Goal: Information Seeking & Learning: Learn about a topic

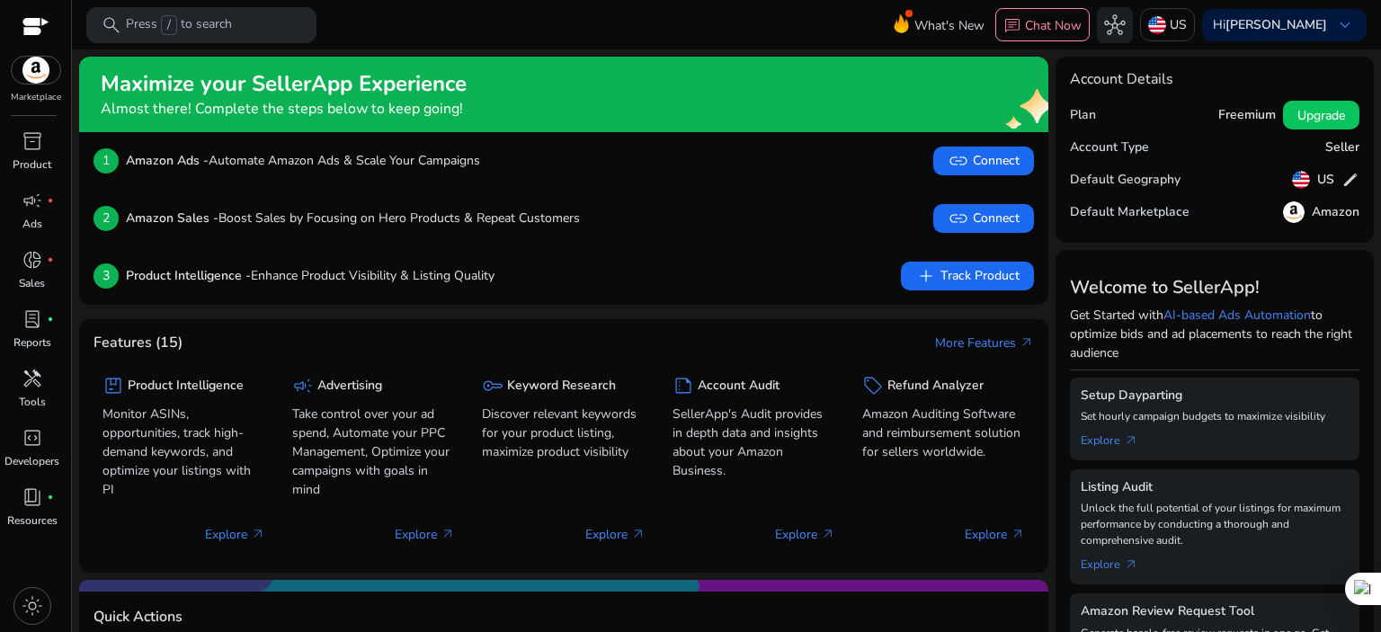
click at [665, 35] on mat-toolbar "search Press / to search What's New chat Chat Now hub [GEOGRAPHIC_DATA] Hi [PER…" at bounding box center [726, 24] width 1309 height 49
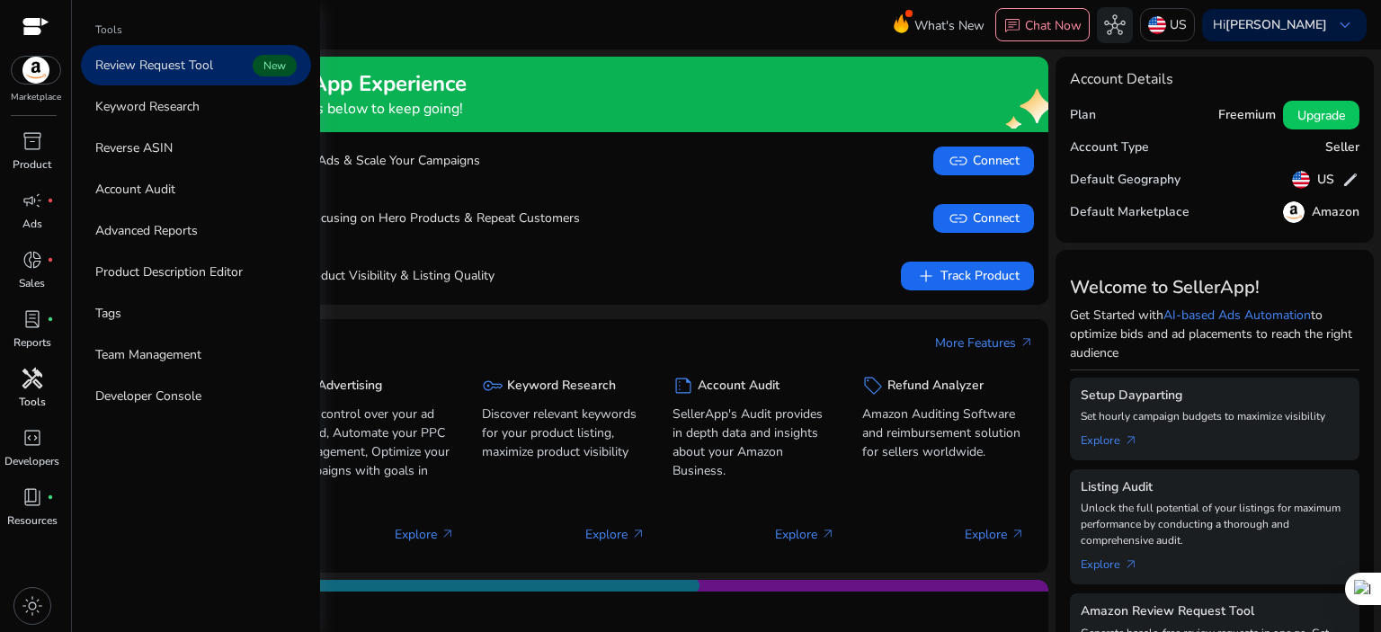
click at [36, 372] on span "handyman" at bounding box center [33, 379] width 22 height 22
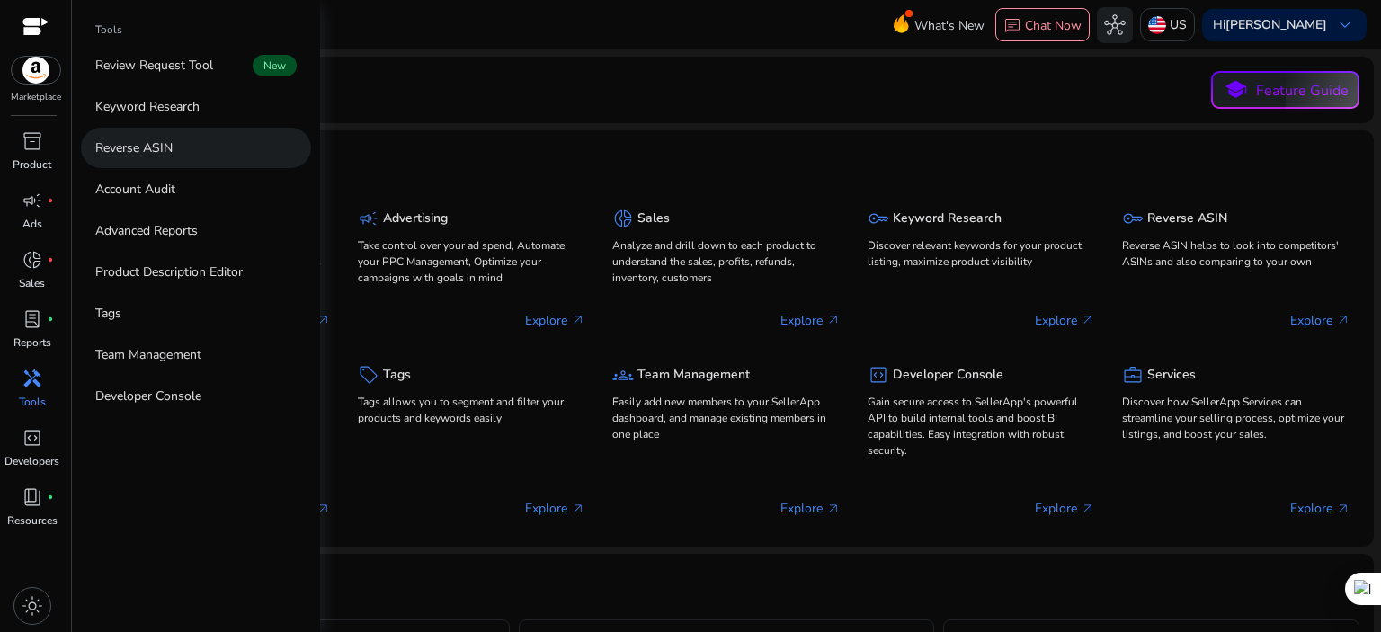
click at [176, 147] on link "Reverse ASIN" at bounding box center [196, 148] width 230 height 40
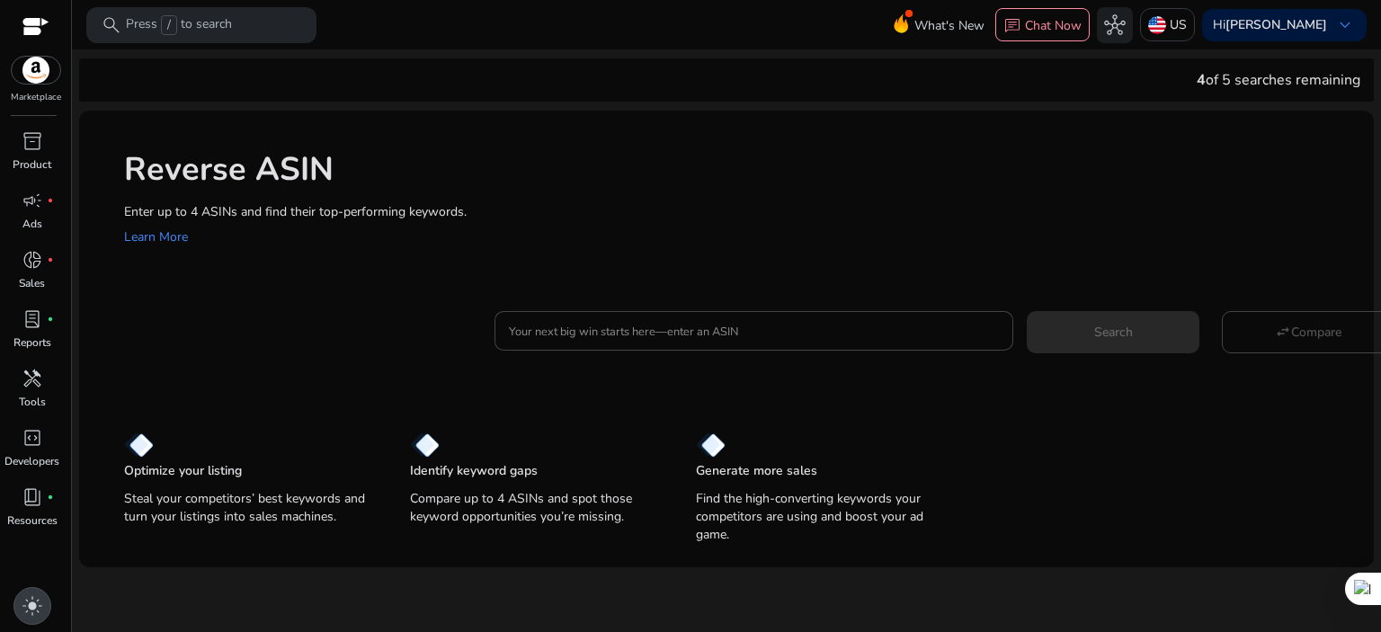
click at [32, 607] on span "light_mode" at bounding box center [33, 606] width 22 height 22
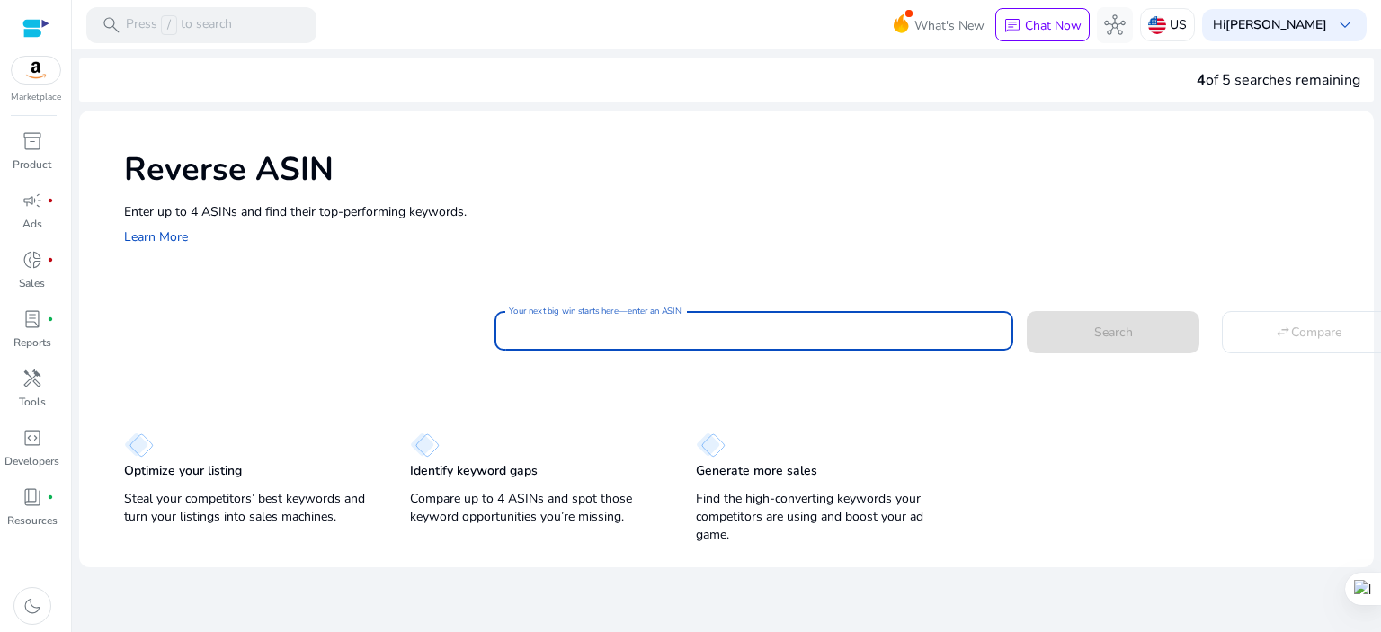
paste input "**********"
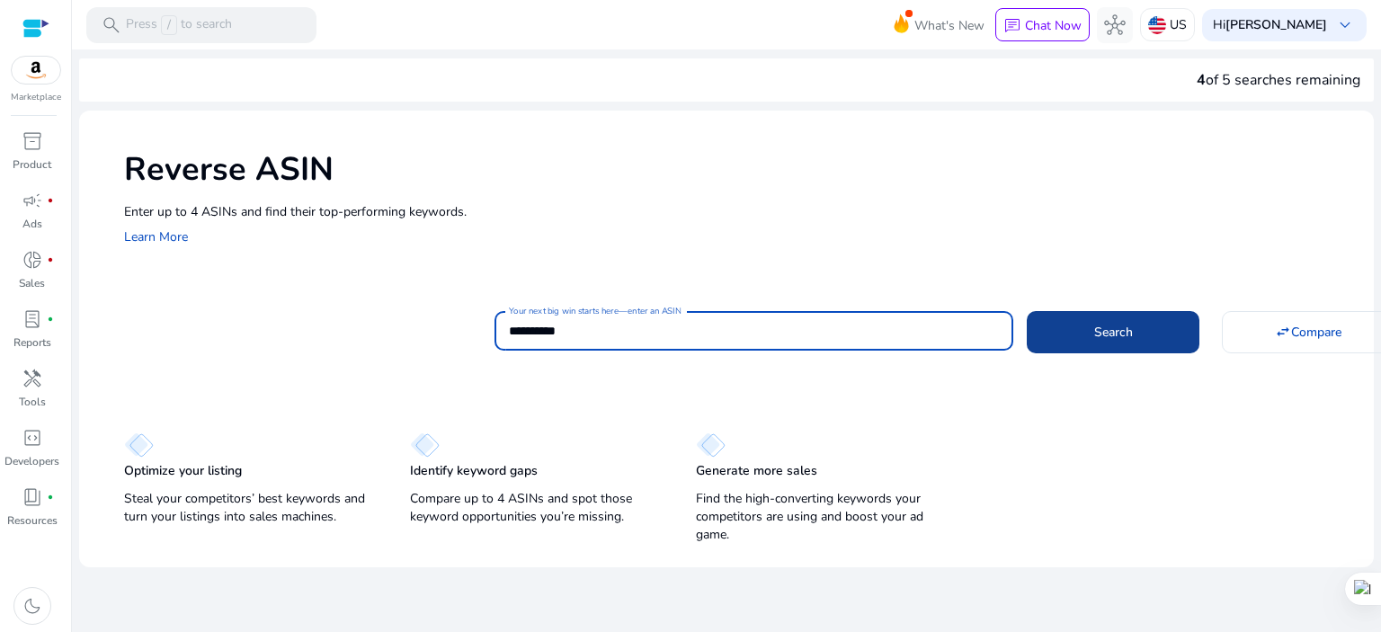
type input "**********"
click at [1120, 326] on span "Search" at bounding box center [1113, 332] width 39 height 19
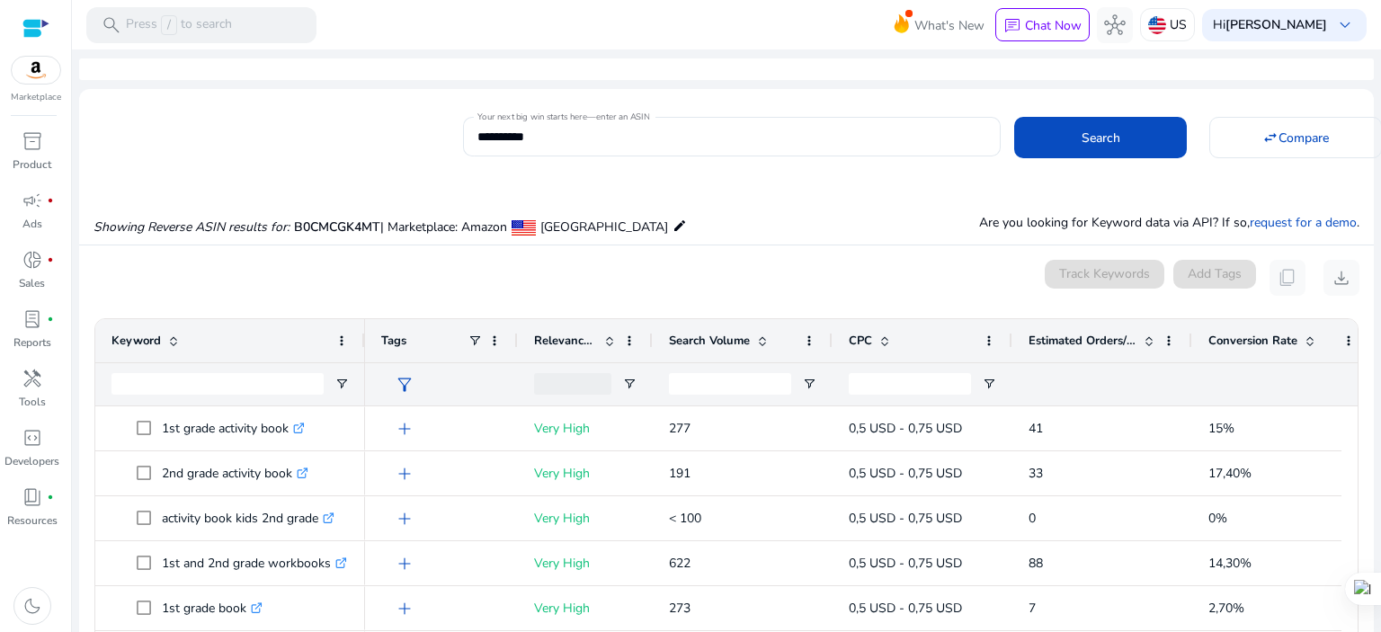
scroll to position [171, 0]
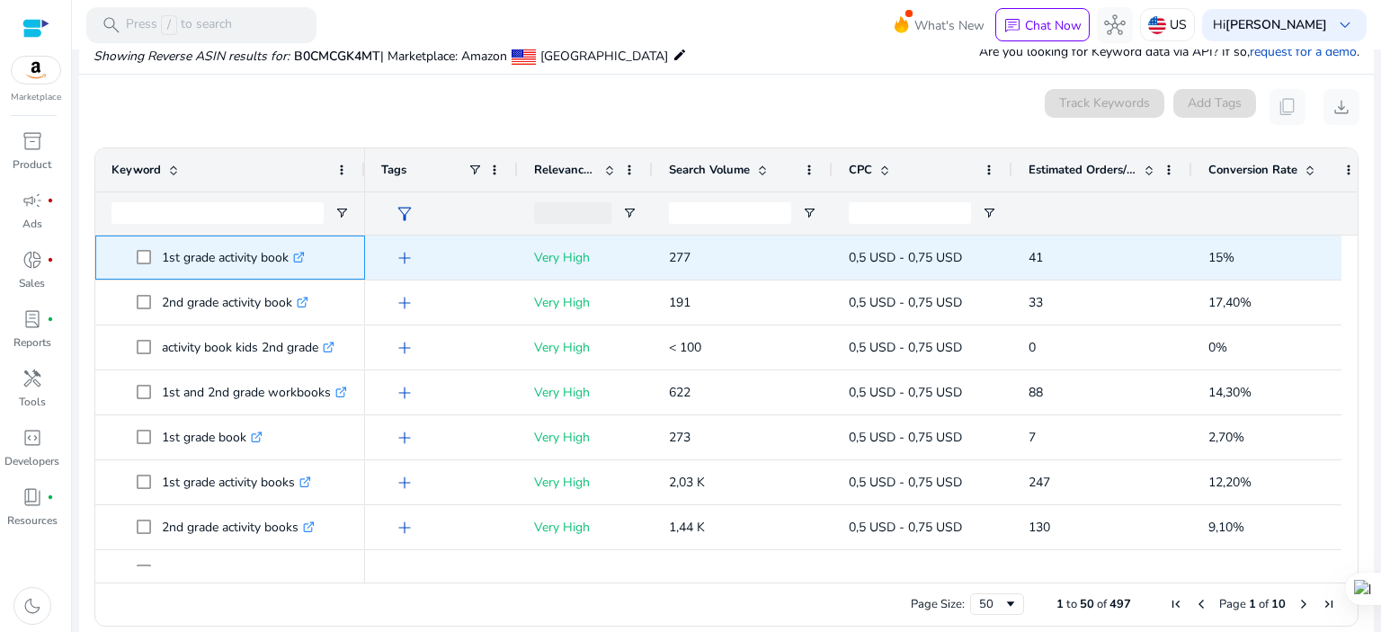
click at [302, 257] on icon ".st0{fill:#2c8af8}" at bounding box center [299, 258] width 12 height 12
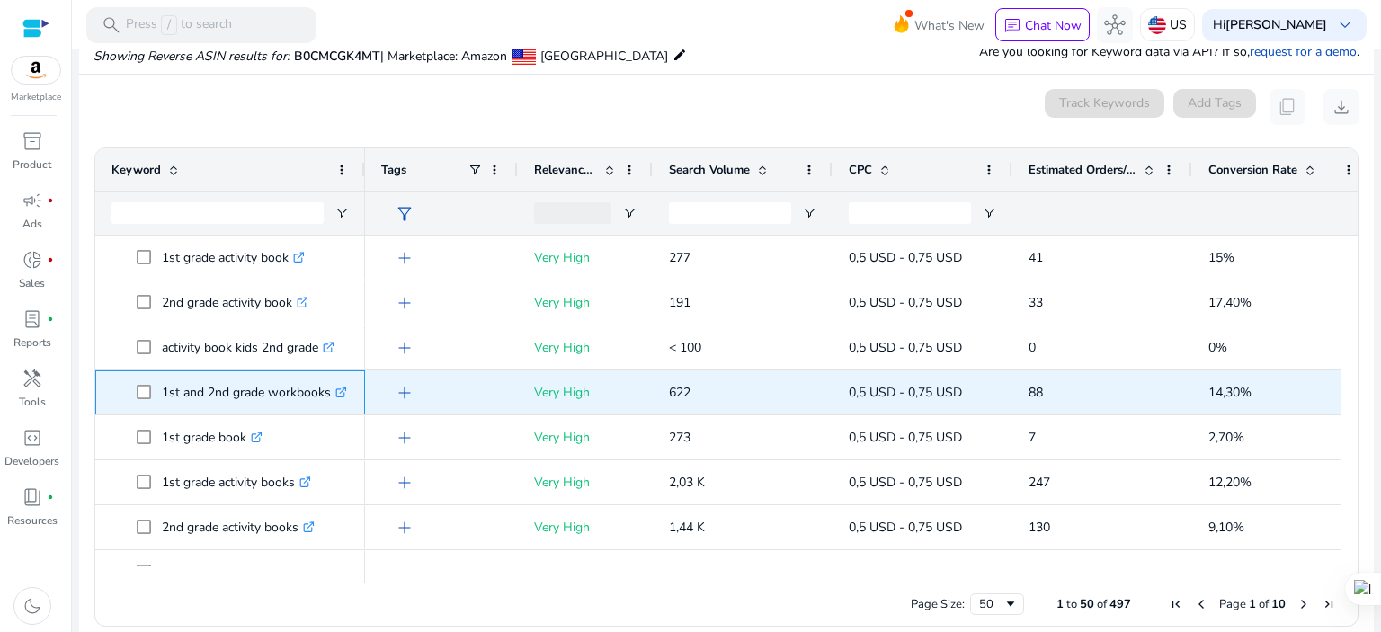
click at [346, 387] on icon at bounding box center [345, 389] width 4 height 4
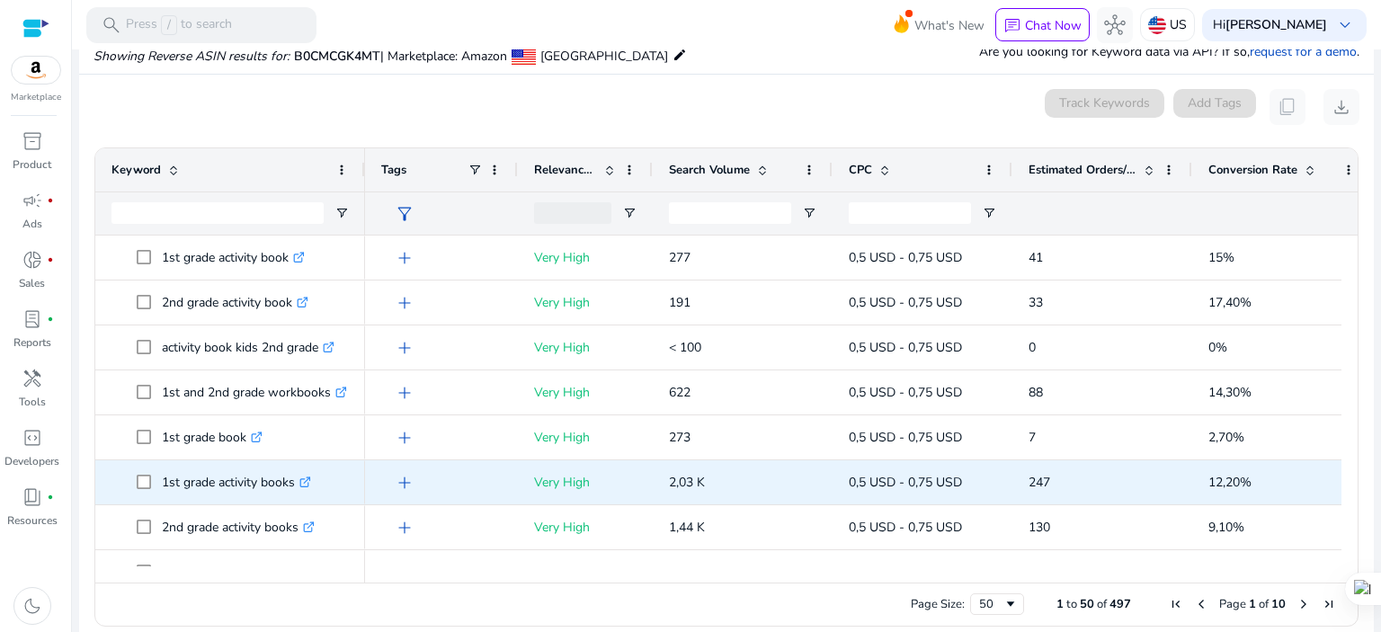
click at [311, 479] on icon ".st0{fill:#2c8af8}" at bounding box center [305, 483] width 12 height 12
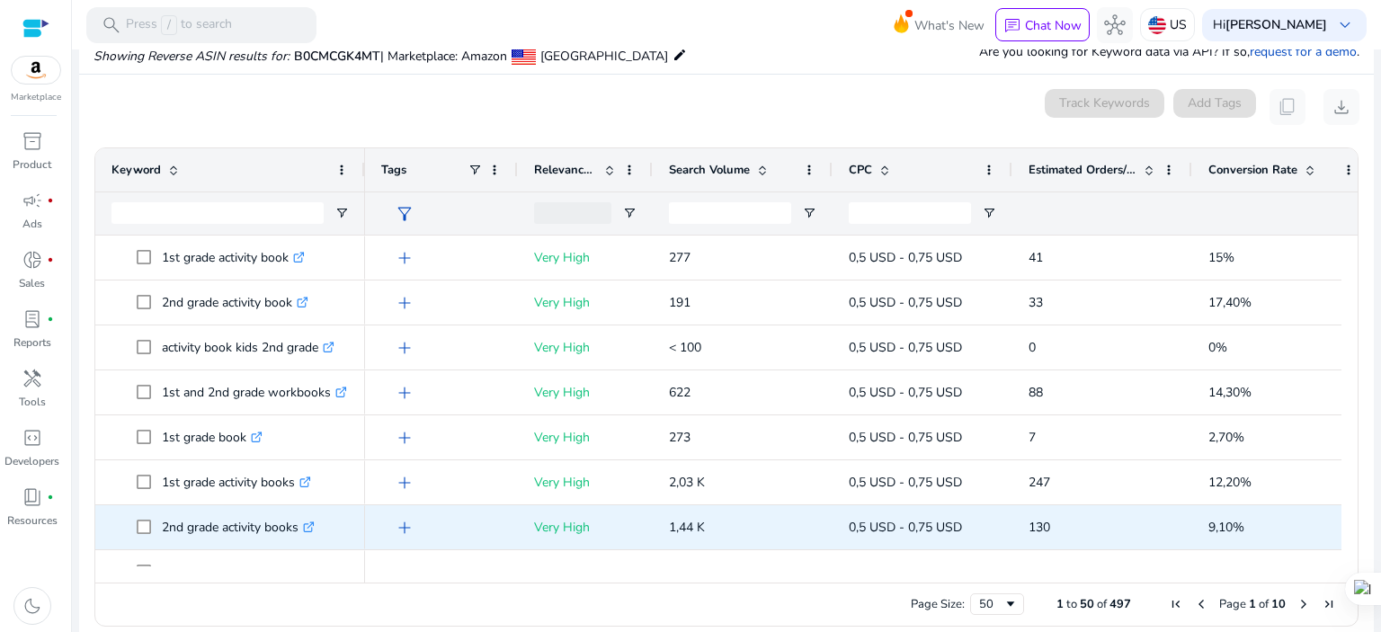
click at [311, 528] on icon ".st0{fill:#2c8af8}" at bounding box center [309, 528] width 12 height 12
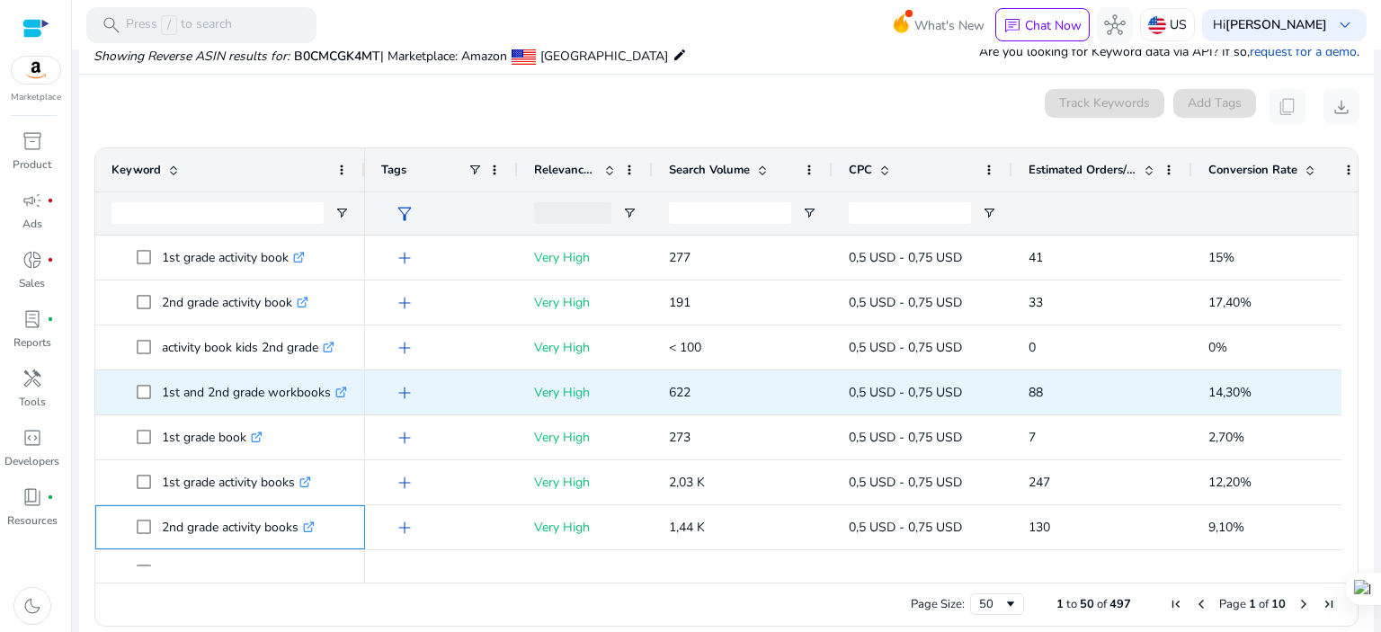
scroll to position [120, 0]
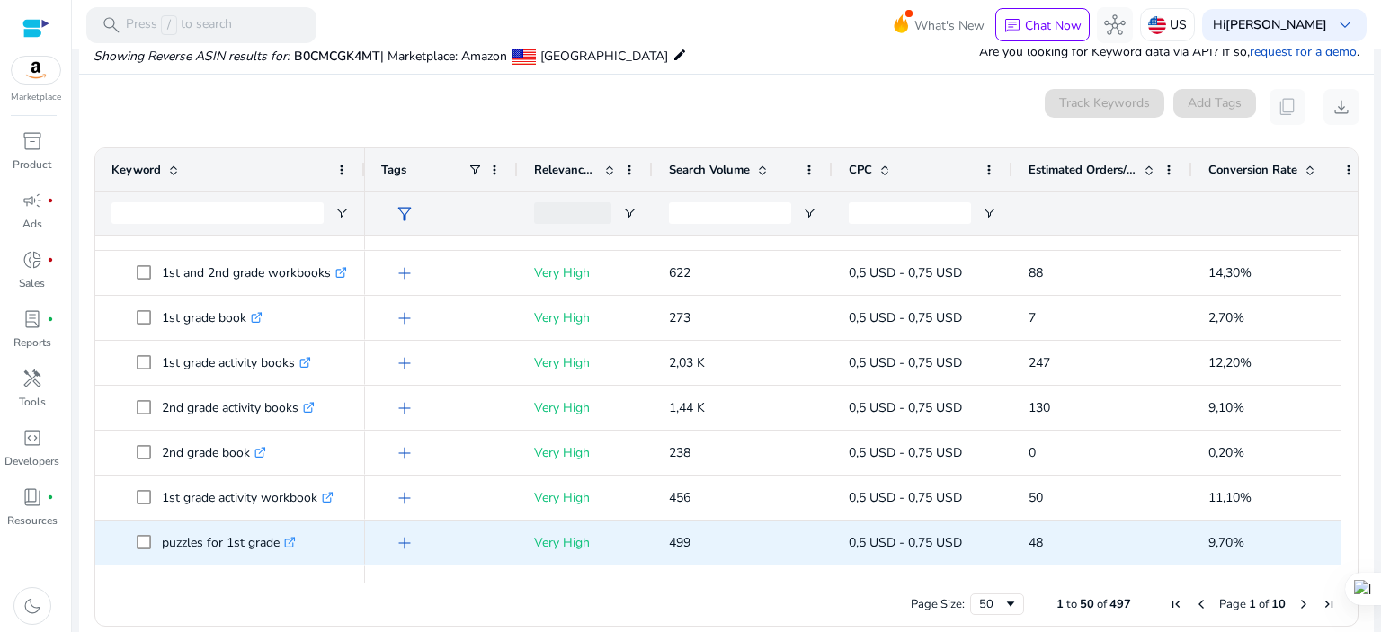
click at [296, 538] on icon ".st0{fill:#2c8af8}" at bounding box center [290, 543] width 12 height 12
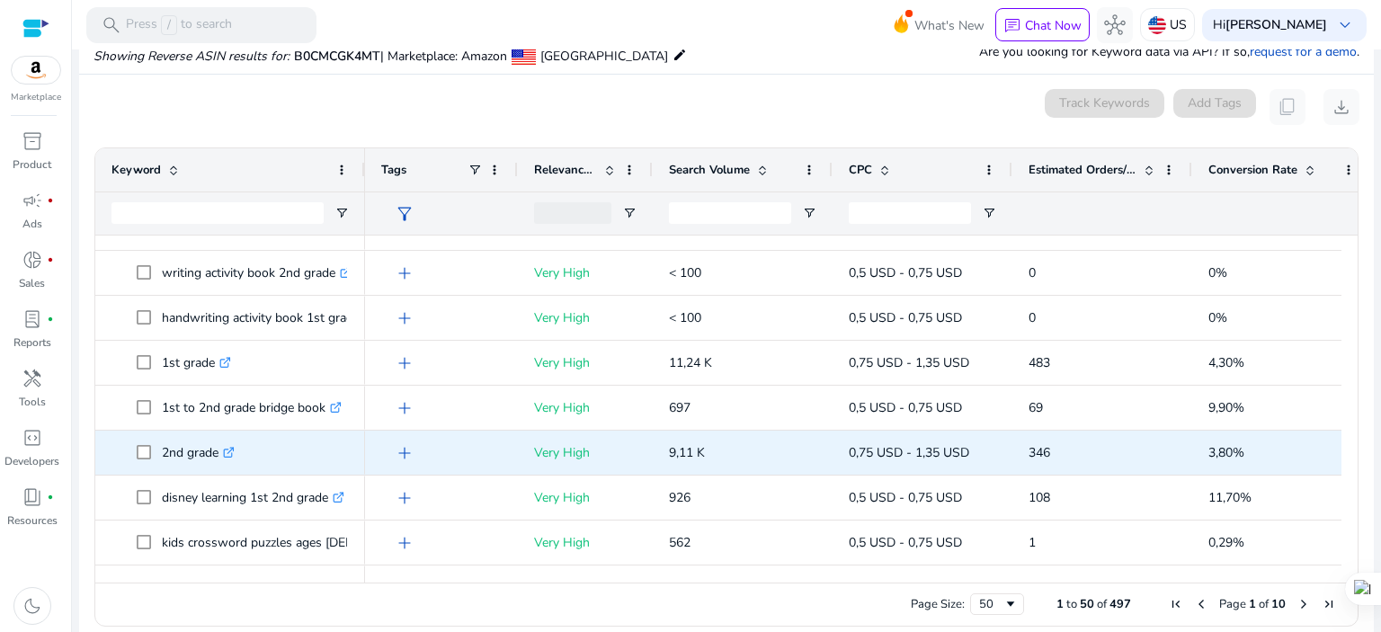
scroll to position [479, 0]
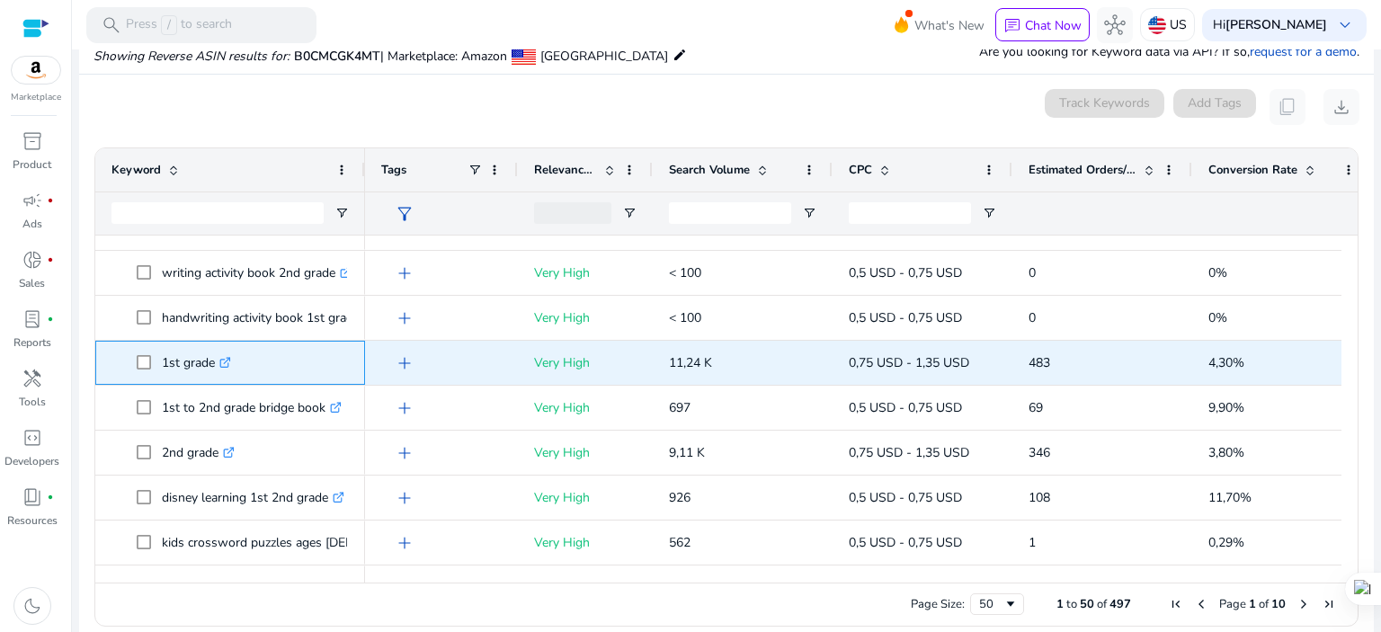
click at [223, 357] on icon ".st0{fill:#2c8af8}" at bounding box center [225, 363] width 12 height 12
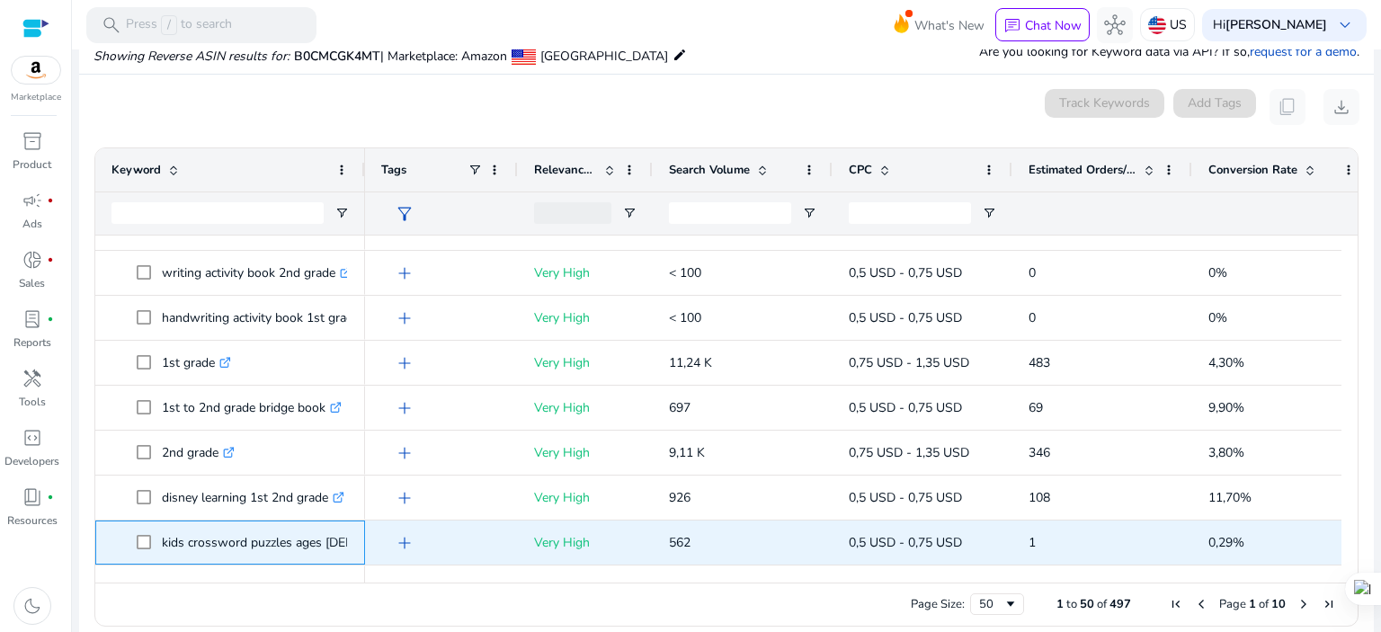
click at [277, 554] on p "kids crossword puzzles ages [DEMOGRAPHIC_DATA] .st0{fill:#2c8af8}" at bounding box center [321, 542] width 318 height 37
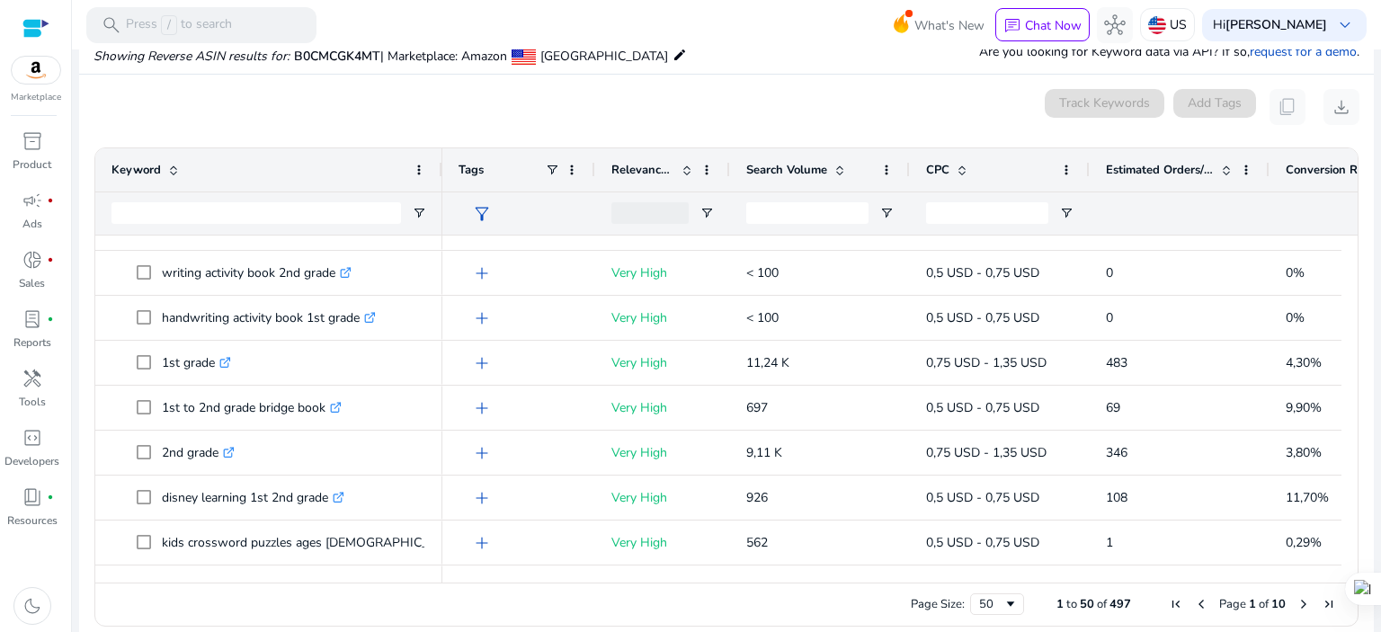
drag, startPoint x: 363, startPoint y: 174, endPoint x: 439, endPoint y: 178, distance: 75.6
click at [439, 178] on div at bounding box center [441, 169] width 7 height 43
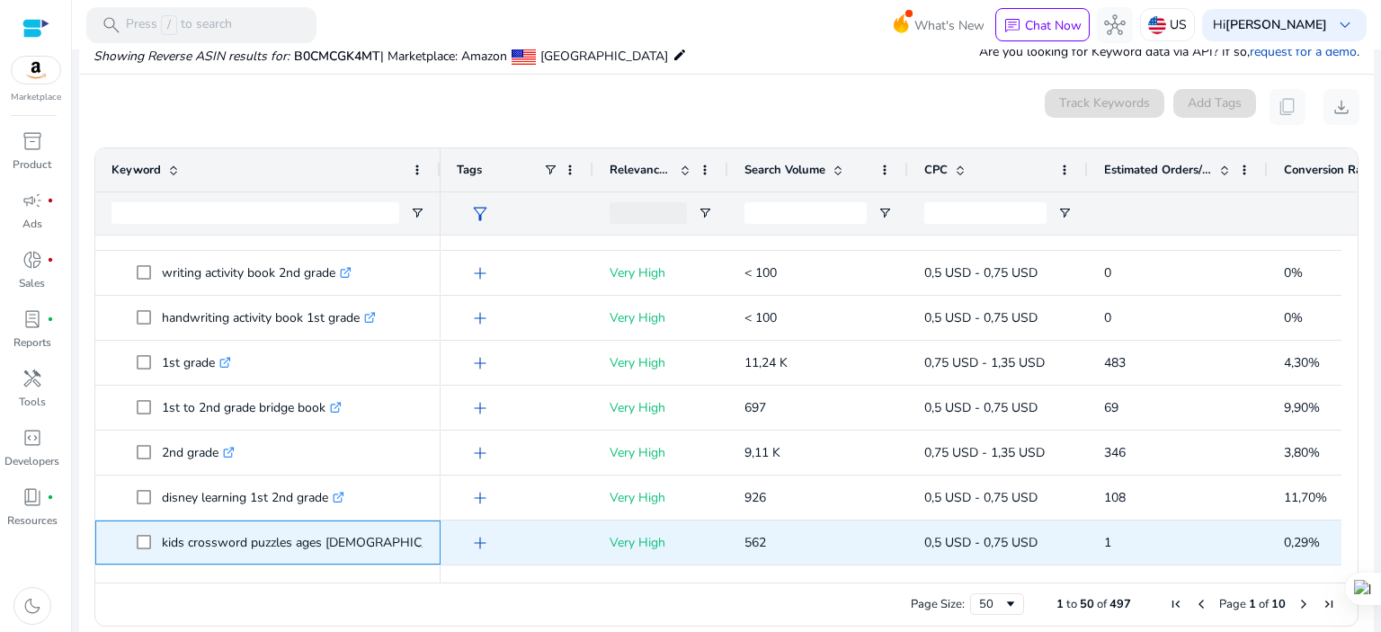
click at [469, 545] on icon at bounding box center [473, 543] width 9 height 9
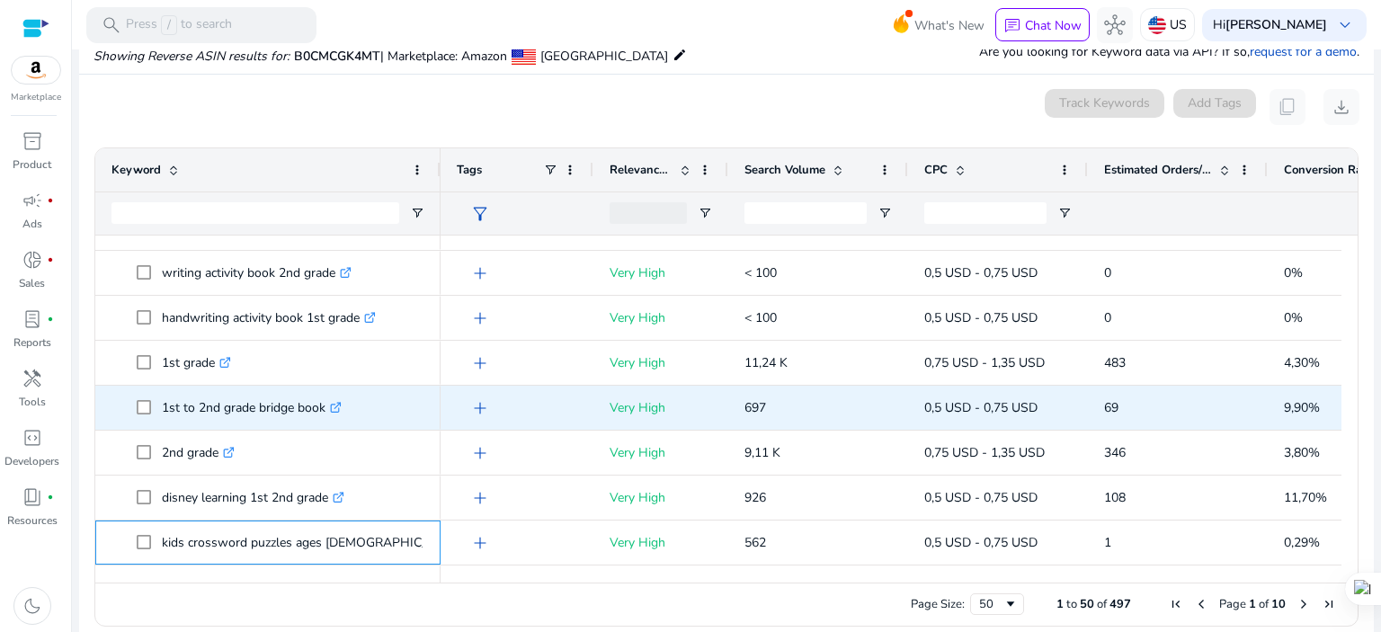
scroll to position [599, 0]
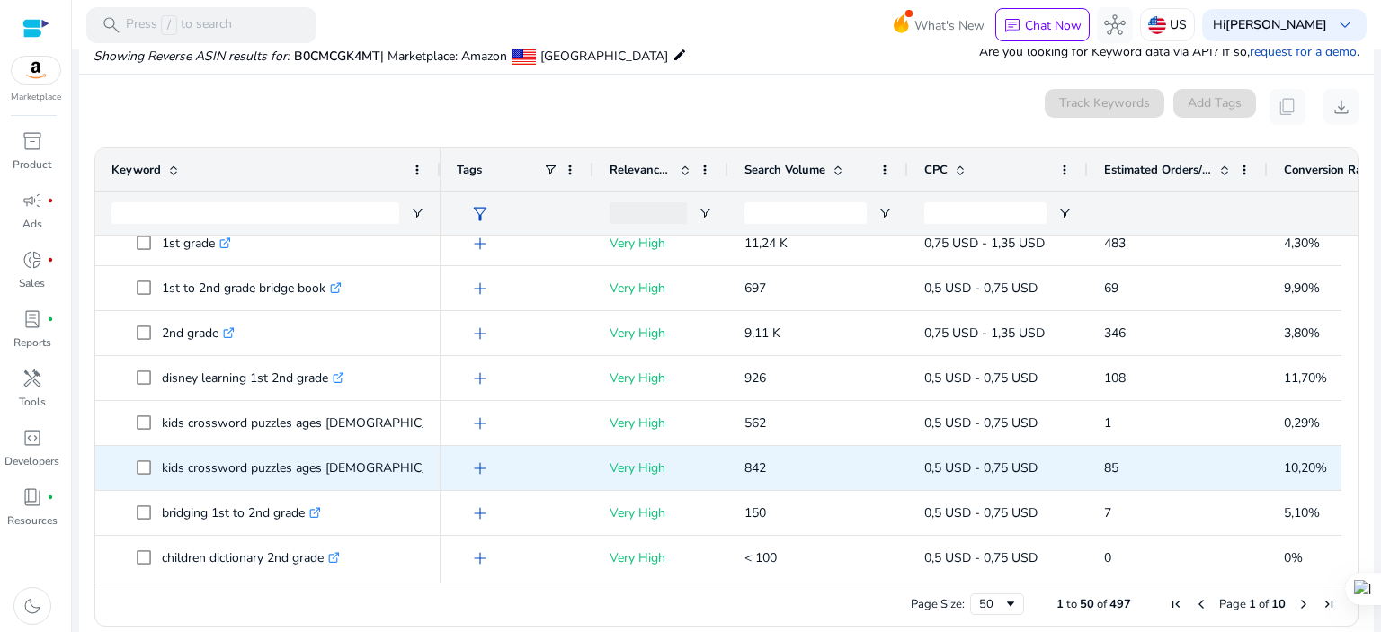
click at [468, 470] on icon ".st0{fill:#2c8af8}" at bounding box center [474, 468] width 12 height 12
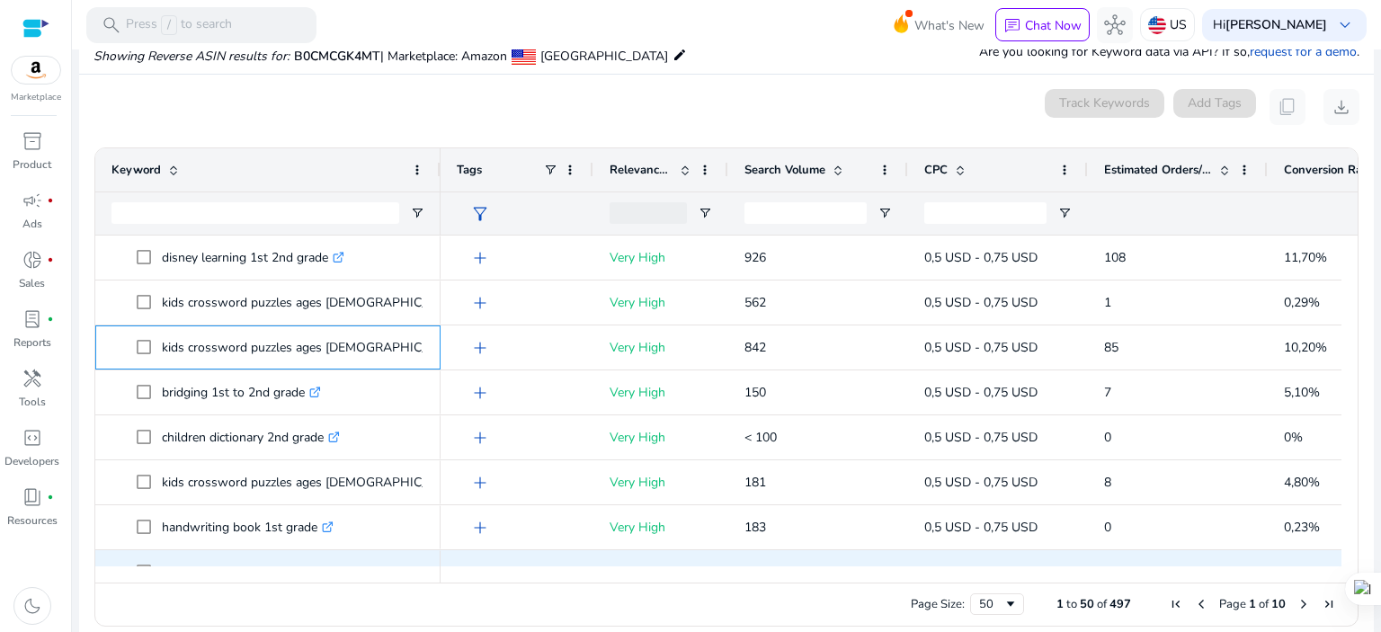
scroll to position [839, 0]
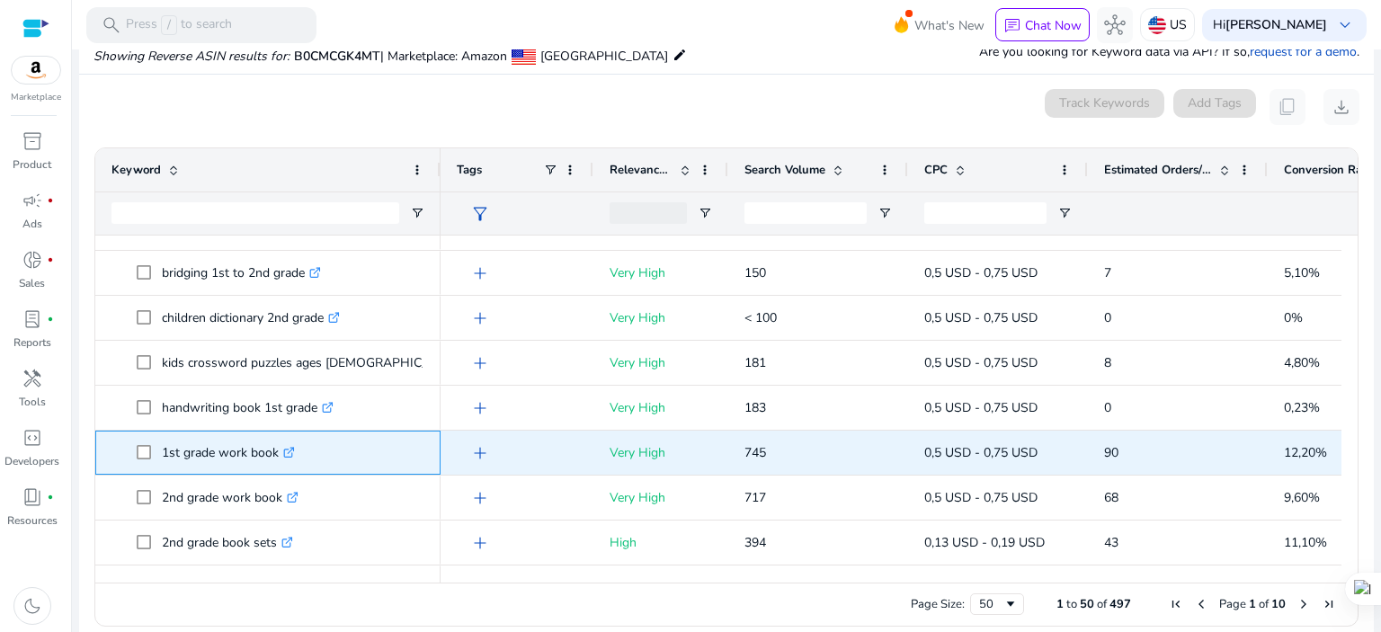
click at [291, 450] on icon ".st0{fill:#2c8af8}" at bounding box center [289, 453] width 12 height 12
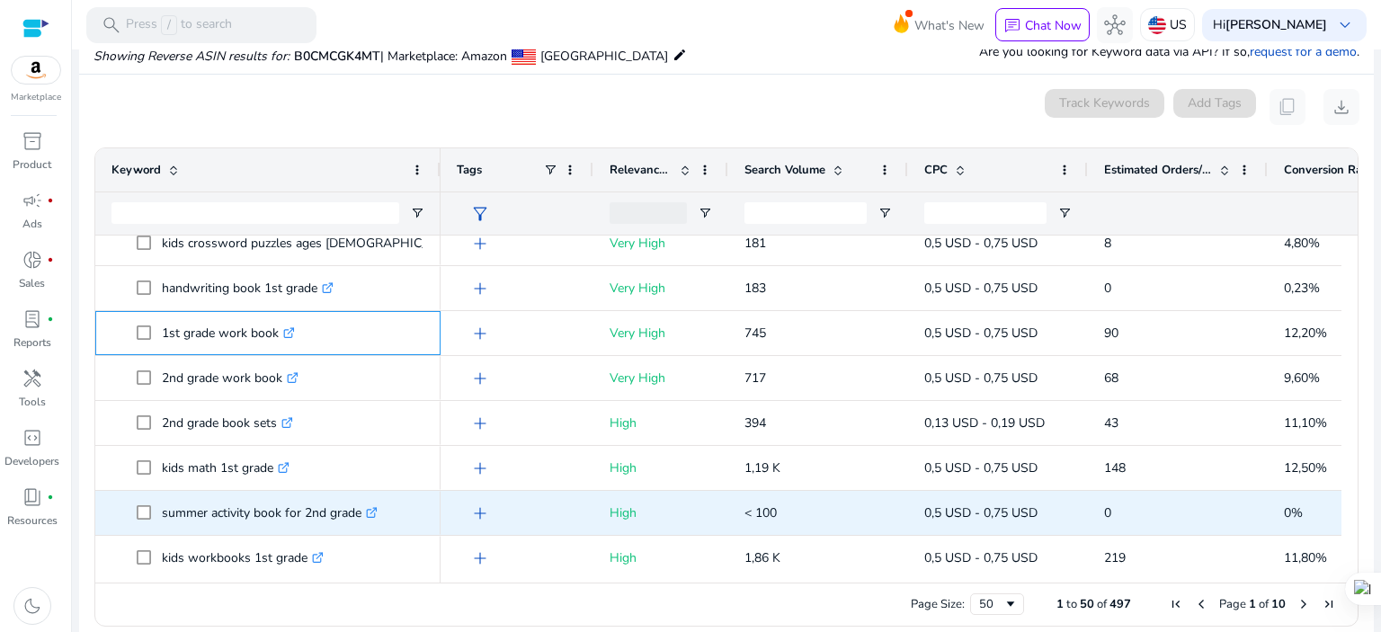
scroll to position [1079, 0]
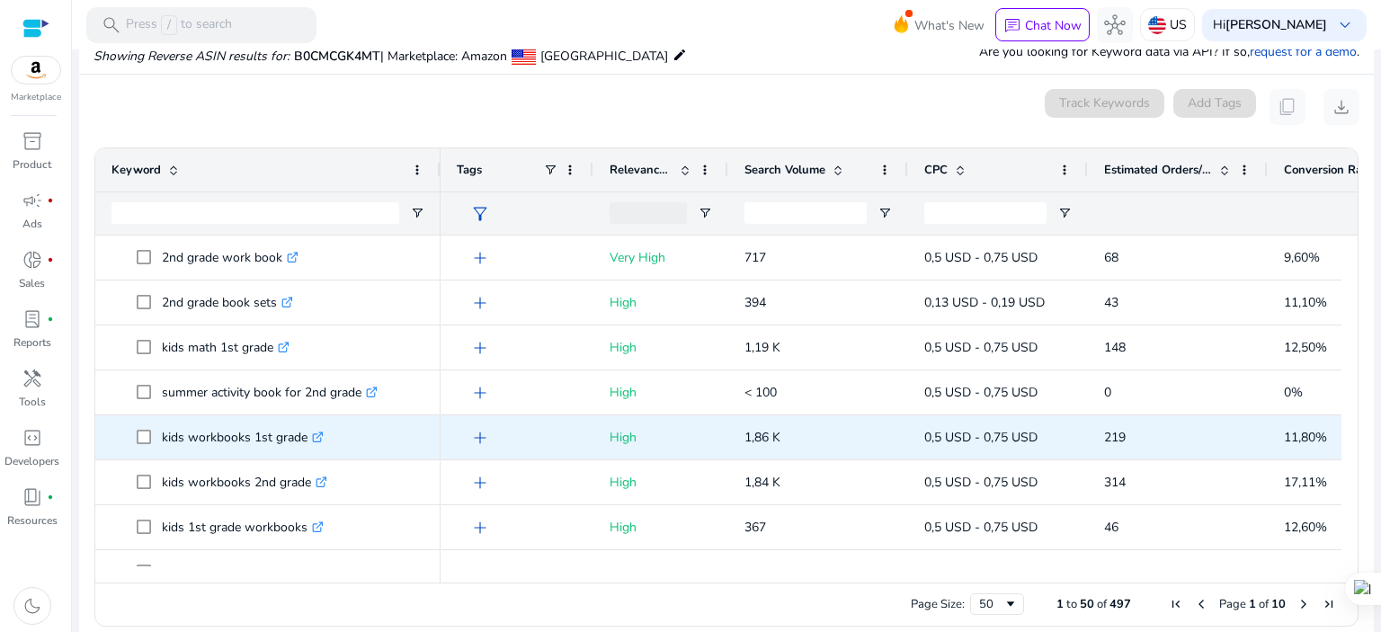
click at [321, 434] on icon at bounding box center [320, 435] width 6 height 6
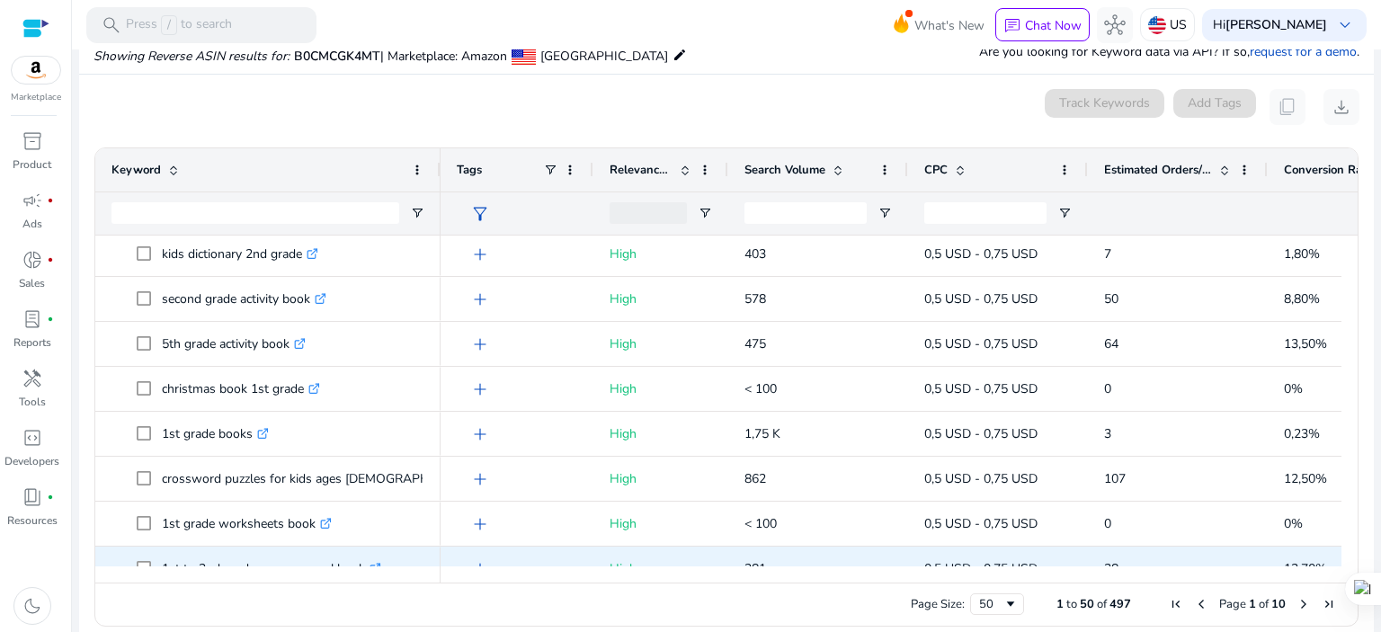
scroll to position [1558, 0]
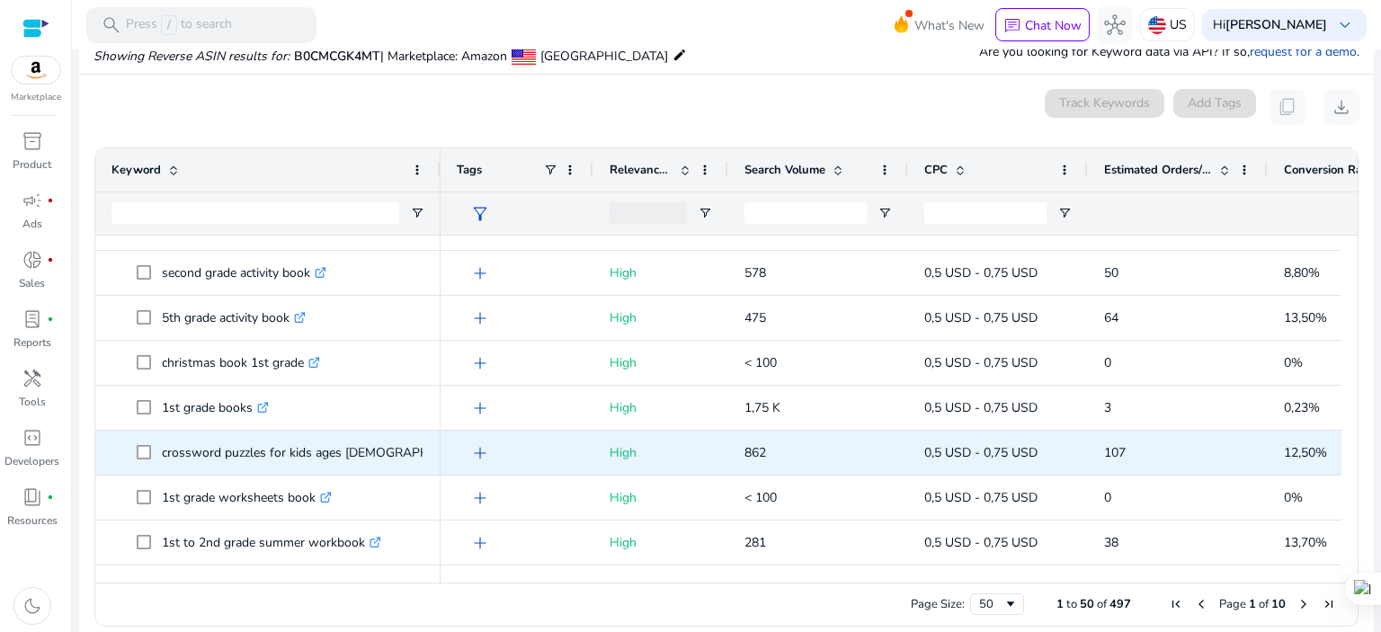
click at [488, 448] on icon ".st0{fill:#2c8af8}" at bounding box center [494, 453] width 12 height 12
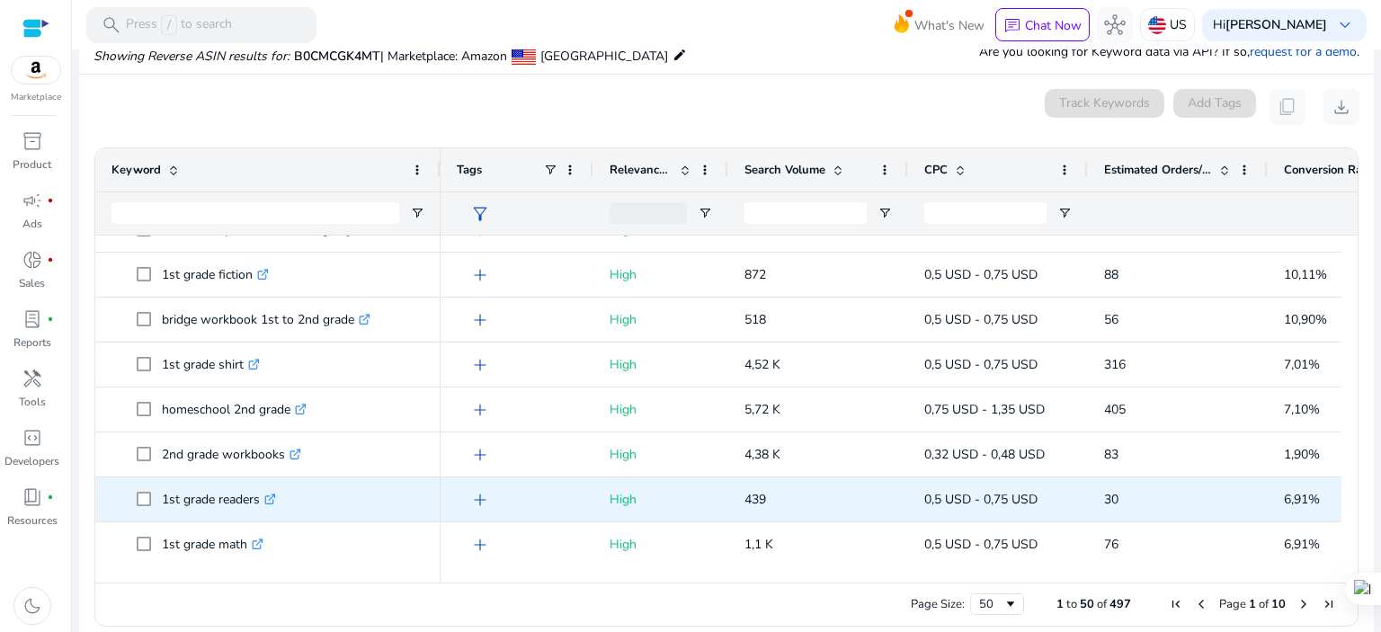
scroll to position [188, 0]
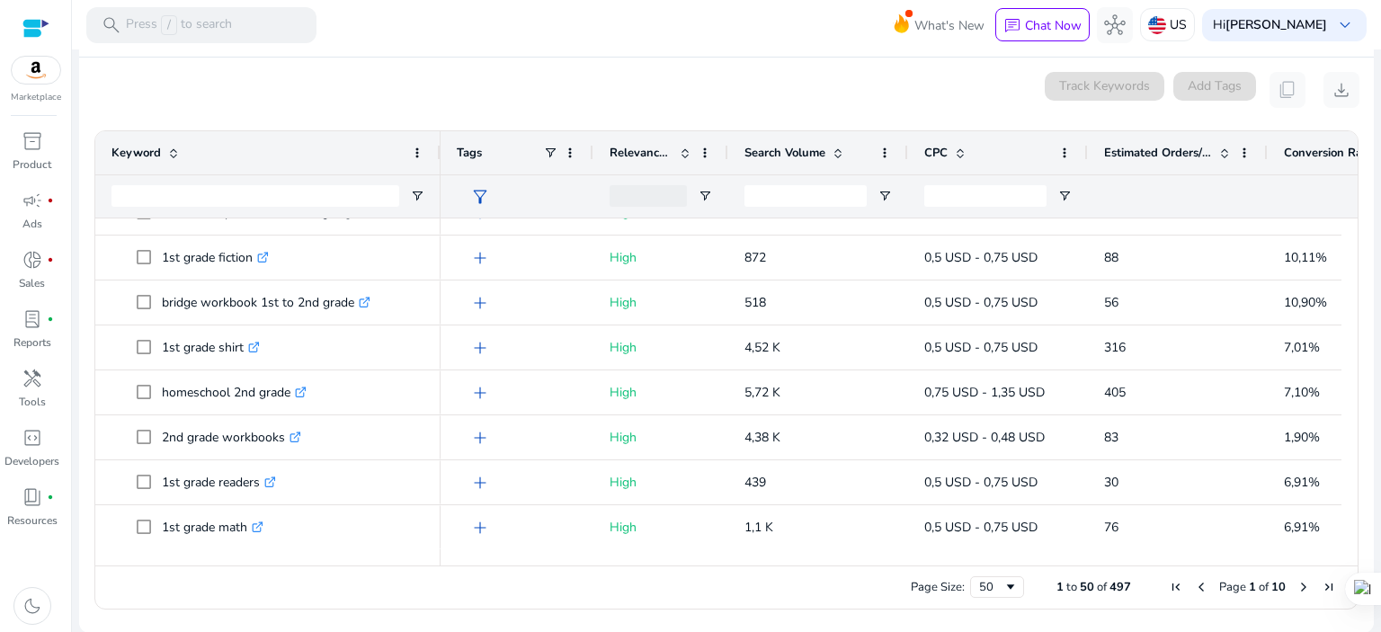
click at [1297, 585] on span "Next Page" at bounding box center [1304, 587] width 14 height 14
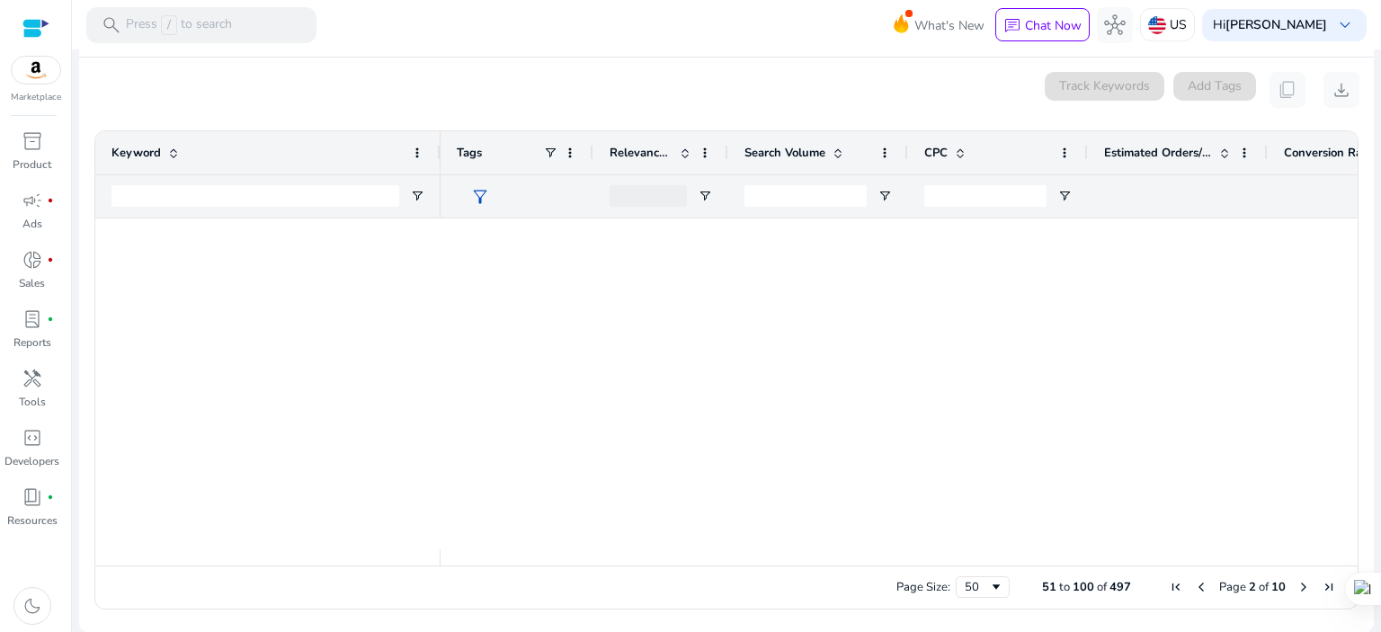
scroll to position [0, 0]
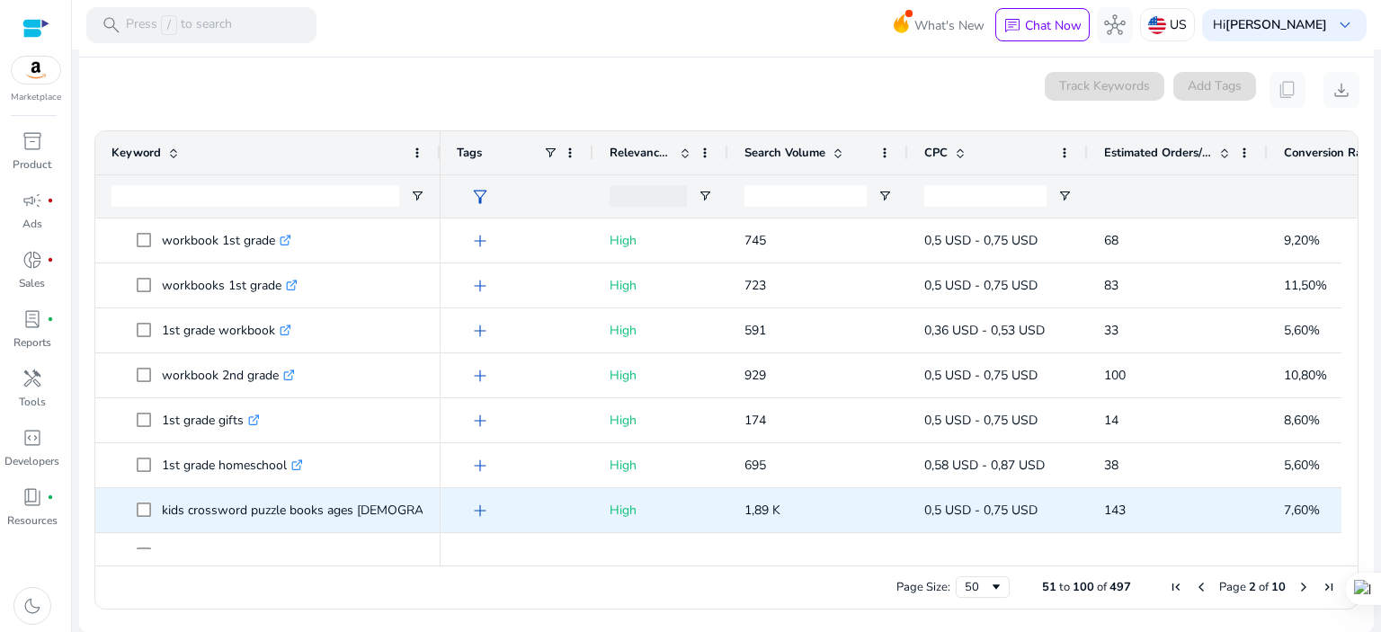
click at [504, 506] on icon at bounding box center [507, 507] width 6 height 6
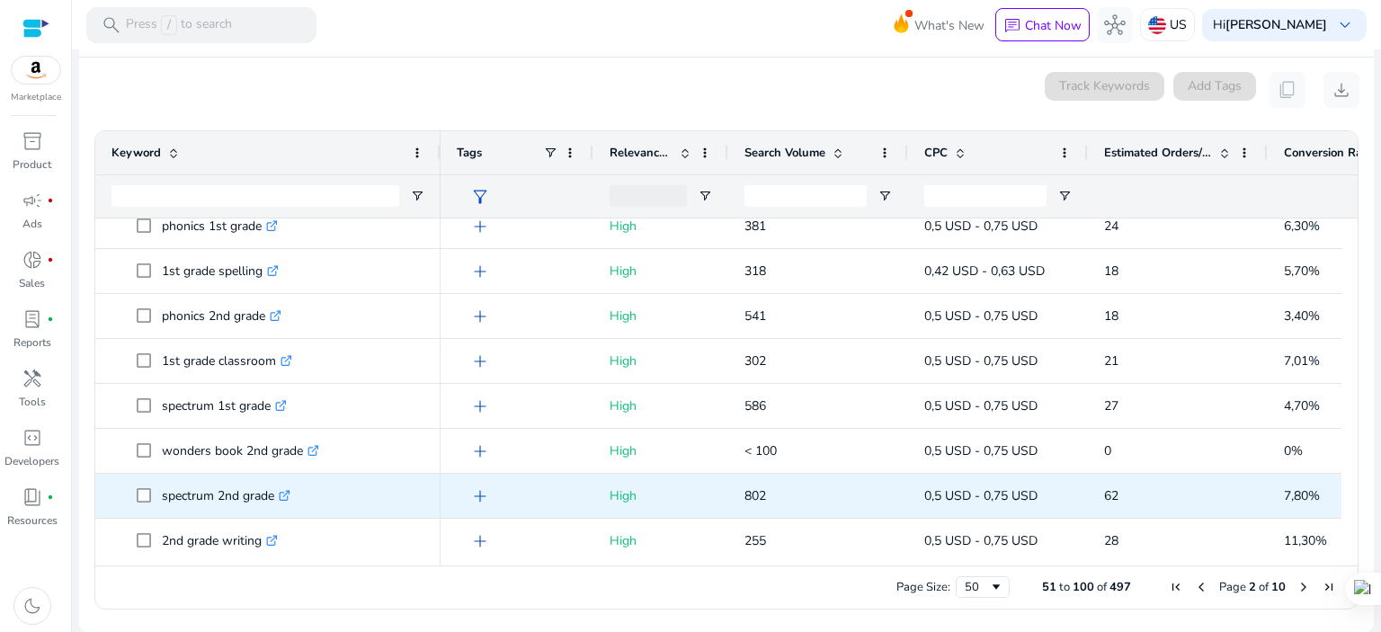
scroll to position [1079, 0]
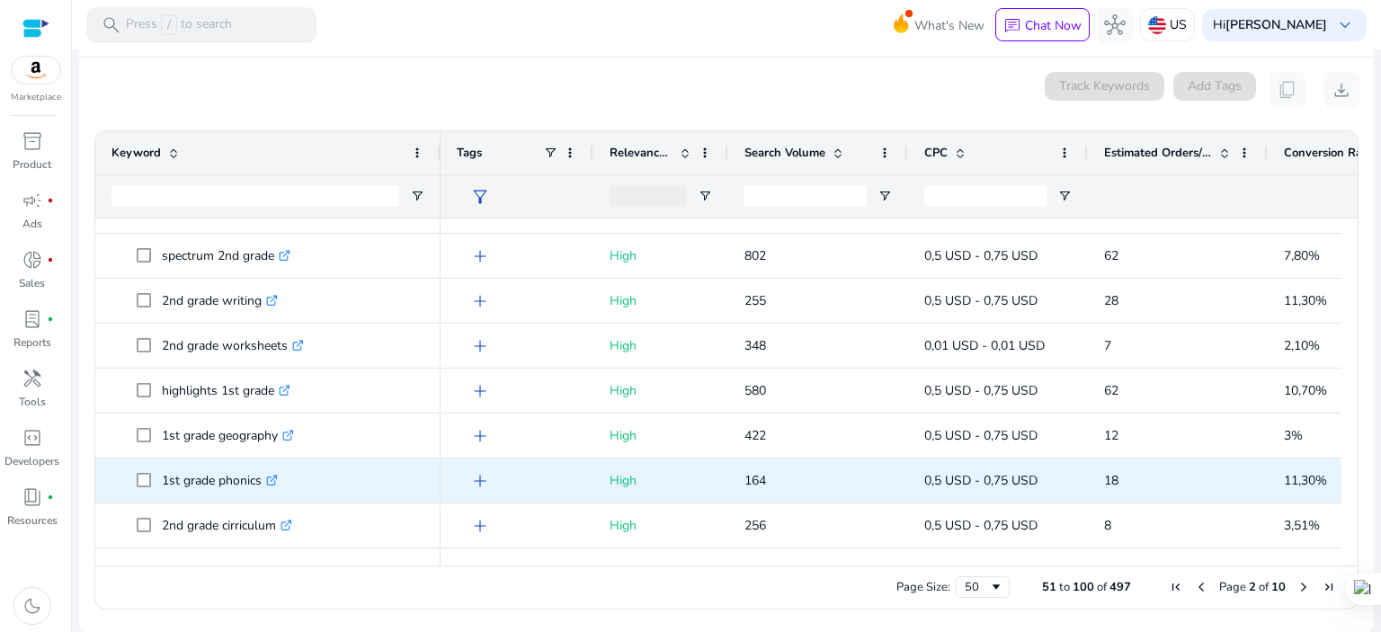
scroll to position [1318, 0]
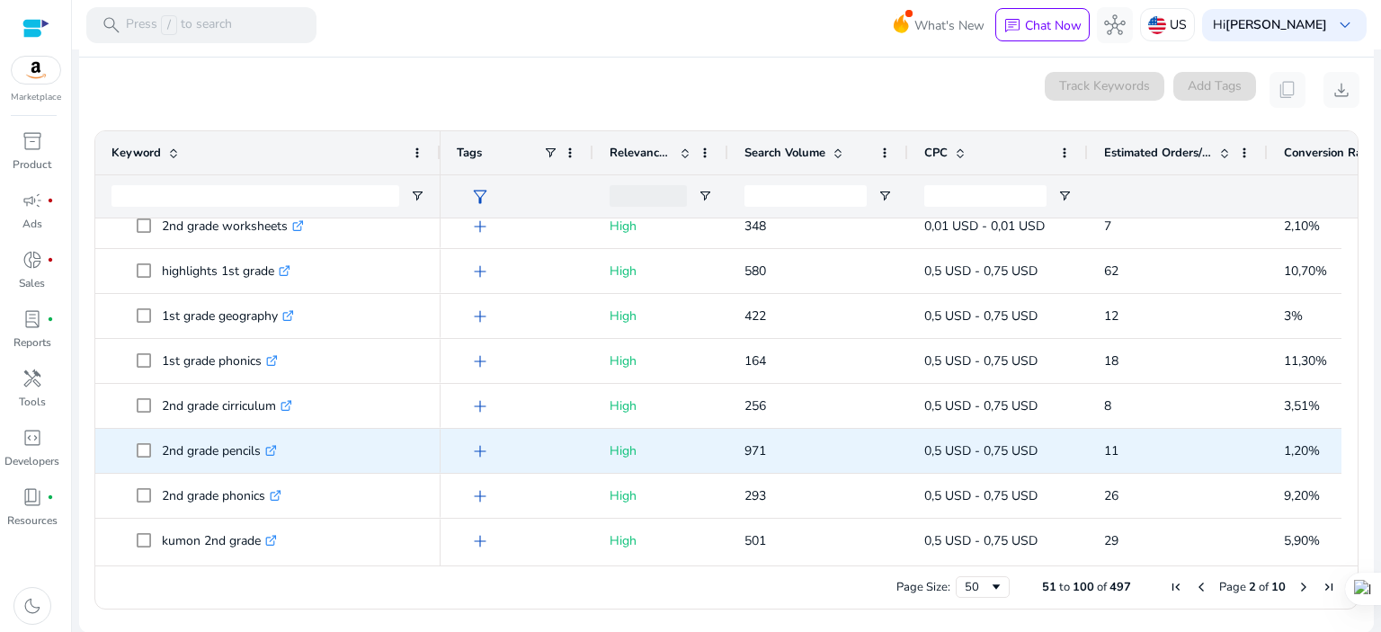
click at [205, 457] on p "2nd grade pencils .st0{fill:#2c8af8}" at bounding box center [219, 451] width 115 height 37
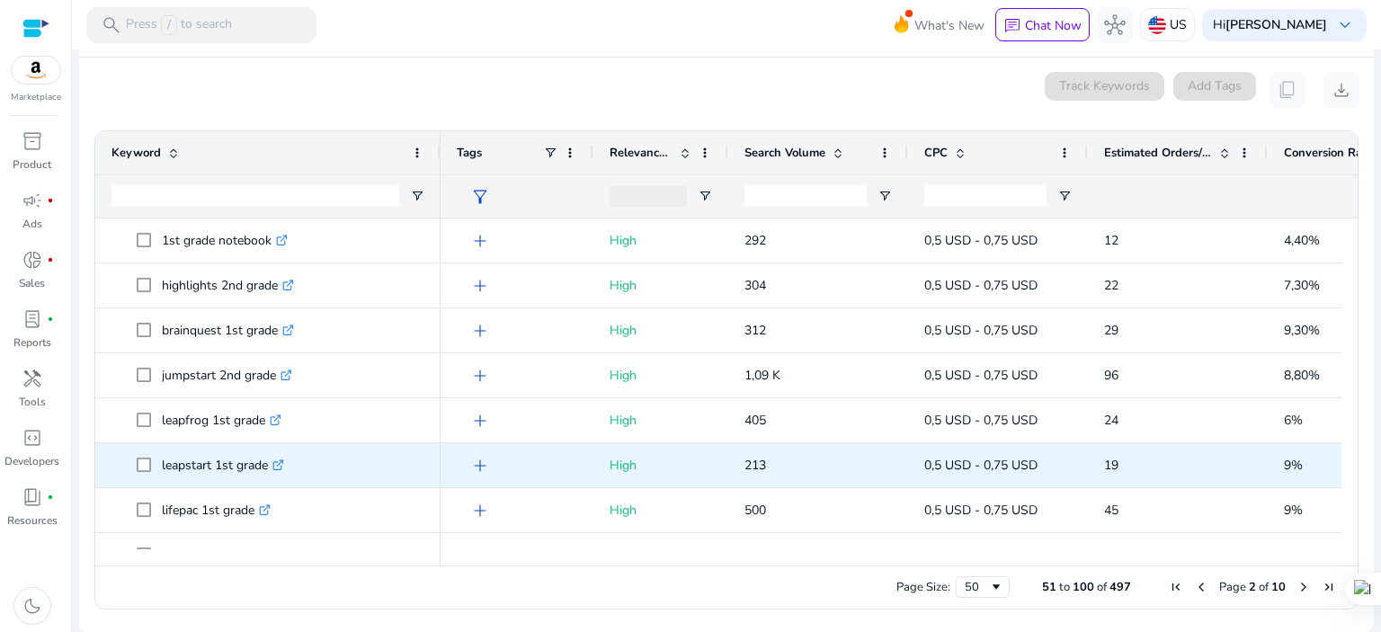
scroll to position [1916, 0]
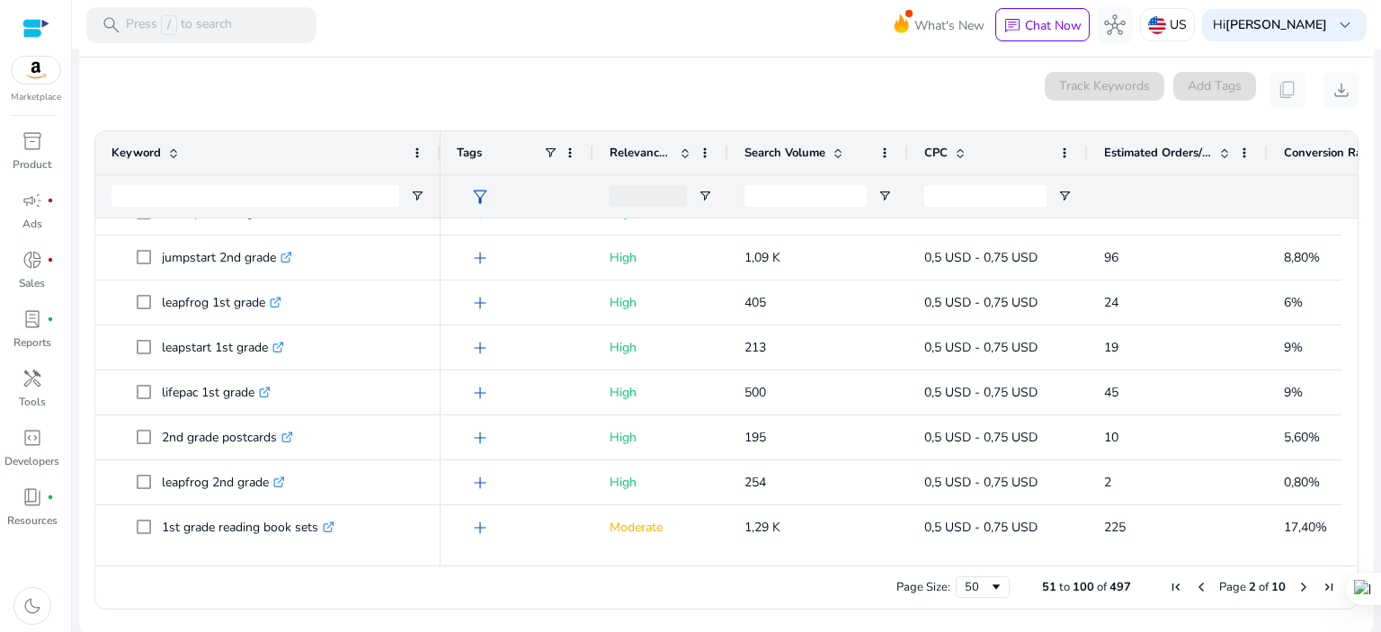
click at [1299, 587] on span "Next Page" at bounding box center [1304, 587] width 14 height 14
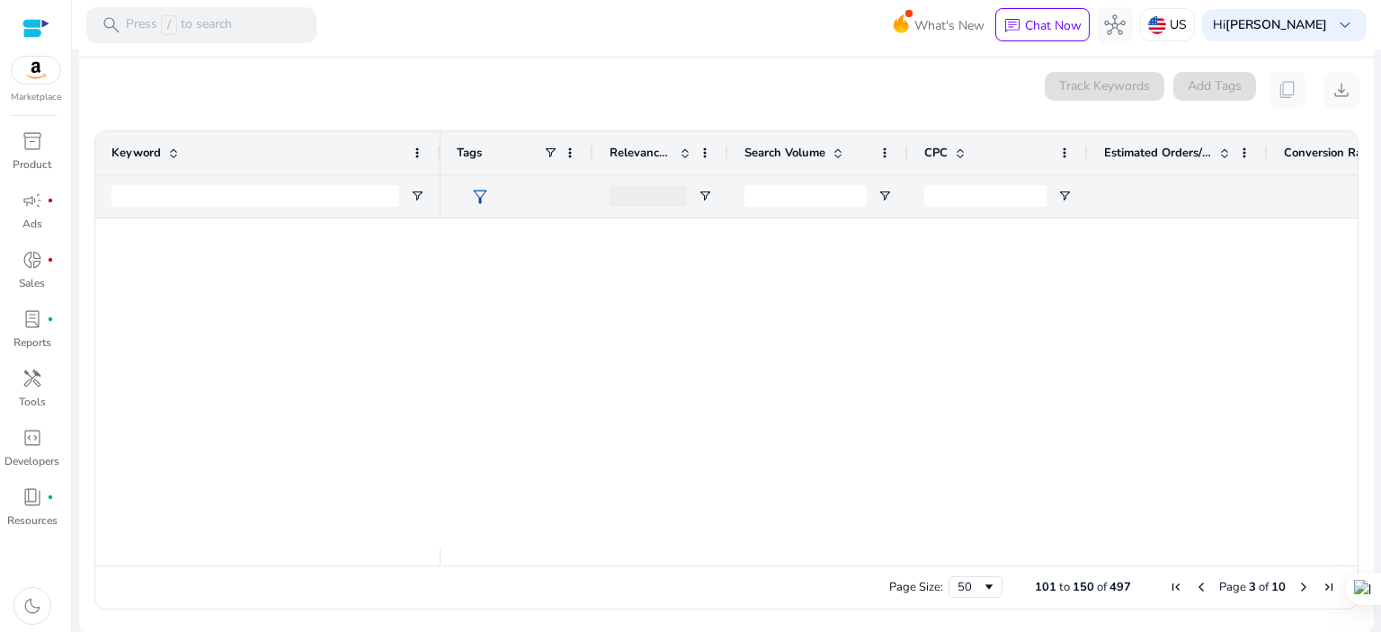
scroll to position [0, 0]
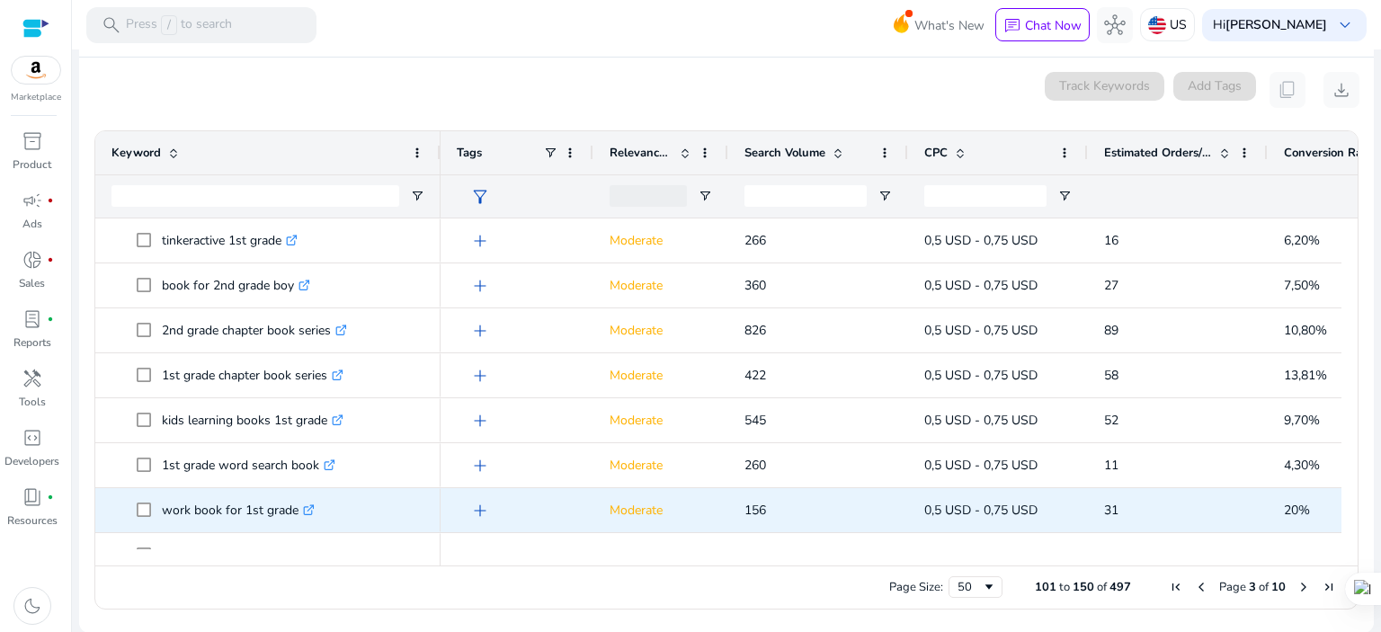
click at [212, 509] on p "work book for 1st grade .st0{fill:#2c8af8}" at bounding box center [238, 510] width 153 height 37
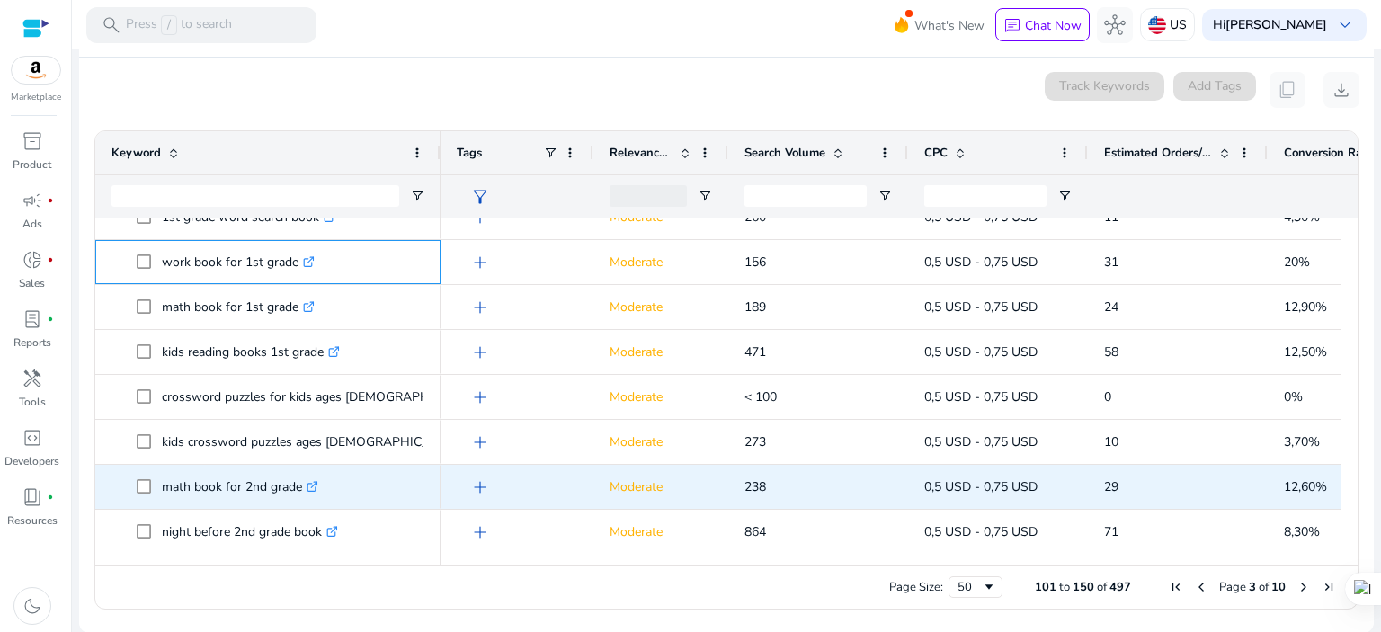
scroll to position [239, 0]
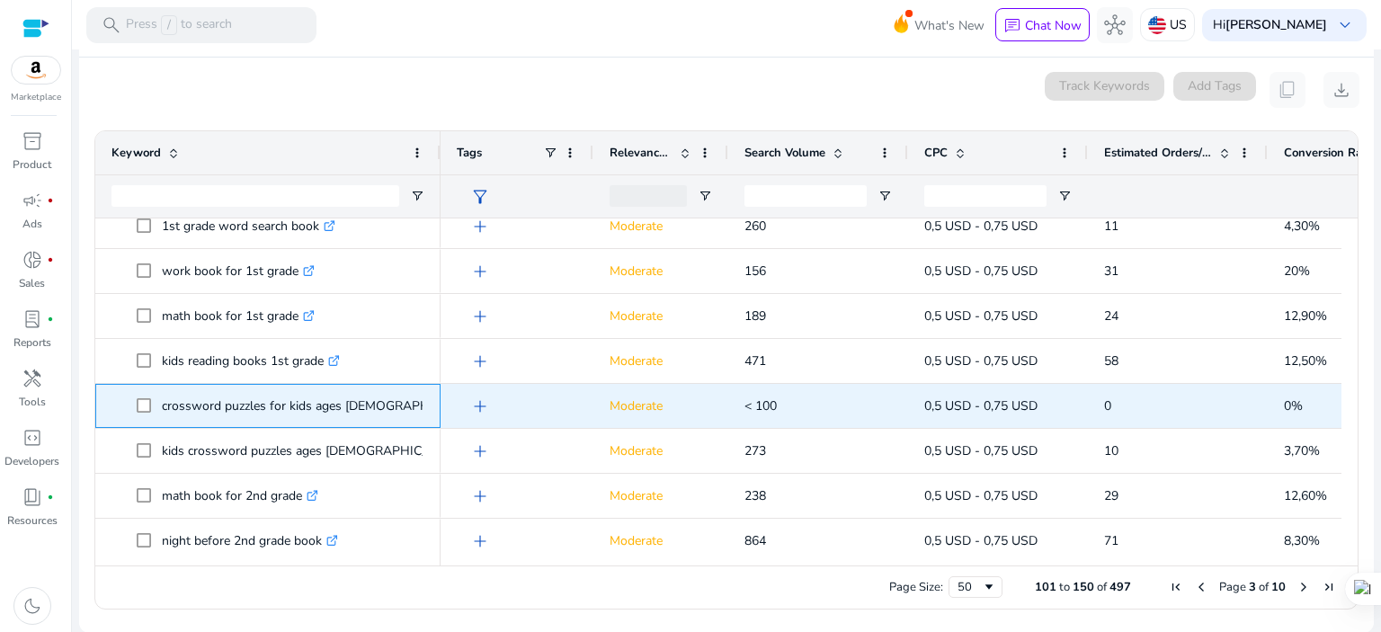
click at [495, 400] on icon at bounding box center [497, 402] width 4 height 4
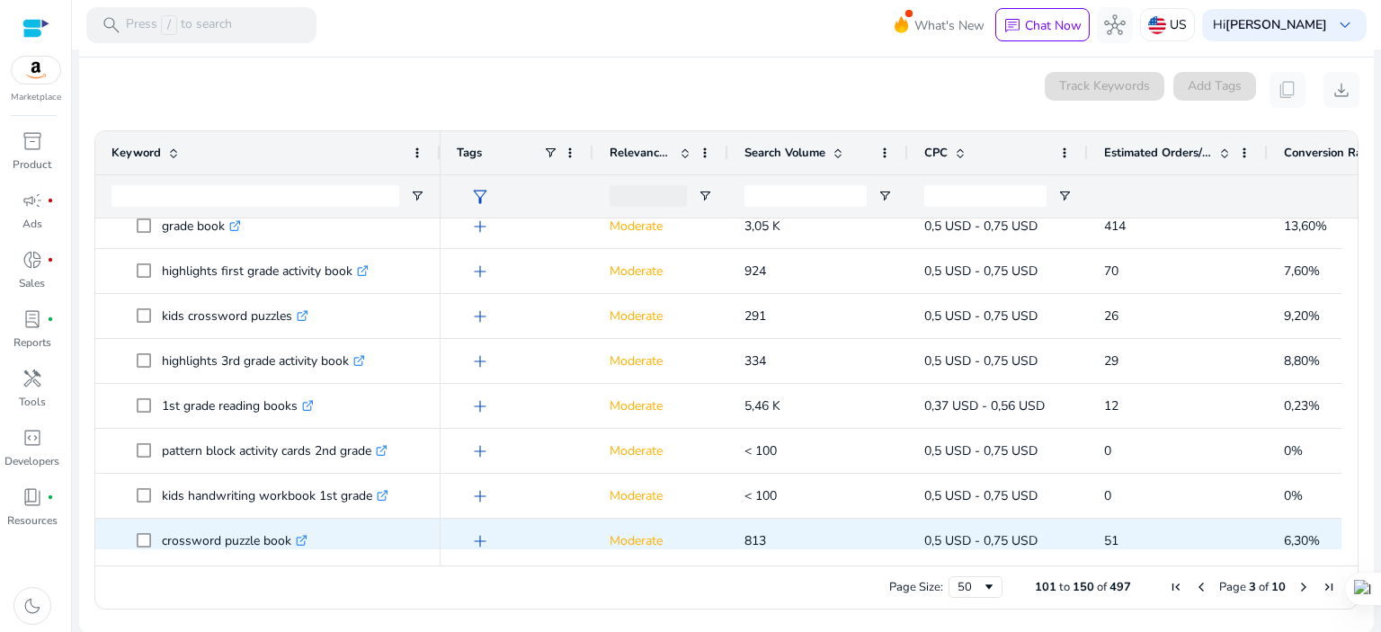
scroll to position [0, 0]
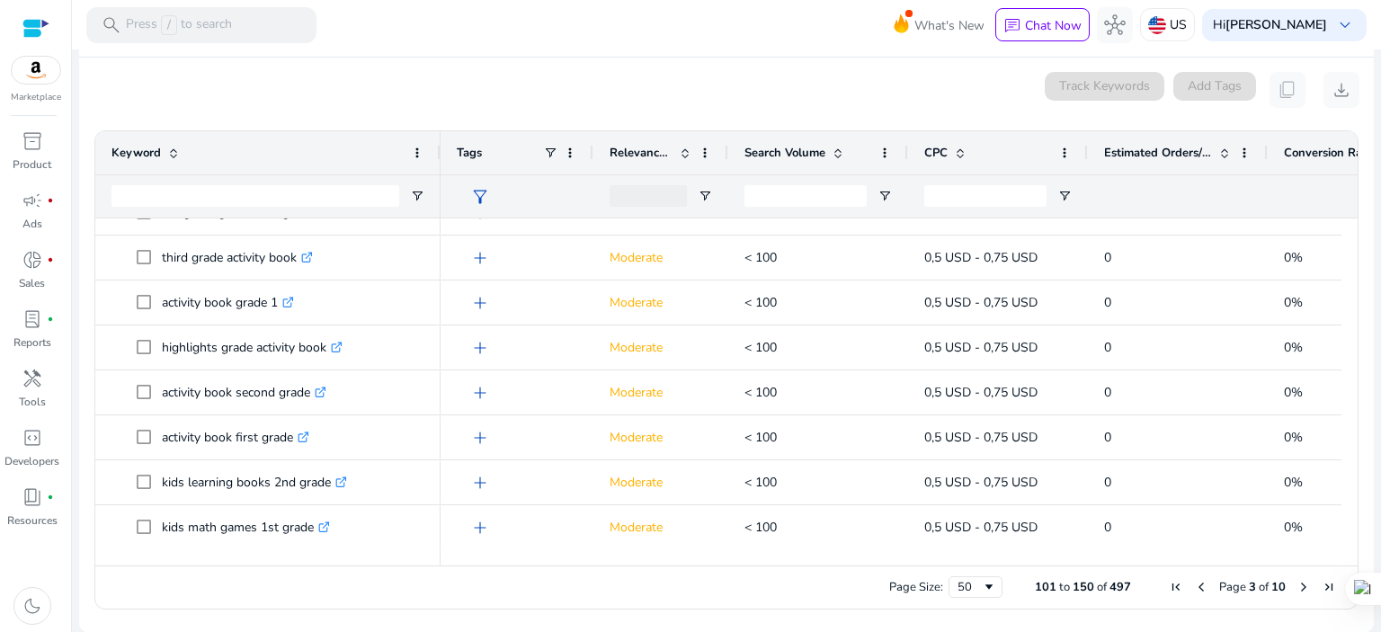
click at [772, 160] on div "Search Volume" at bounding box center [809, 153] width 128 height 34
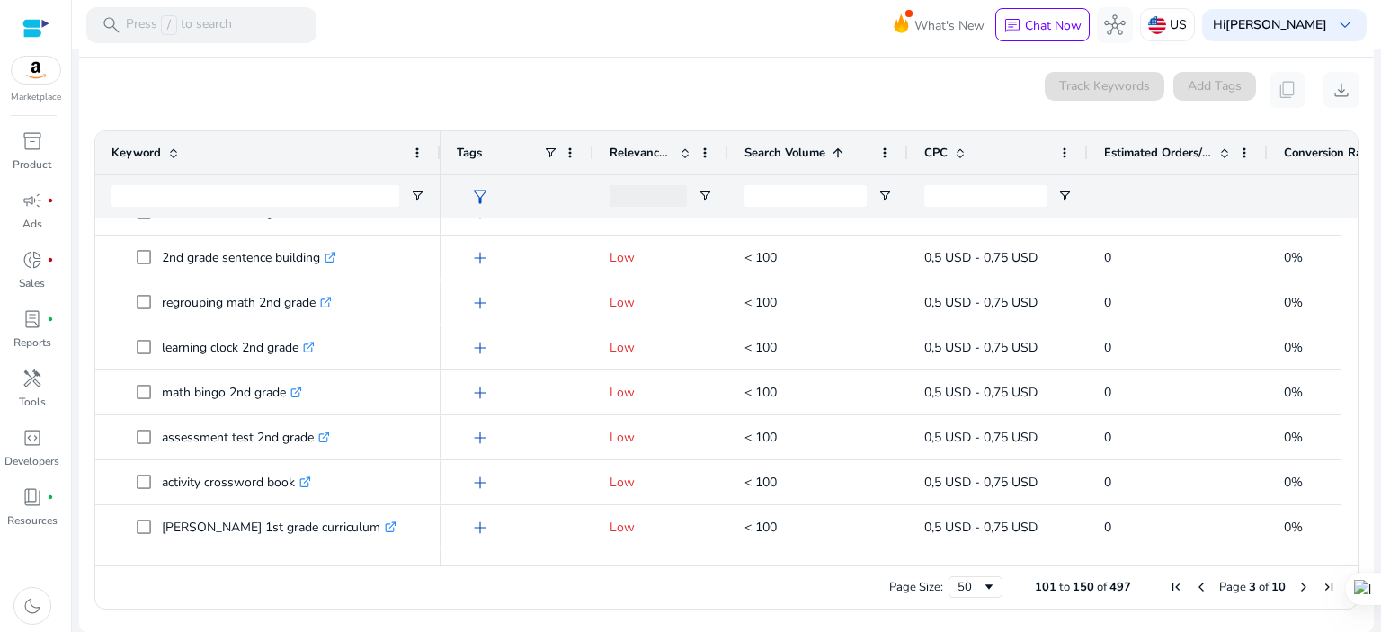
click at [775, 159] on div "Search Volume 1" at bounding box center [809, 153] width 128 height 34
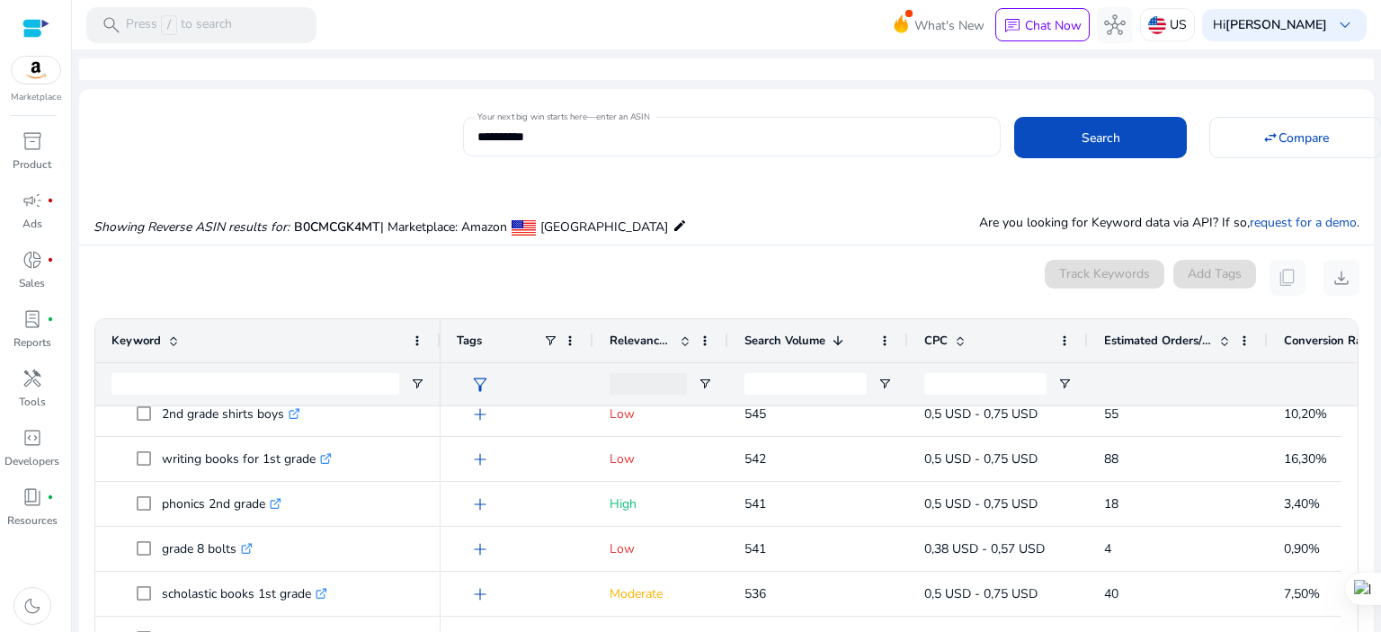
click at [825, 145] on input "**********" at bounding box center [731, 137] width 509 height 20
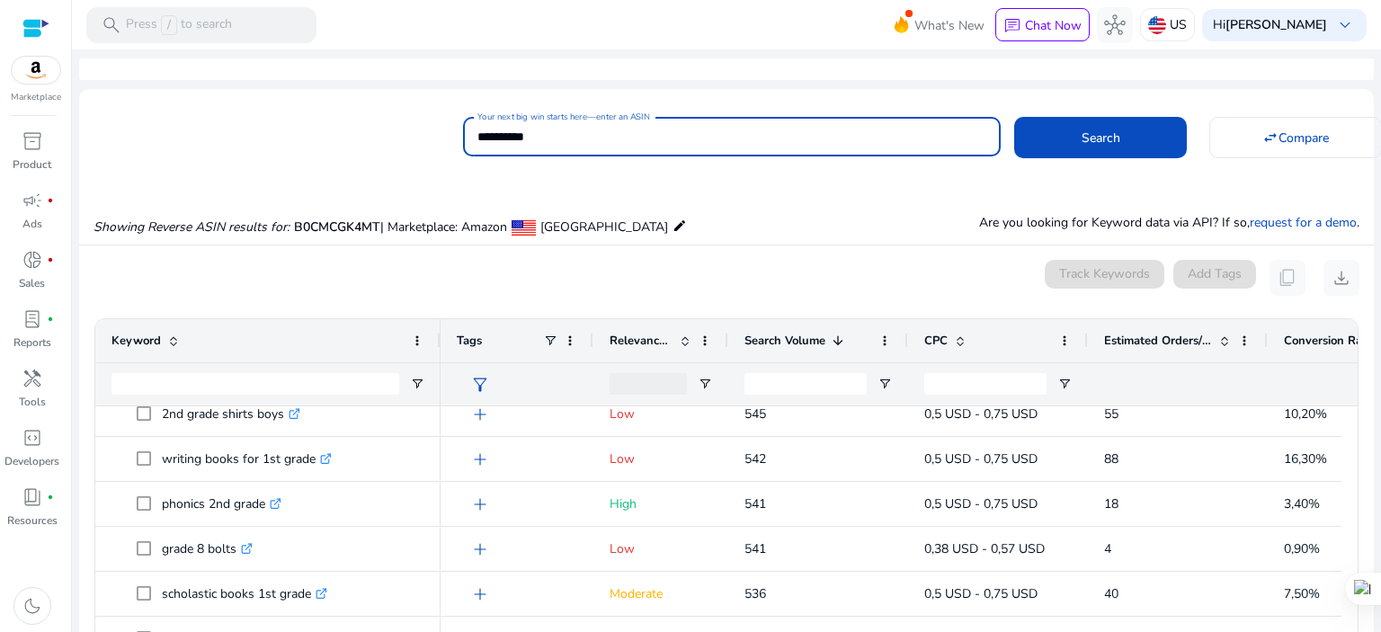
click at [820, 139] on input "**********" at bounding box center [731, 137] width 509 height 20
paste input
type input "**********"
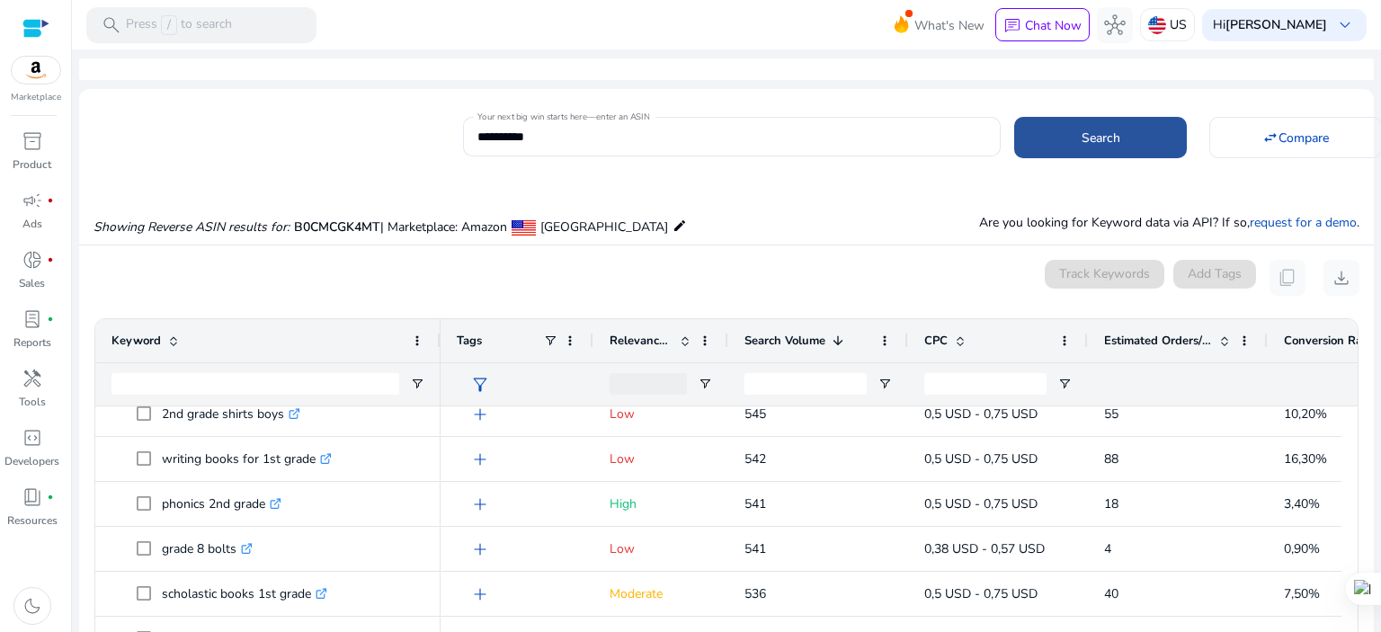
click at [1061, 150] on span at bounding box center [1100, 137] width 173 height 43
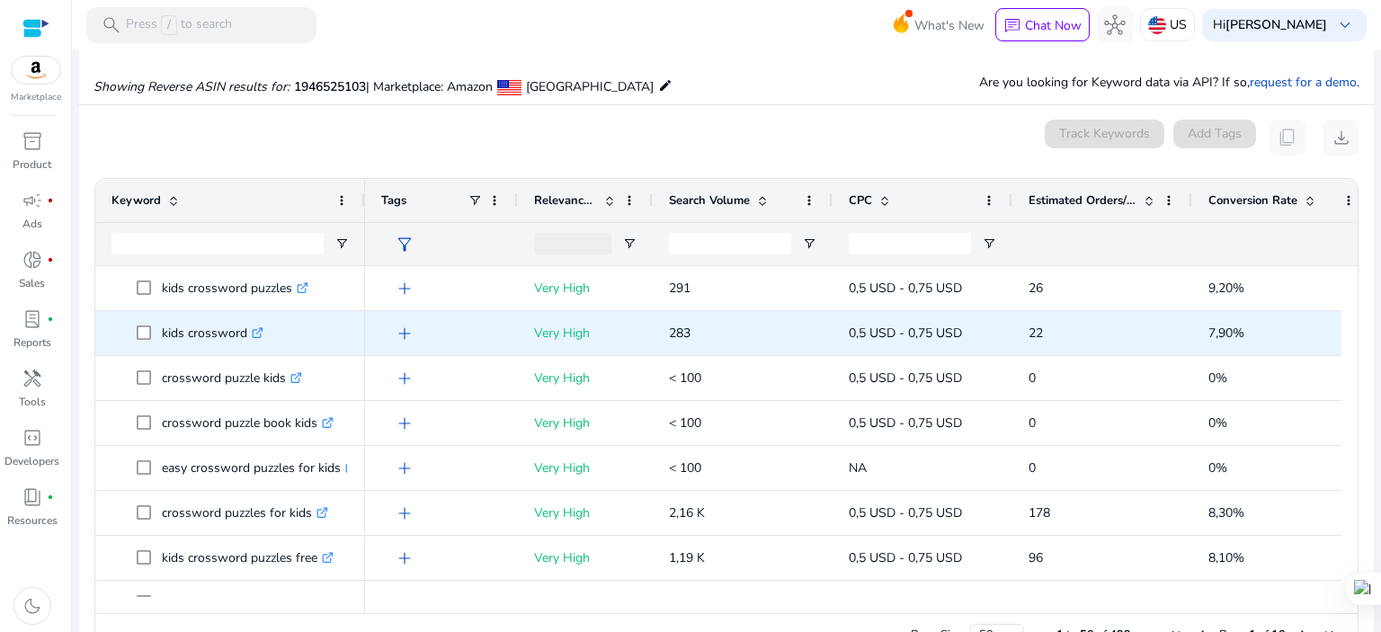
scroll to position [171, 0]
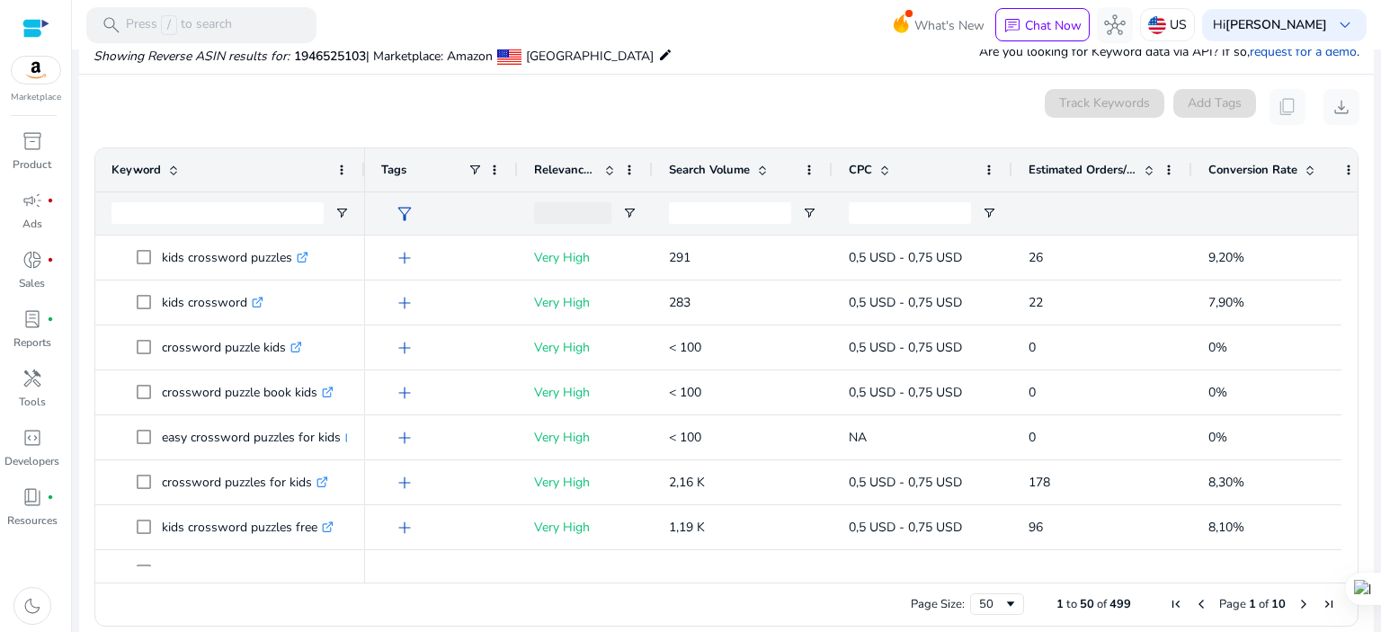
click at [719, 165] on span "Search Volume" at bounding box center [709, 170] width 81 height 16
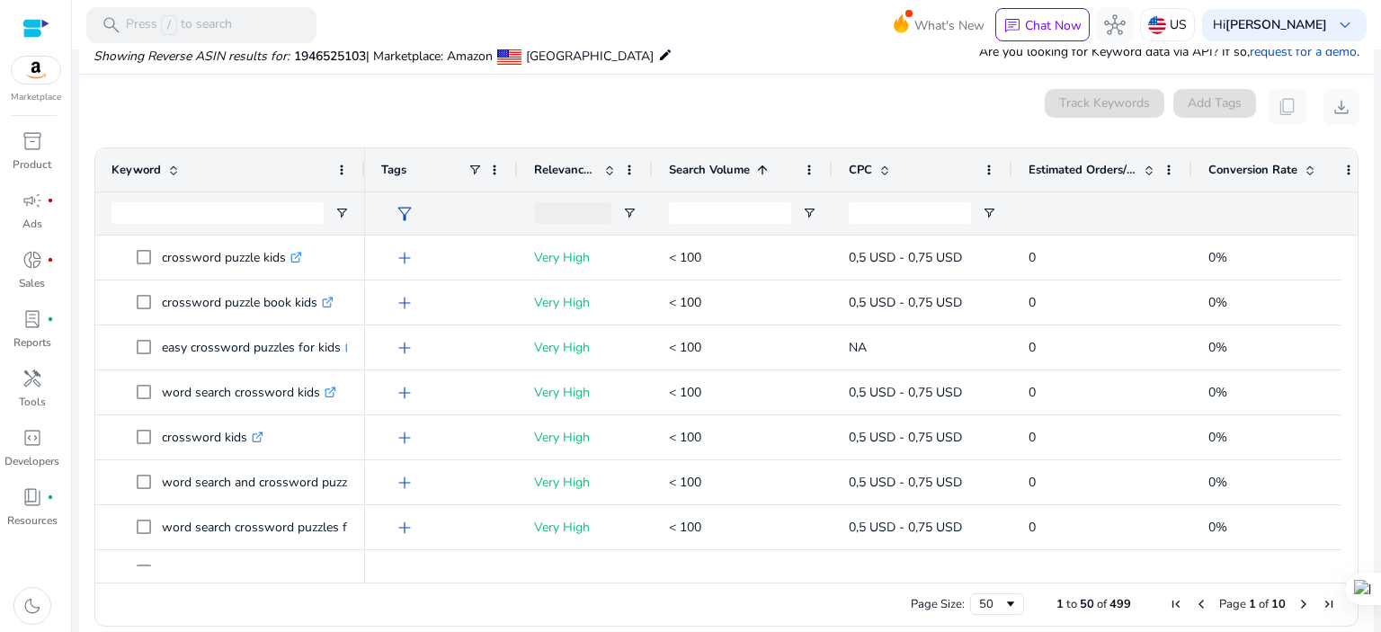
click at [719, 166] on span "Search Volume" at bounding box center [709, 170] width 81 height 16
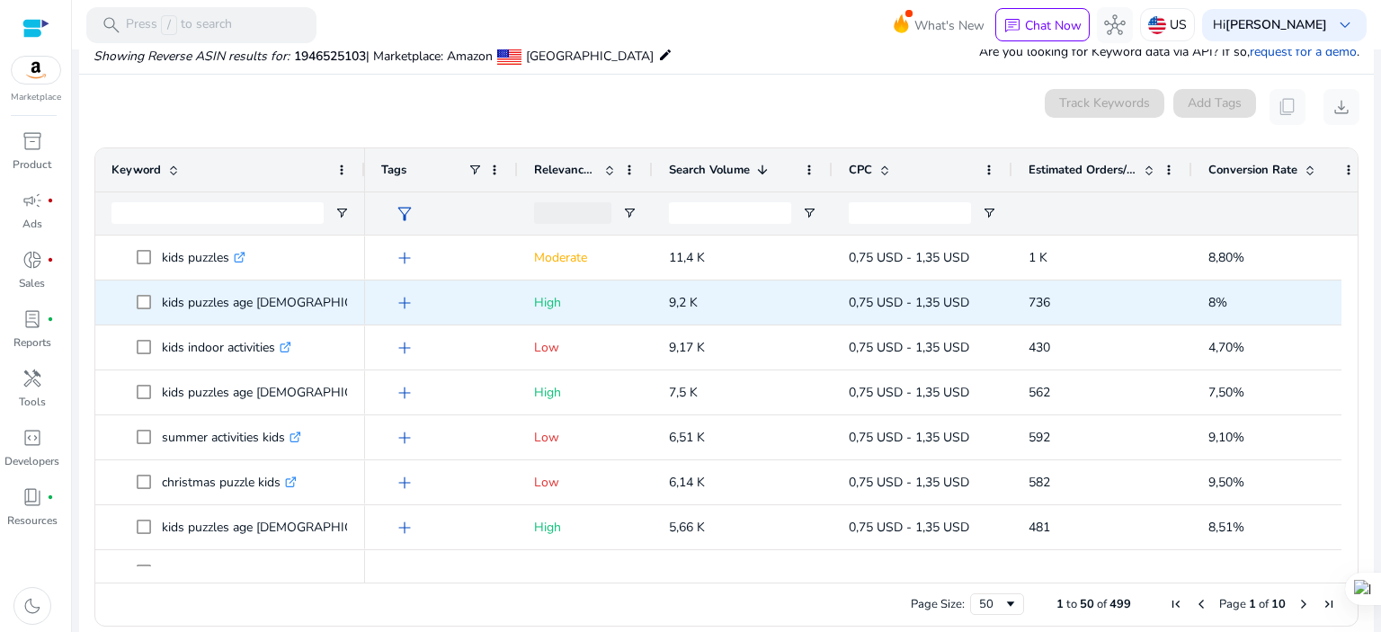
click at [400, 306] on icon at bounding box center [404, 303] width 9 height 9
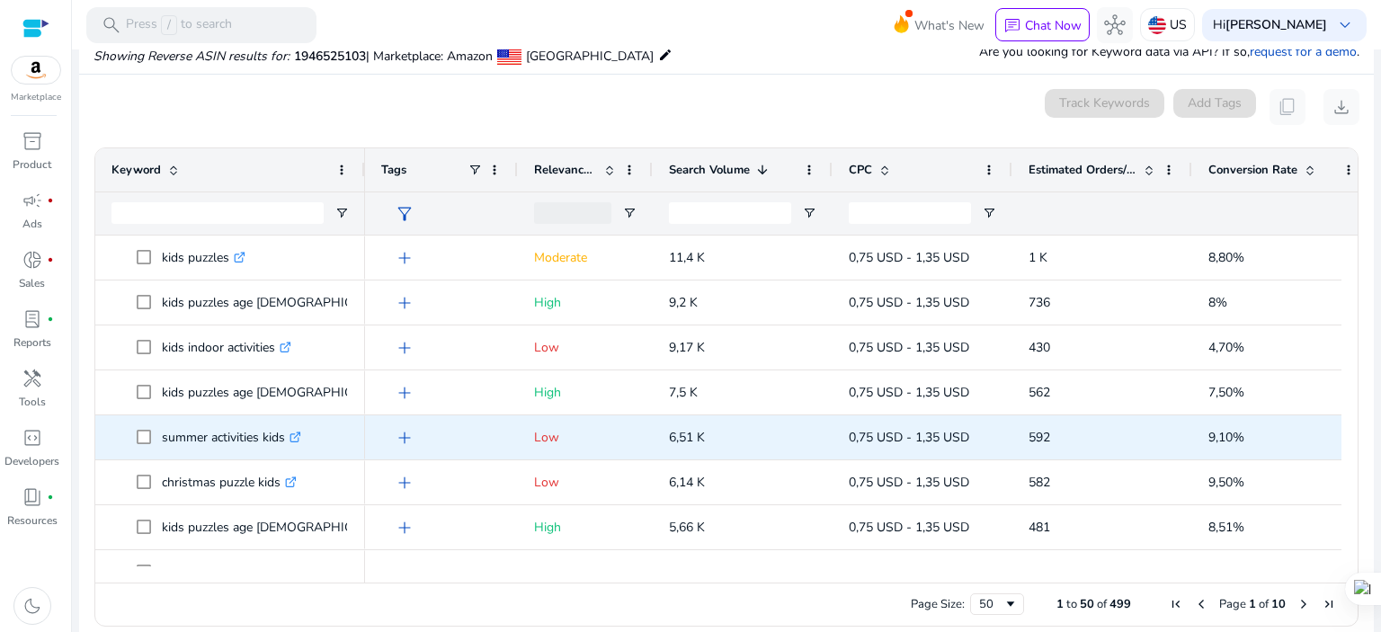
click at [301, 432] on icon at bounding box center [299, 434] width 4 height 4
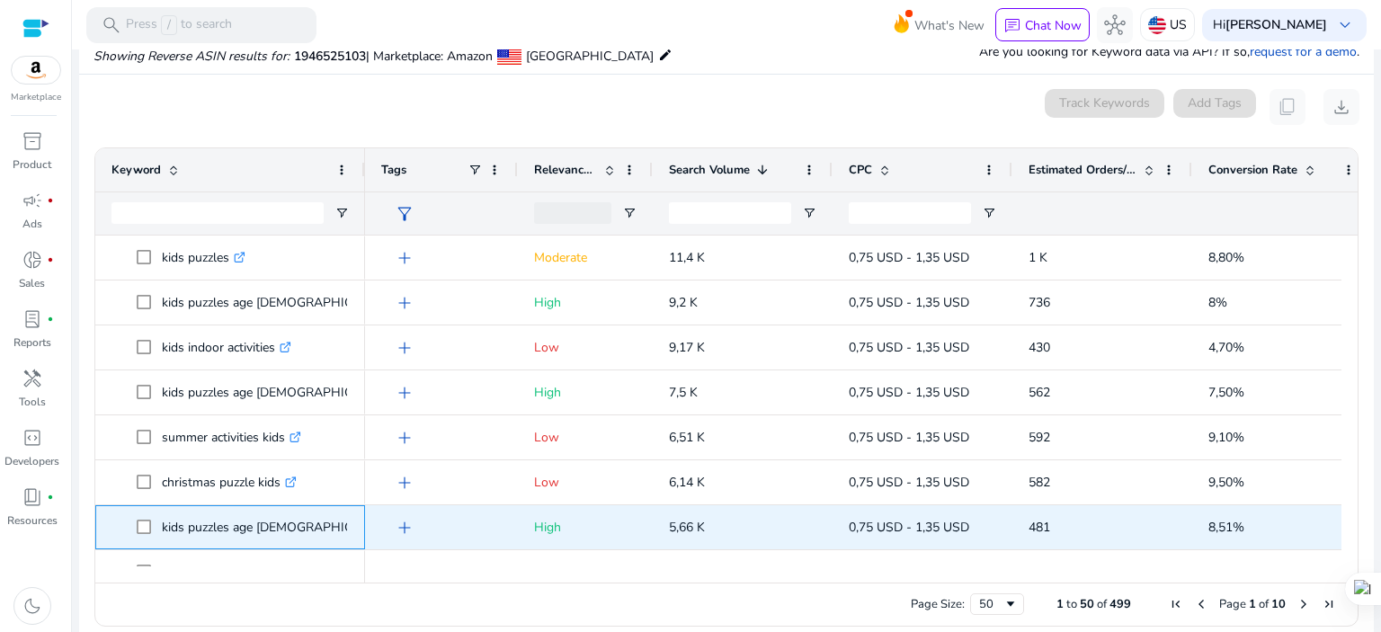
click at [399, 522] on icon ".st0{fill:#2c8af8}" at bounding box center [405, 528] width 12 height 12
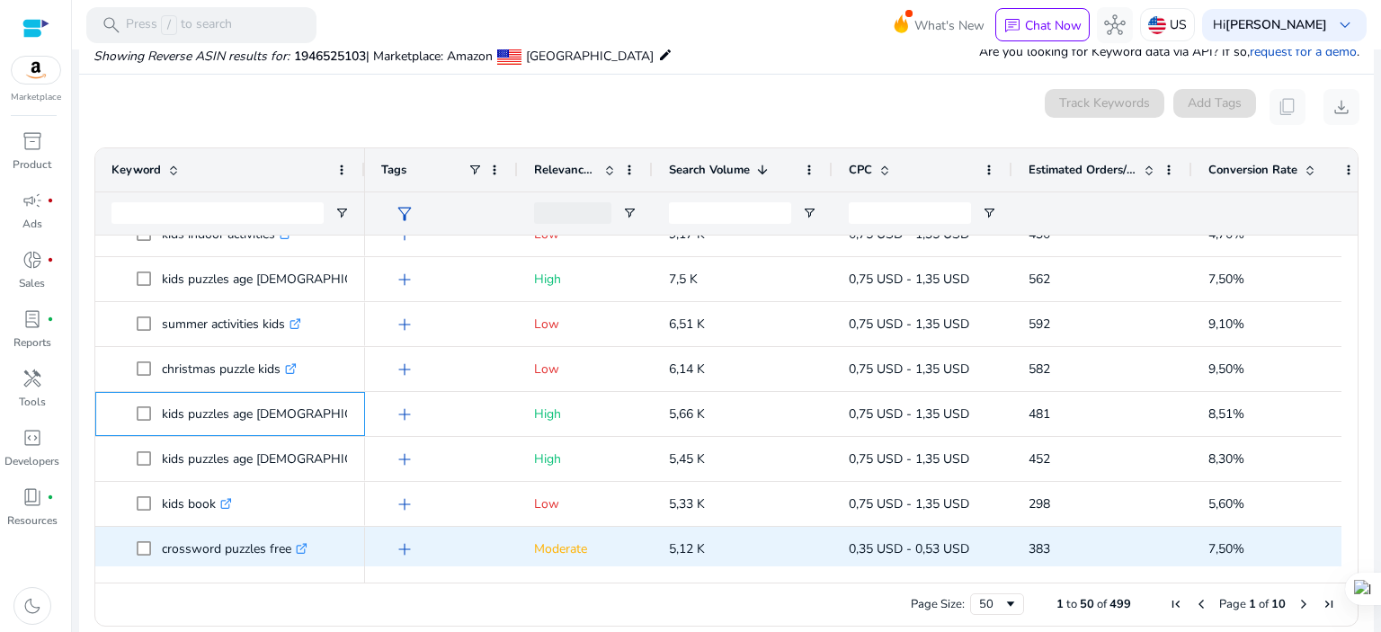
scroll to position [120, 0]
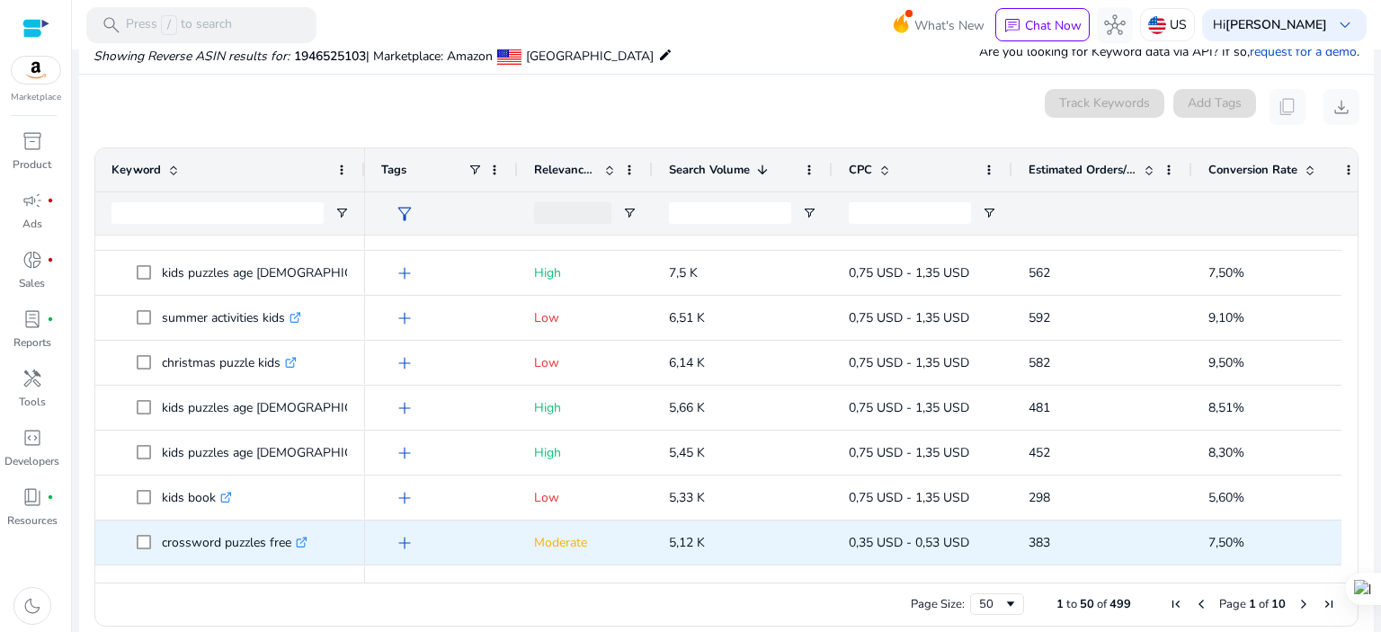
click at [295, 535] on link ".st0{fill:#2c8af8}" at bounding box center [299, 542] width 16 height 17
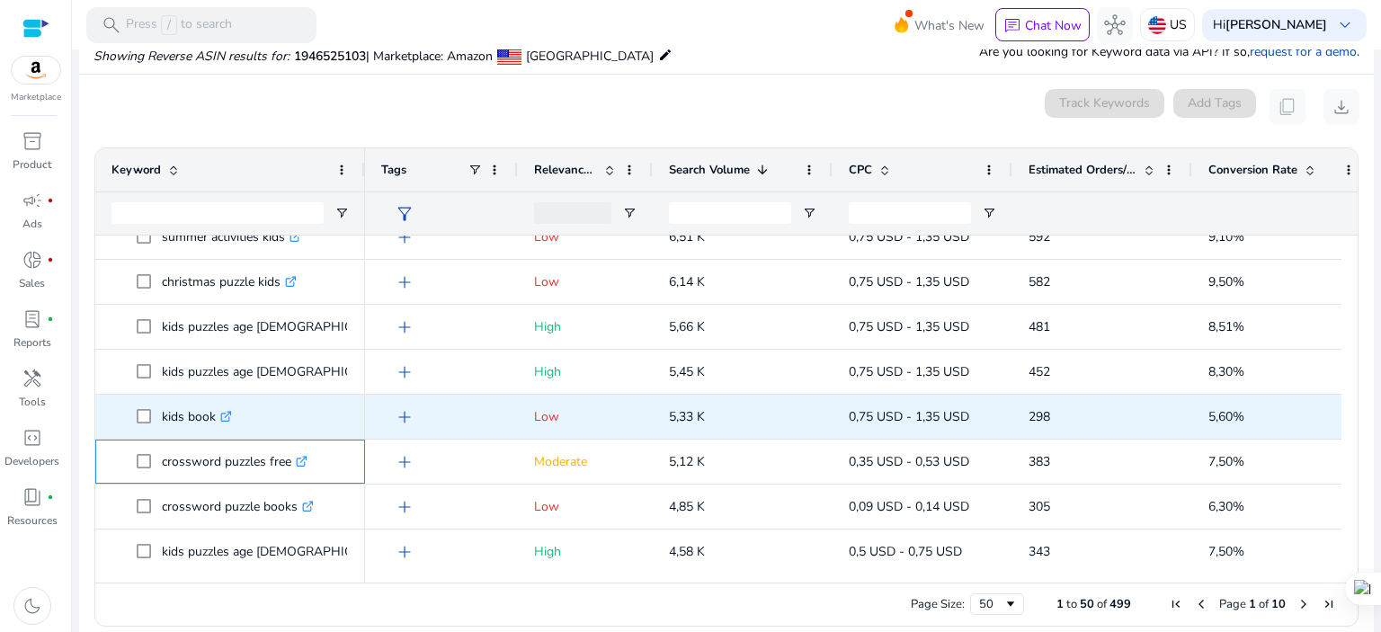
scroll to position [239, 0]
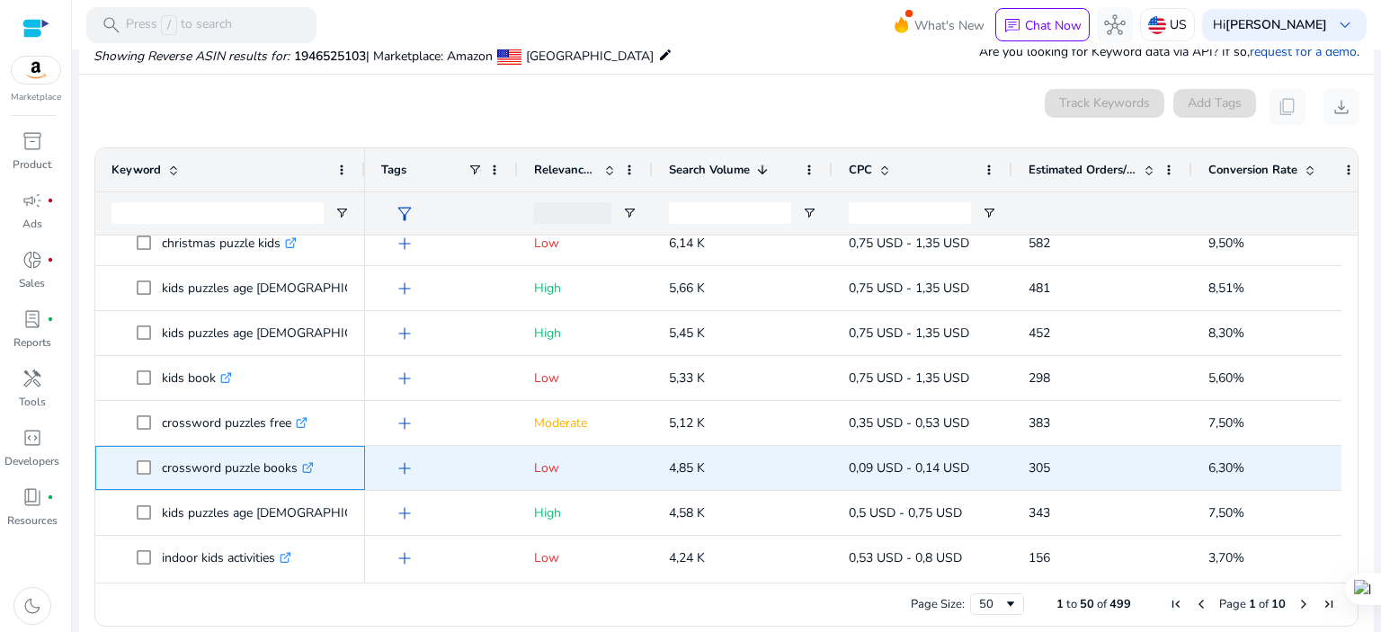
click at [311, 466] on icon ".st0{fill:#2c8af8}" at bounding box center [308, 468] width 12 height 12
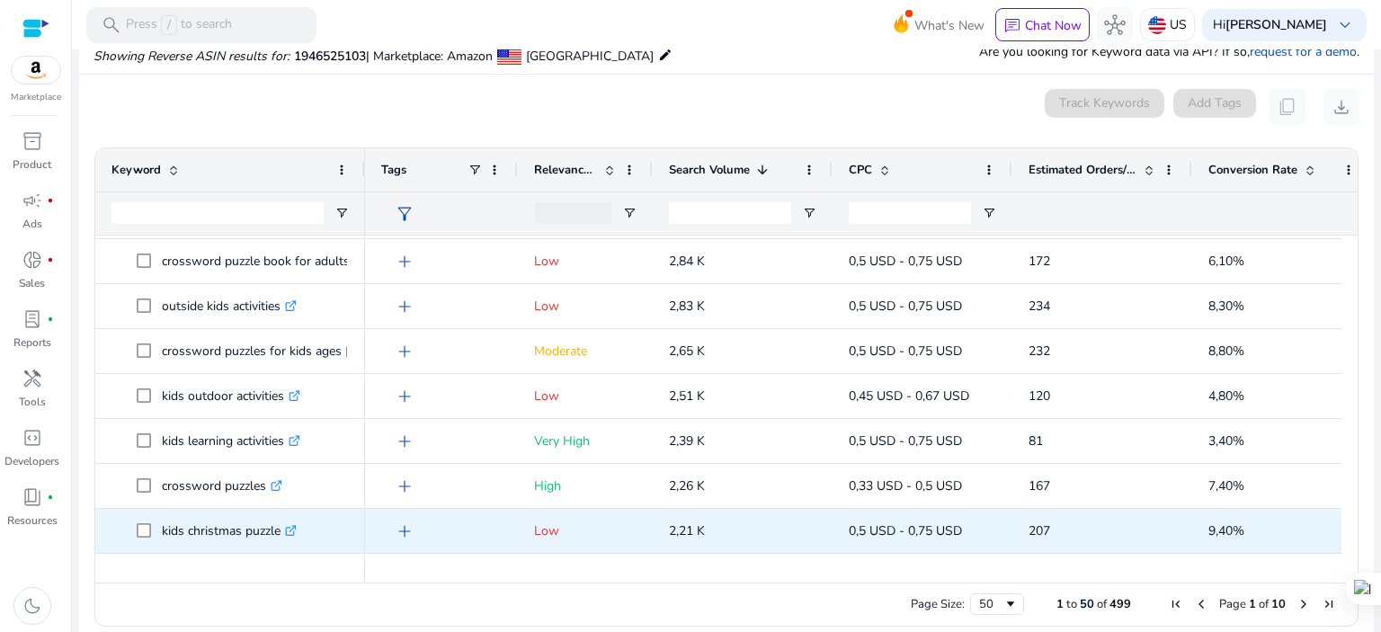
scroll to position [839, 0]
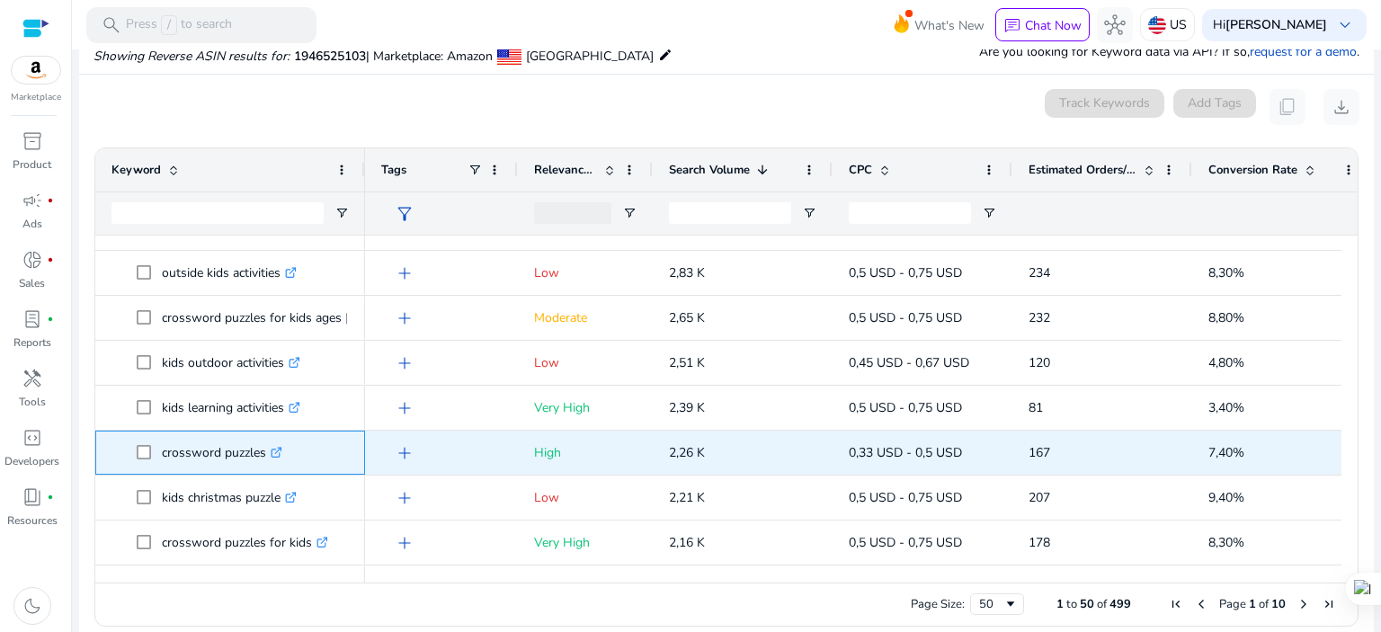
click at [272, 452] on link ".st0{fill:#2c8af8}" at bounding box center [274, 452] width 16 height 17
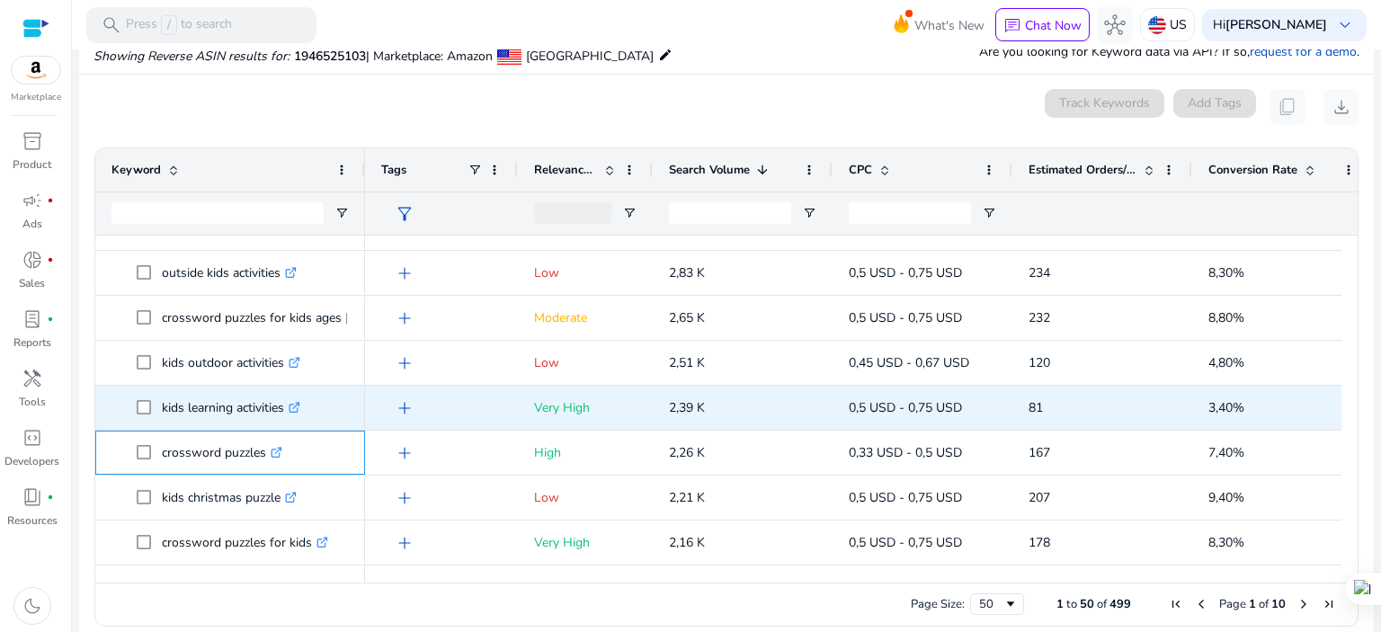
scroll to position [959, 0]
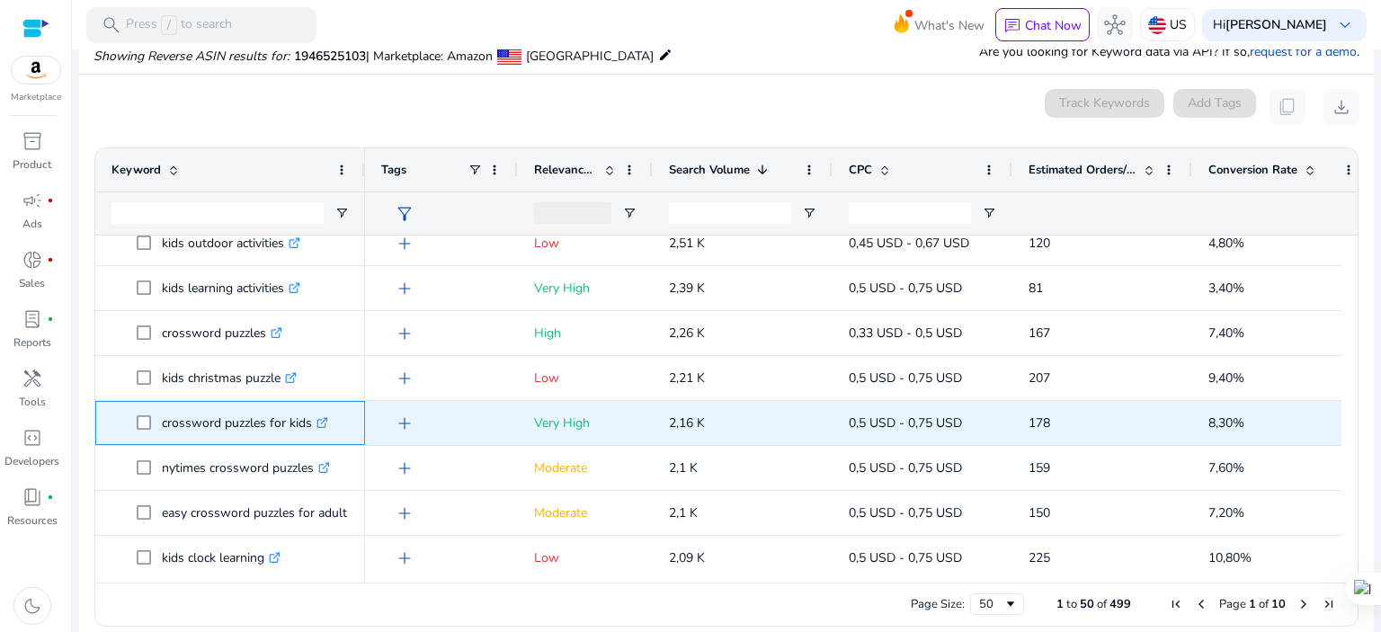
click at [319, 424] on icon at bounding box center [321, 423] width 9 height 9
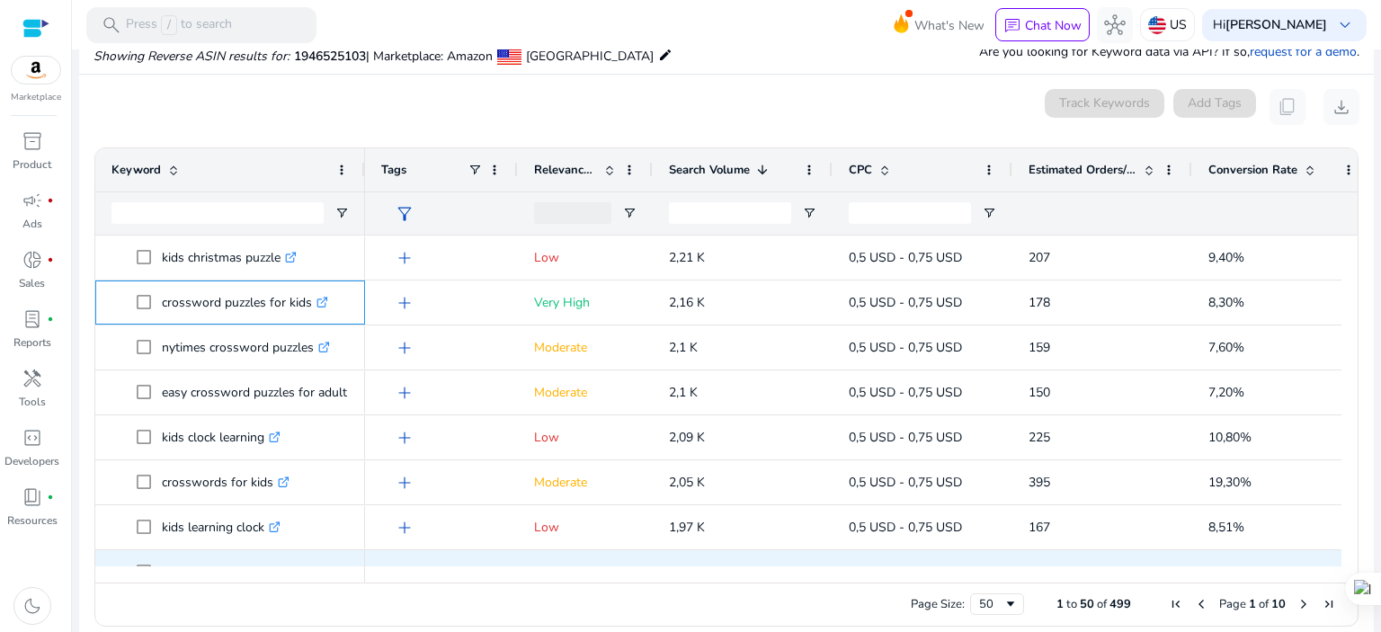
scroll to position [1199, 0]
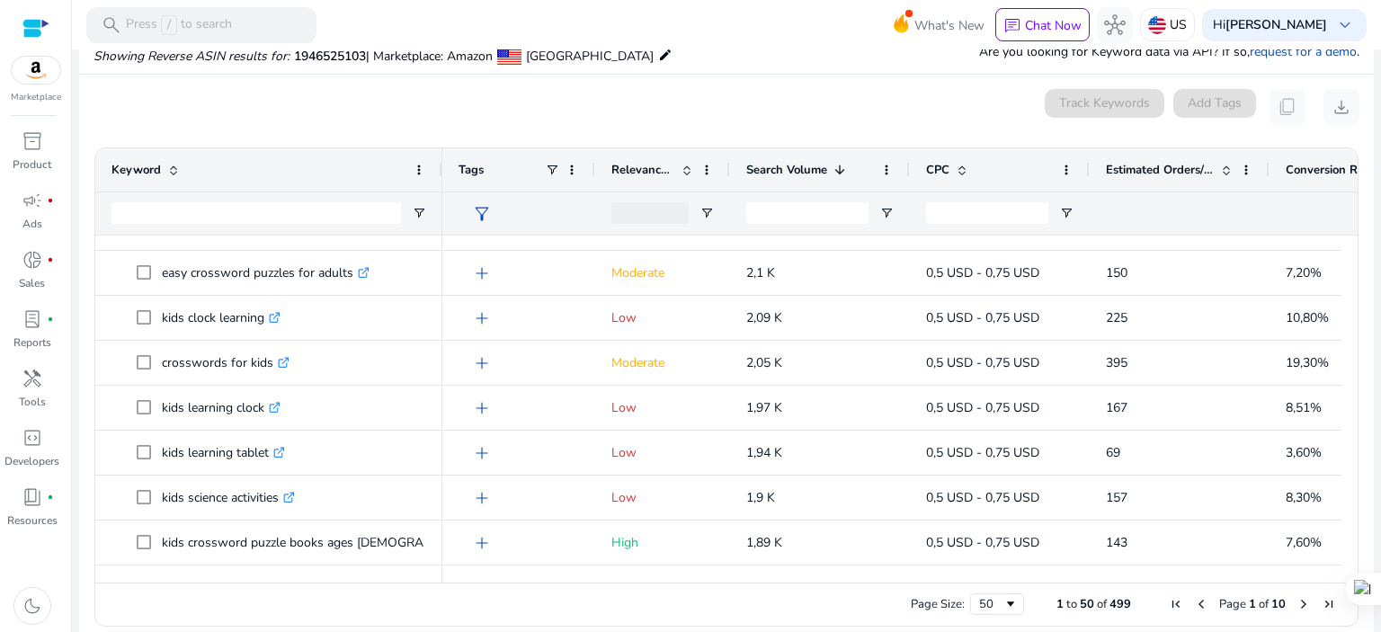
drag, startPoint x: 361, startPoint y: 170, endPoint x: 439, endPoint y: 181, distance: 78.1
click at [439, 181] on div at bounding box center [441, 169] width 7 height 43
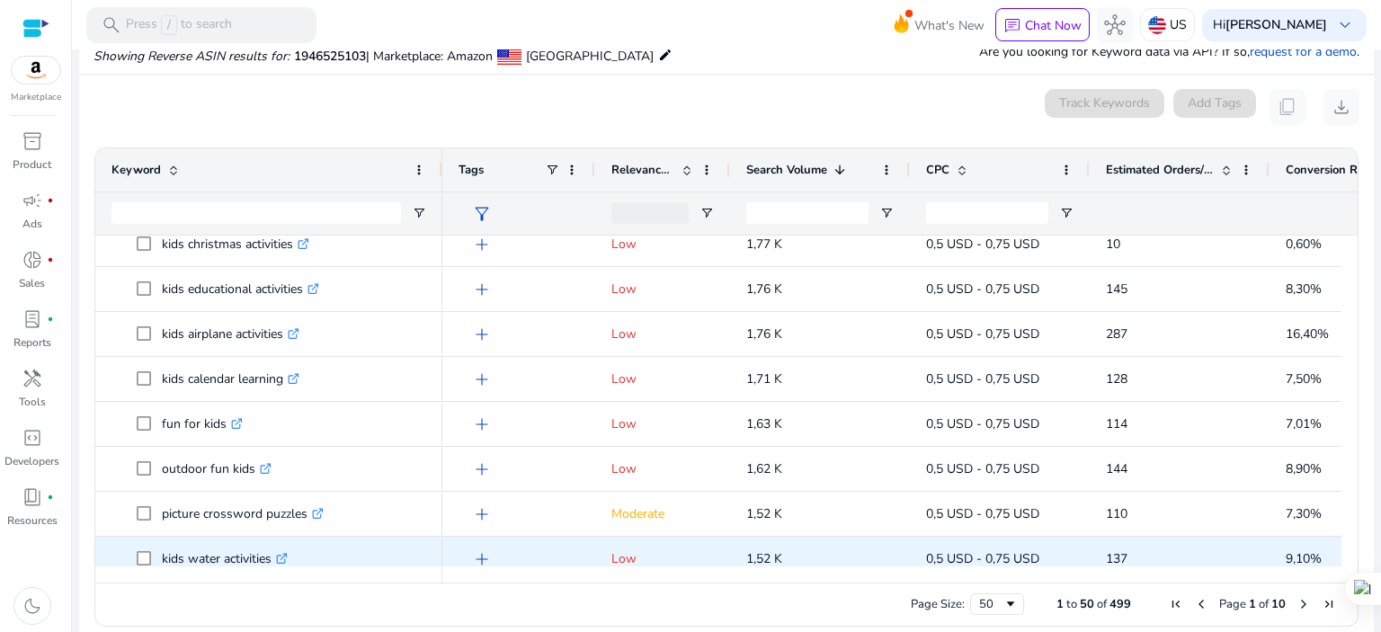
scroll to position [1558, 0]
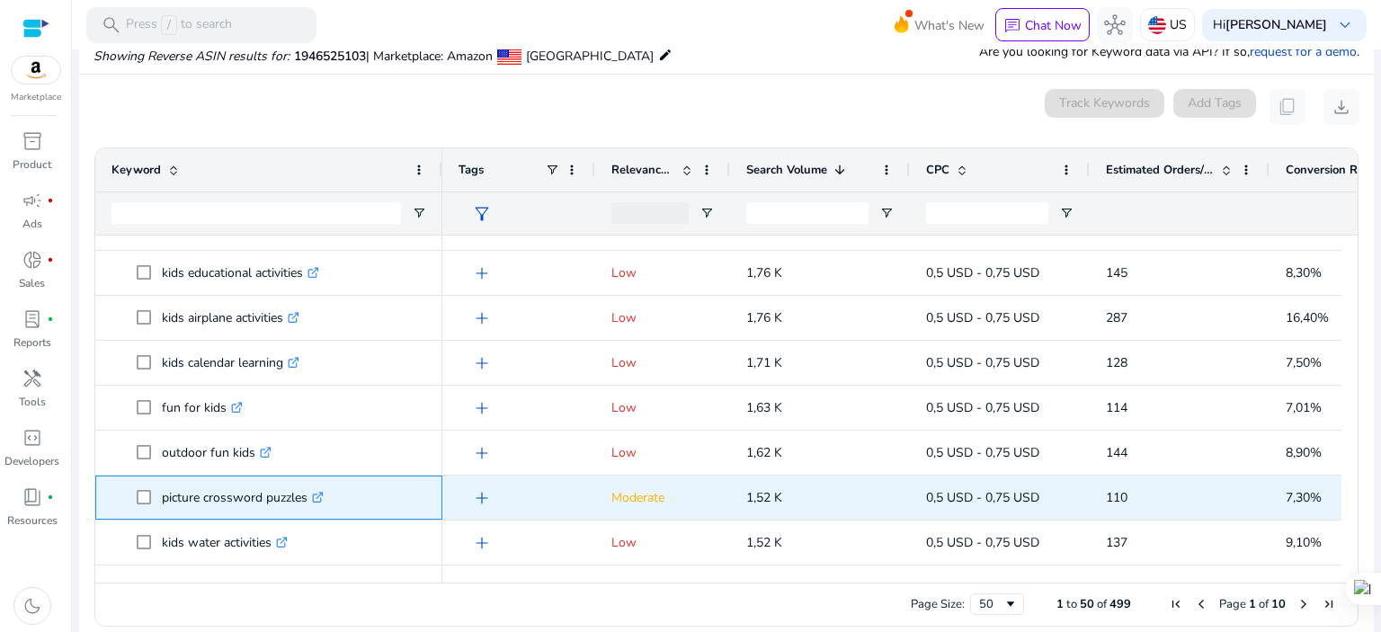
click at [324, 492] on icon ".st0{fill:#2c8af8}" at bounding box center [318, 498] width 12 height 12
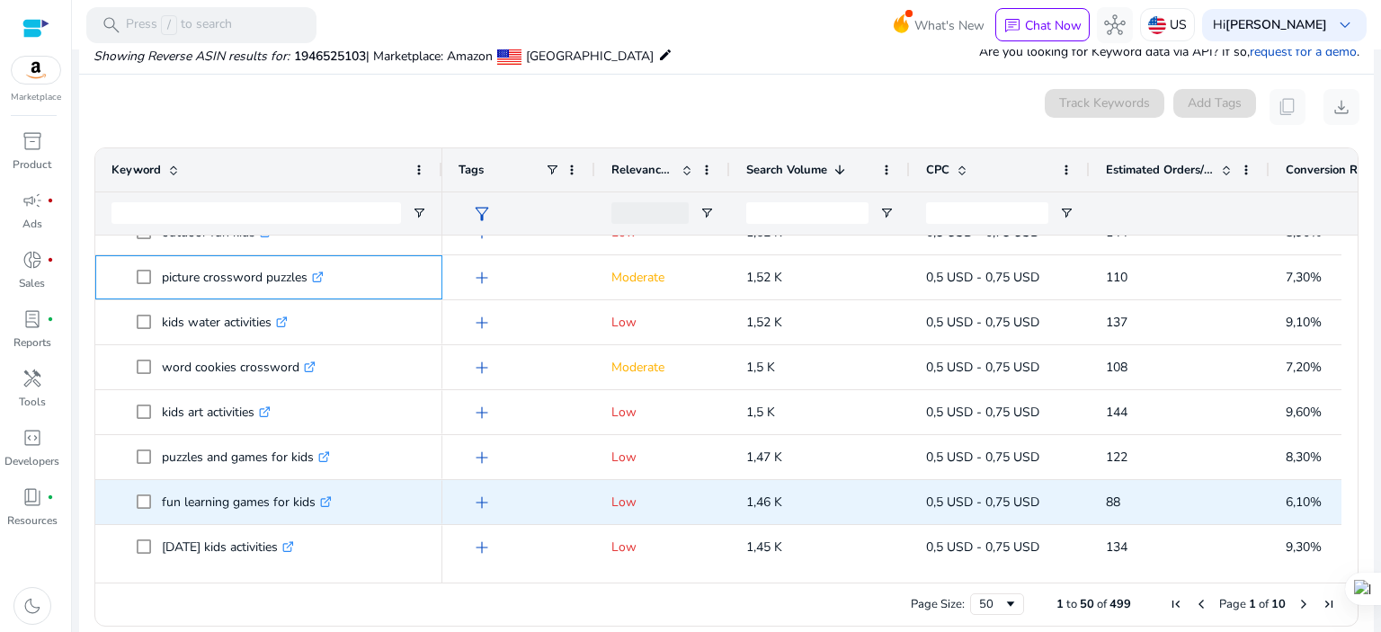
scroll to position [1798, 0]
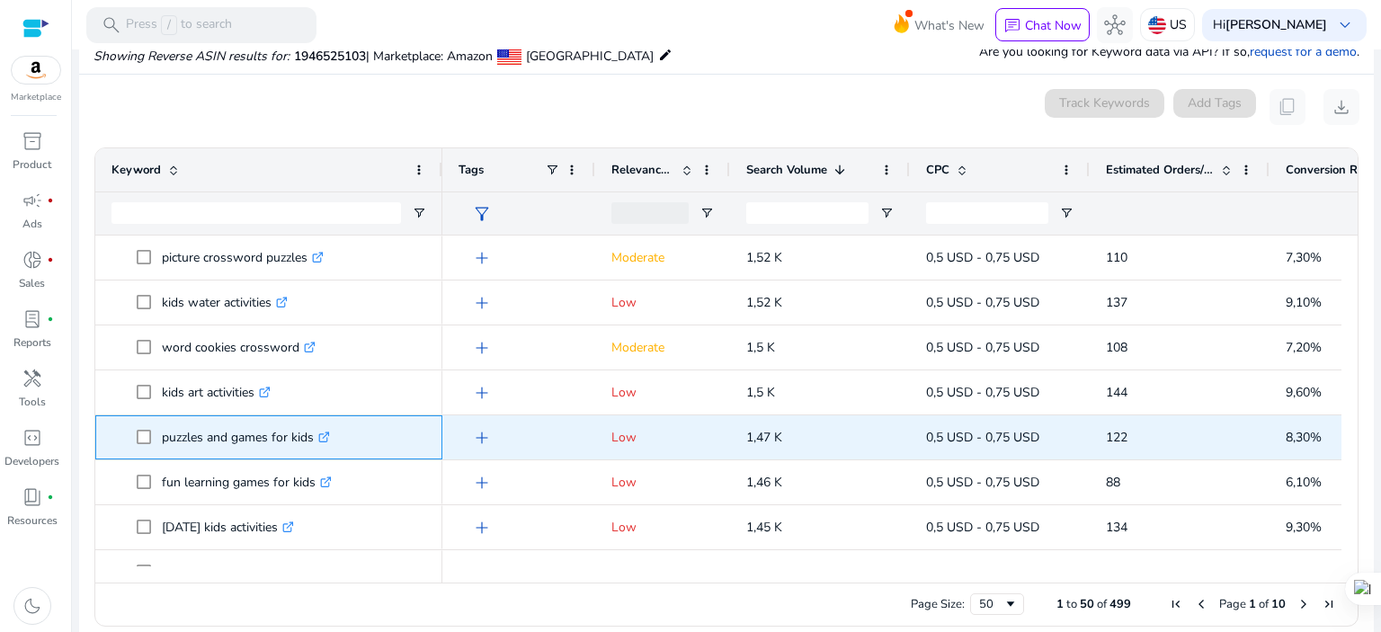
click at [326, 442] on icon ".st0{fill:#2c8af8}" at bounding box center [324, 438] width 12 height 12
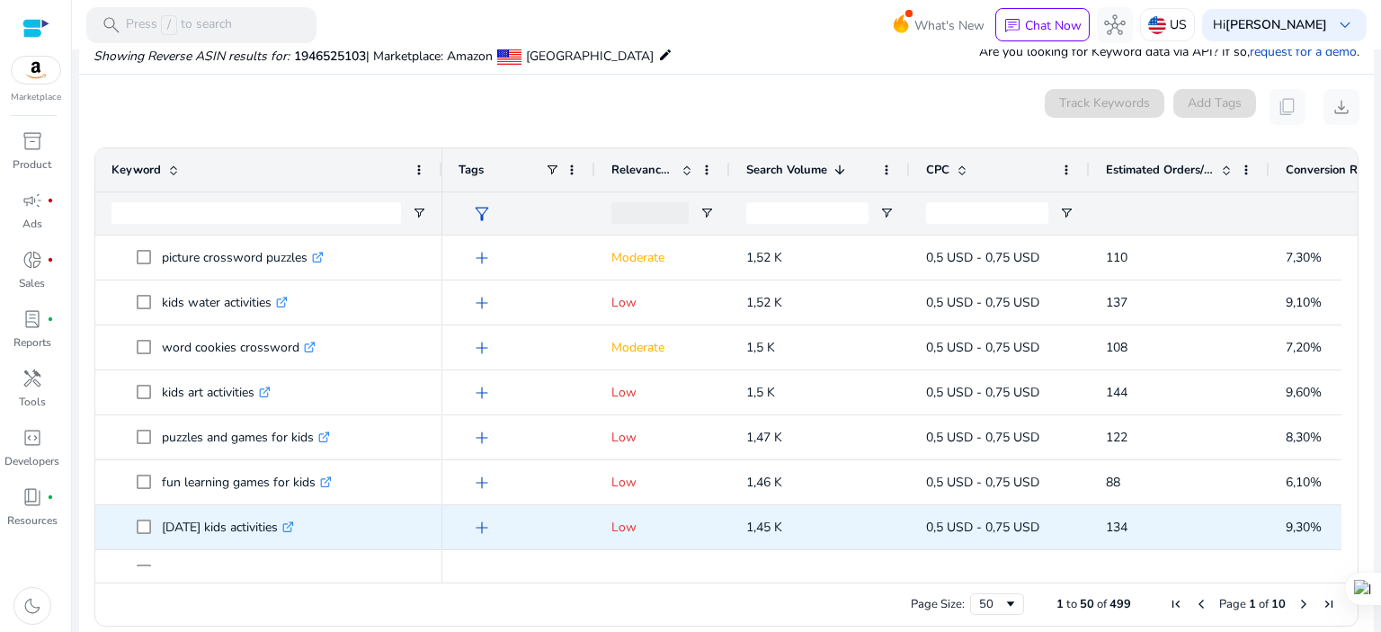
click at [294, 523] on icon ".st0{fill:#2c8af8}" at bounding box center [288, 528] width 12 height 12
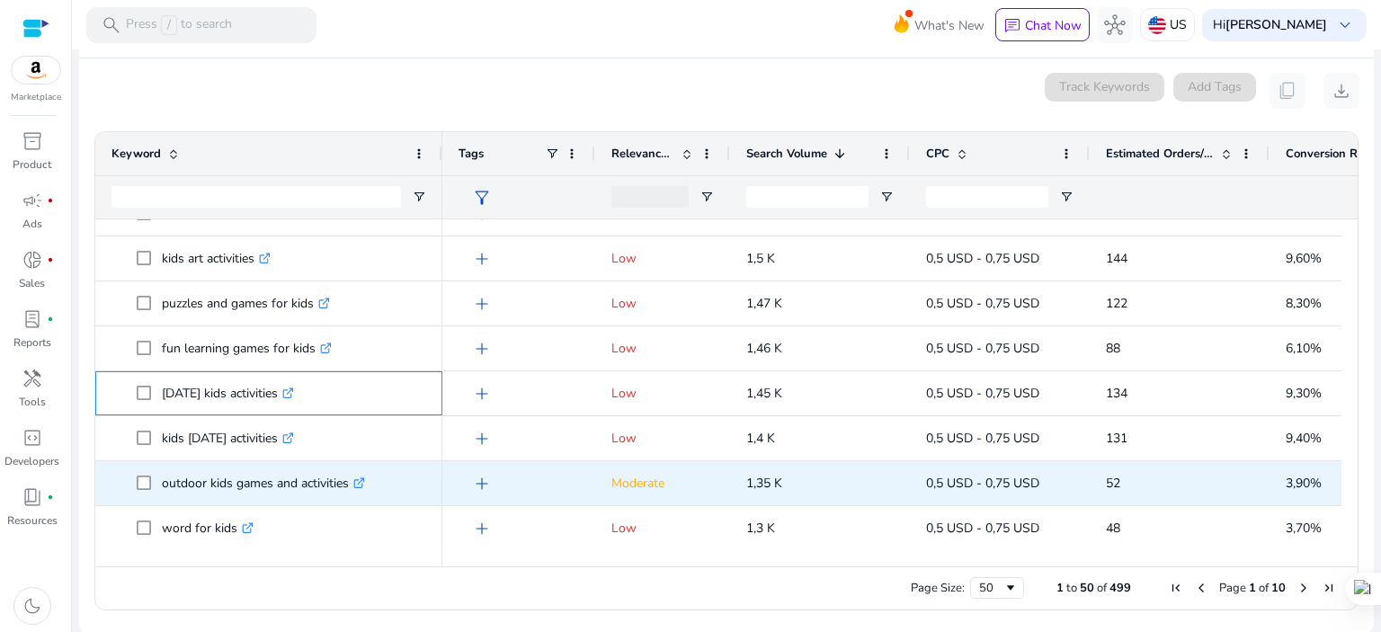
scroll to position [188, 0]
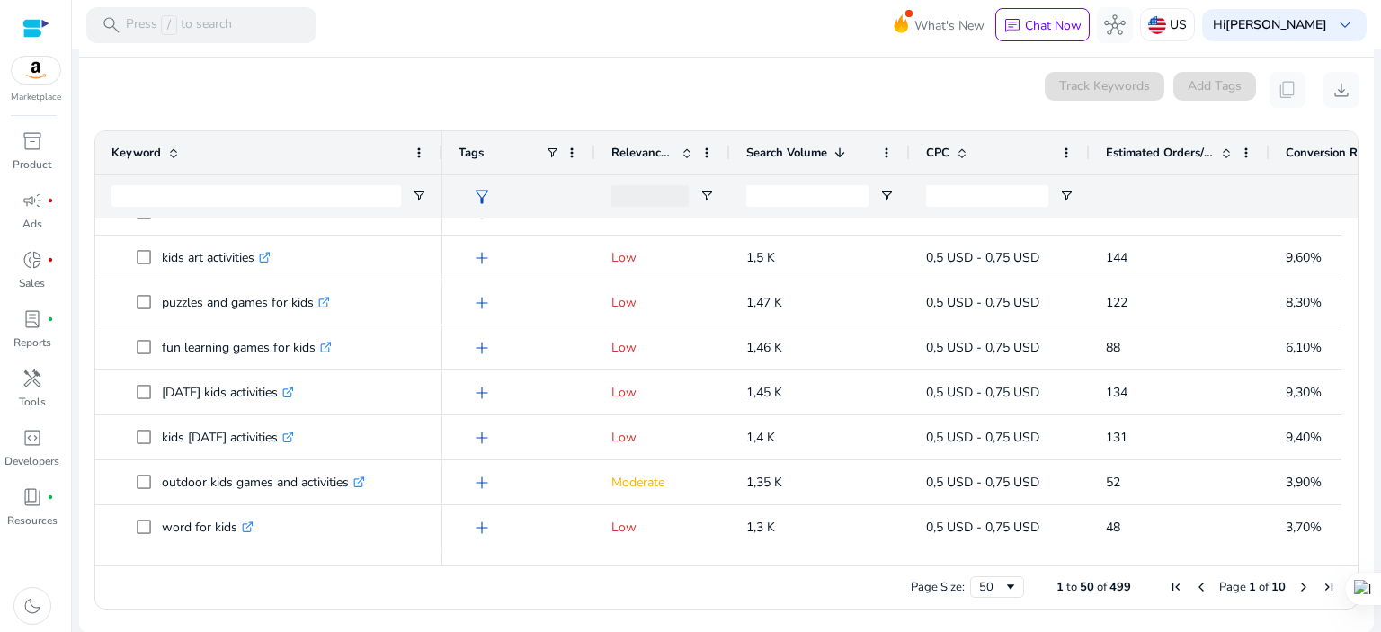
click at [1297, 584] on span "Next Page" at bounding box center [1304, 587] width 14 height 14
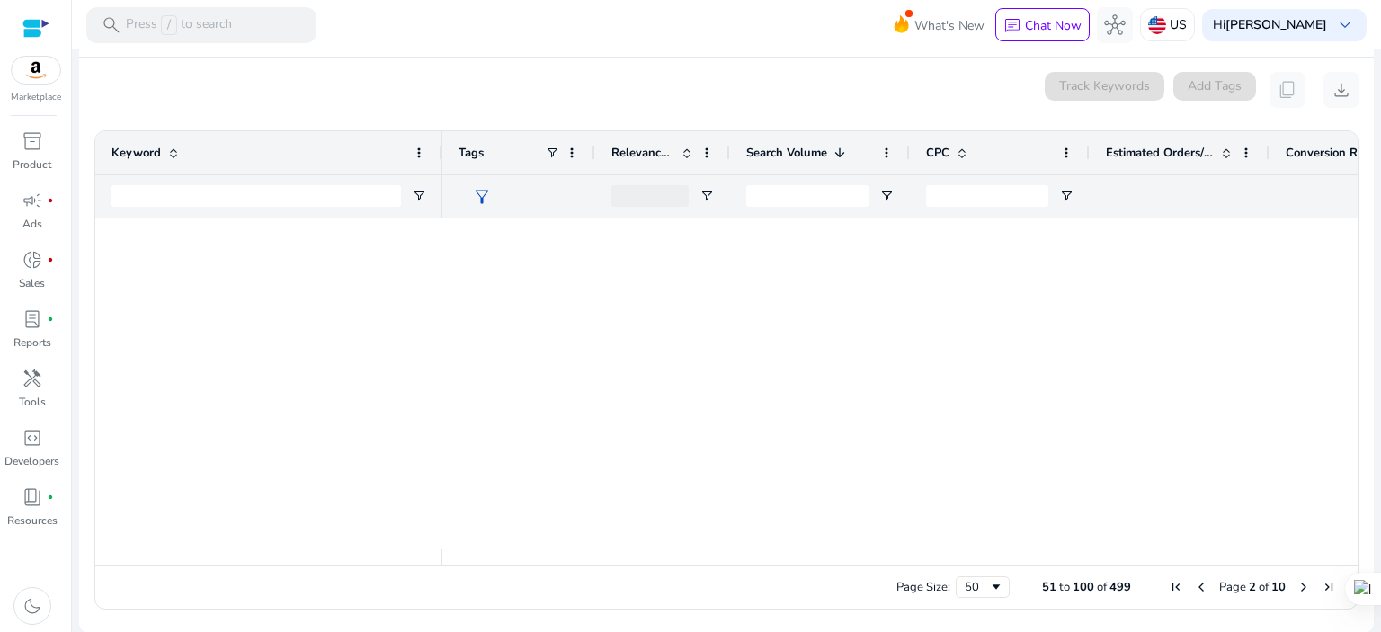
scroll to position [0, 0]
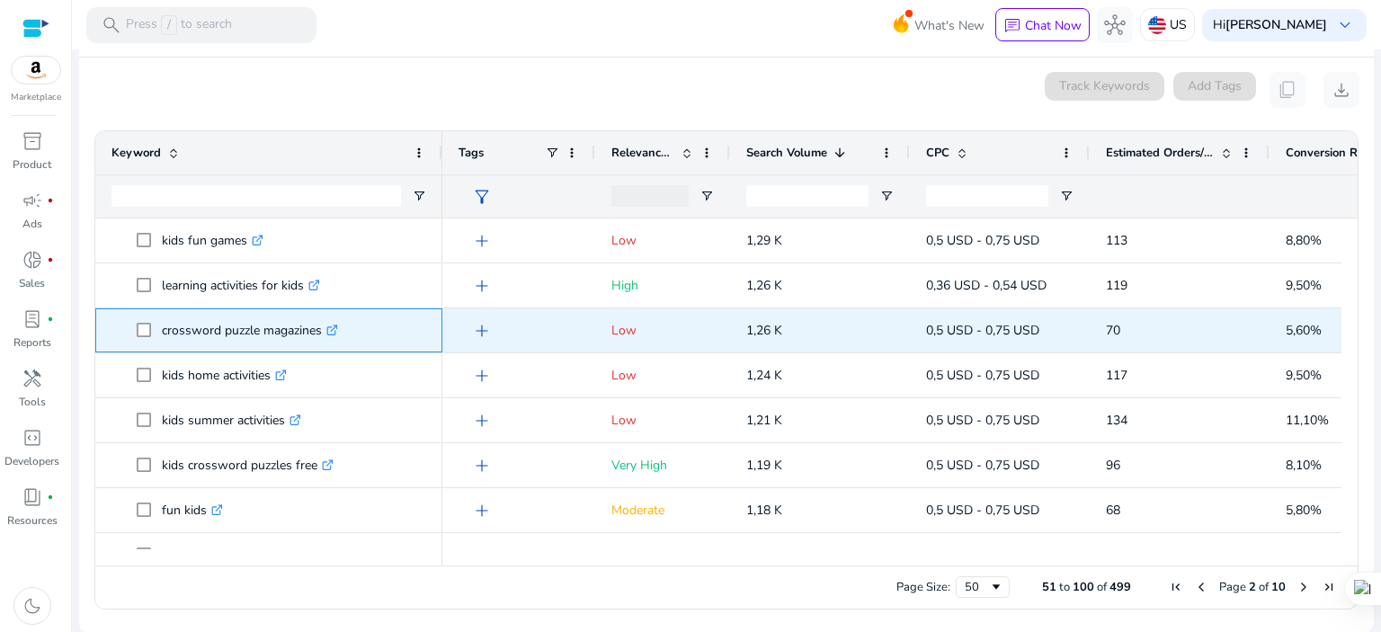
click at [338, 325] on icon ".st0{fill:#2c8af8}" at bounding box center [332, 331] width 12 height 12
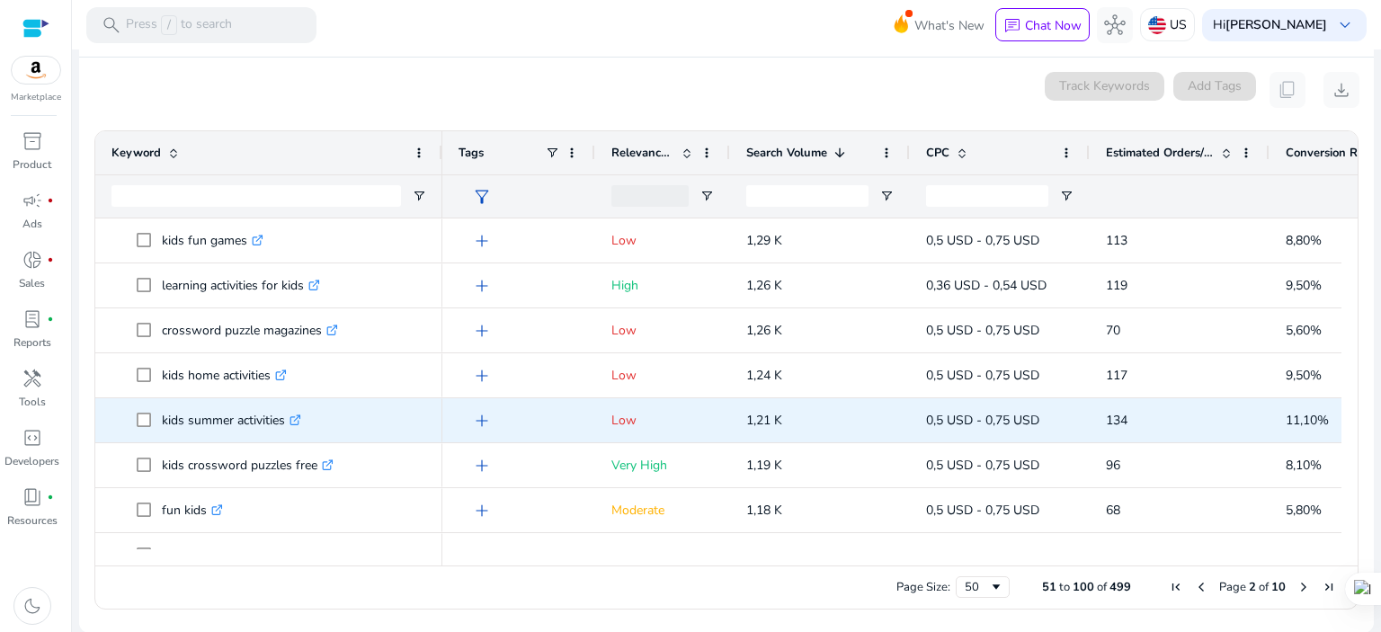
click at [292, 415] on link ".st0{fill:#2c8af8}" at bounding box center [293, 420] width 16 height 17
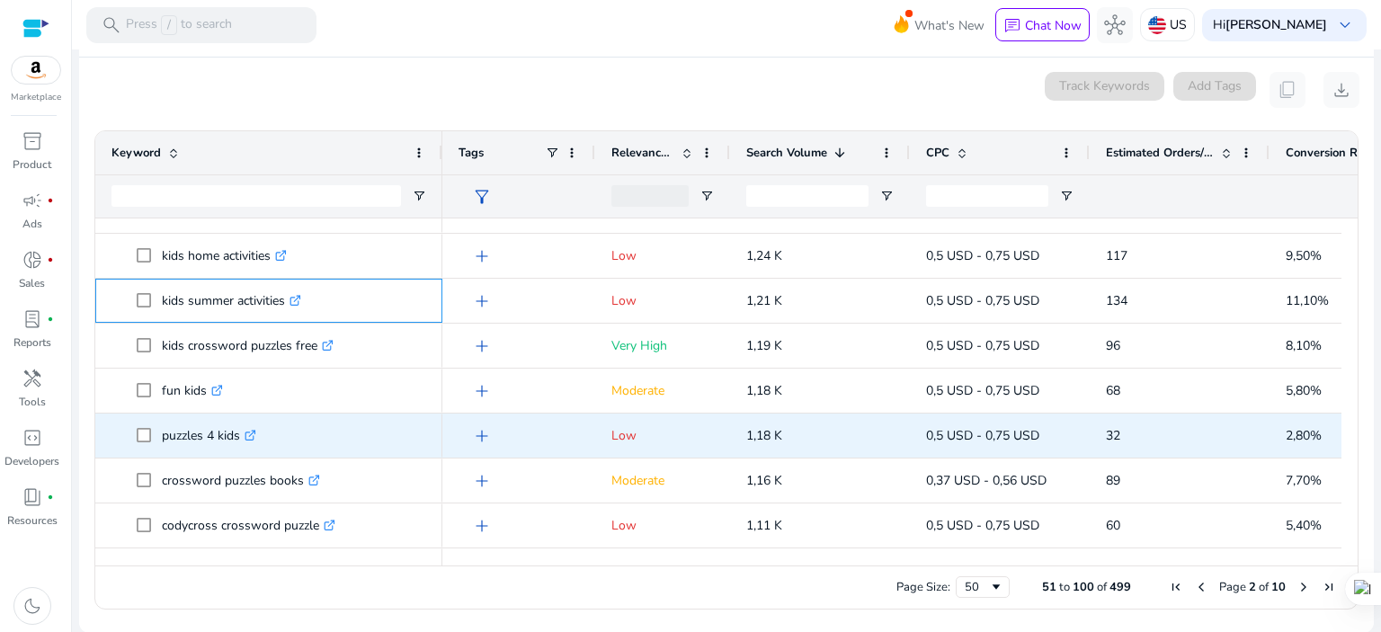
scroll to position [120, 0]
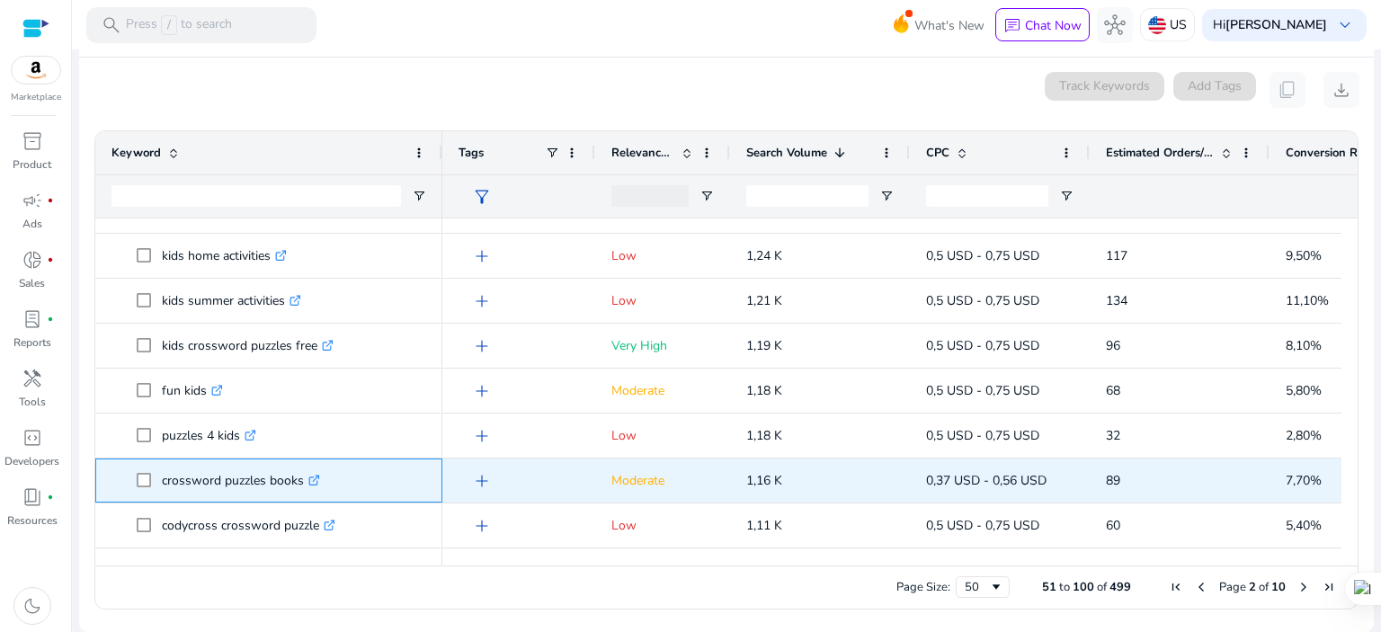
click at [316, 480] on icon ".st0{fill:#2c8af8}" at bounding box center [314, 481] width 12 height 12
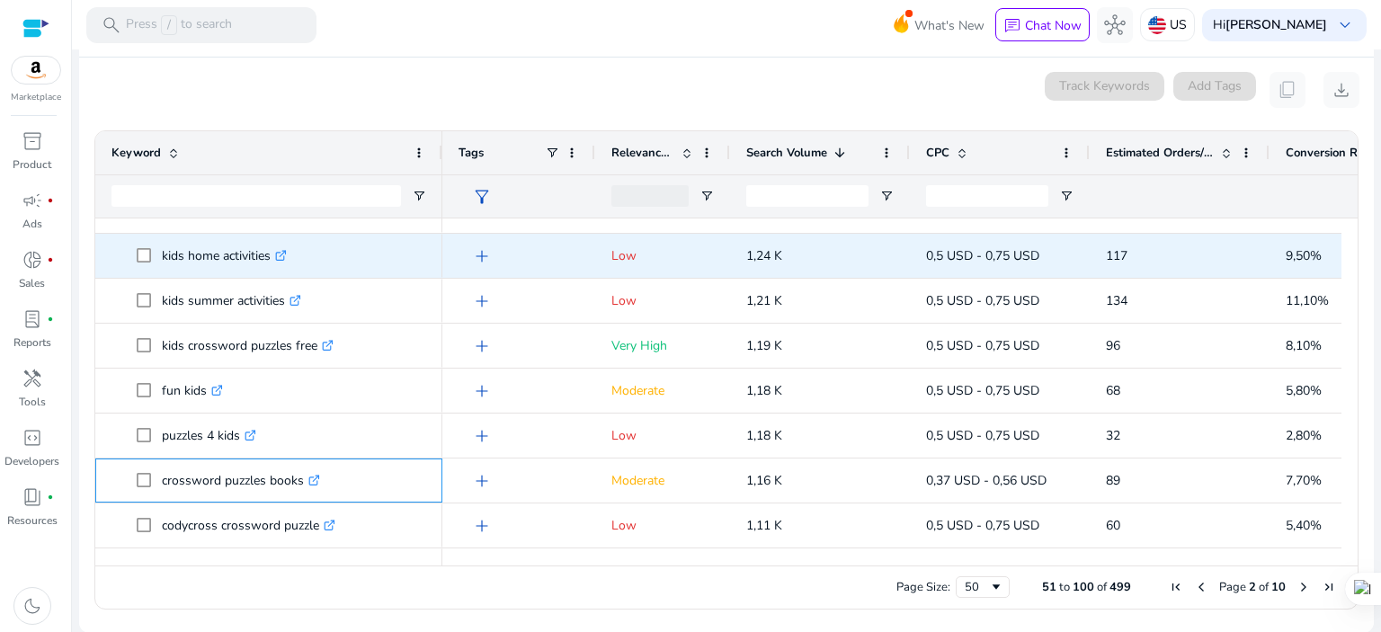
scroll to position [239, 0]
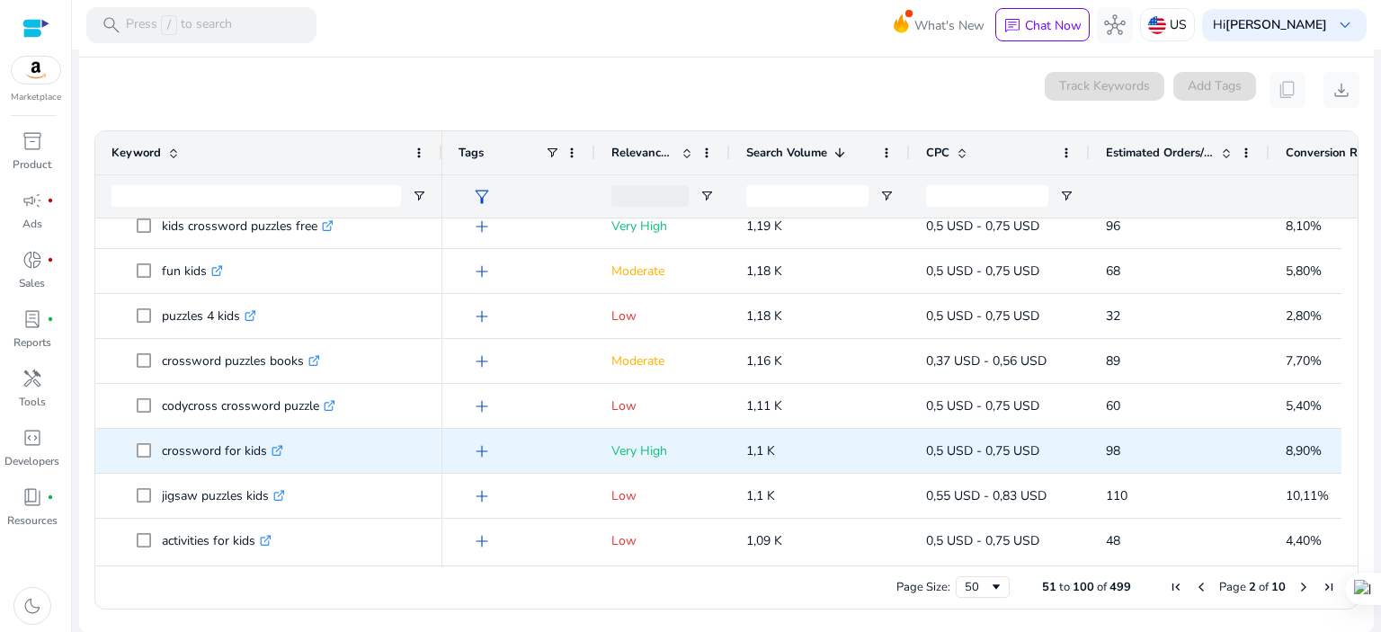
click at [281, 450] on icon ".st0{fill:#2c8af8}" at bounding box center [278, 451] width 12 height 12
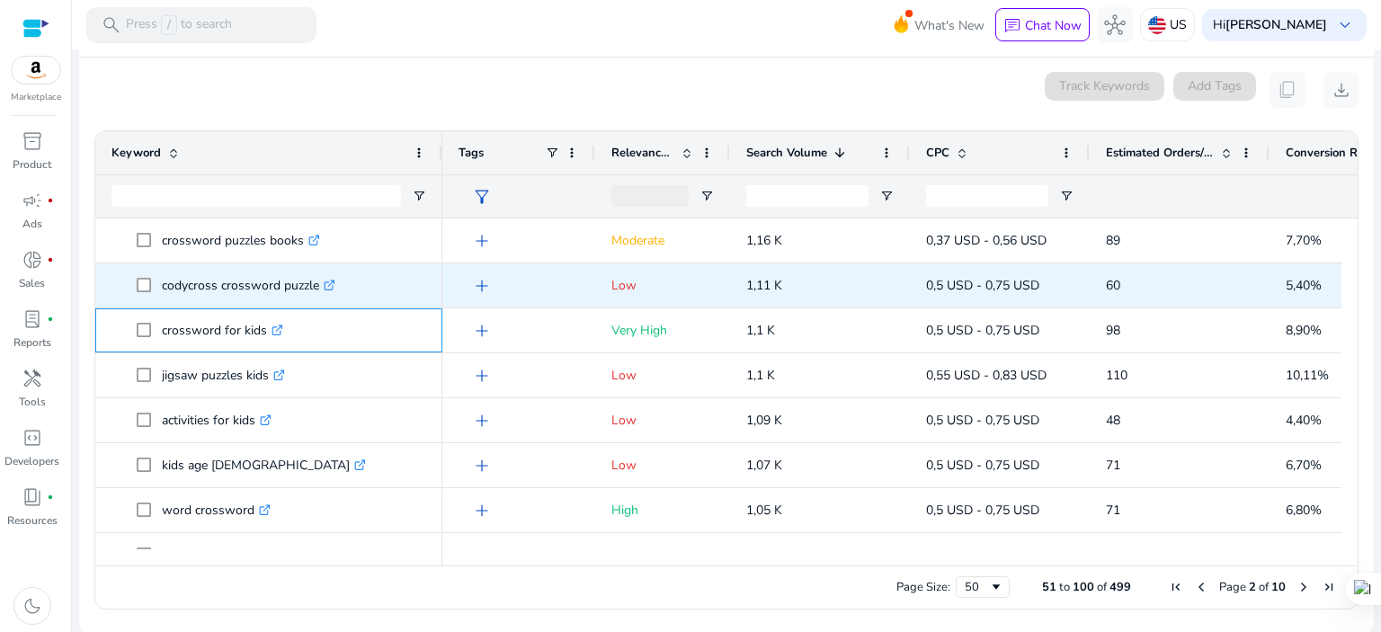
scroll to position [479, 0]
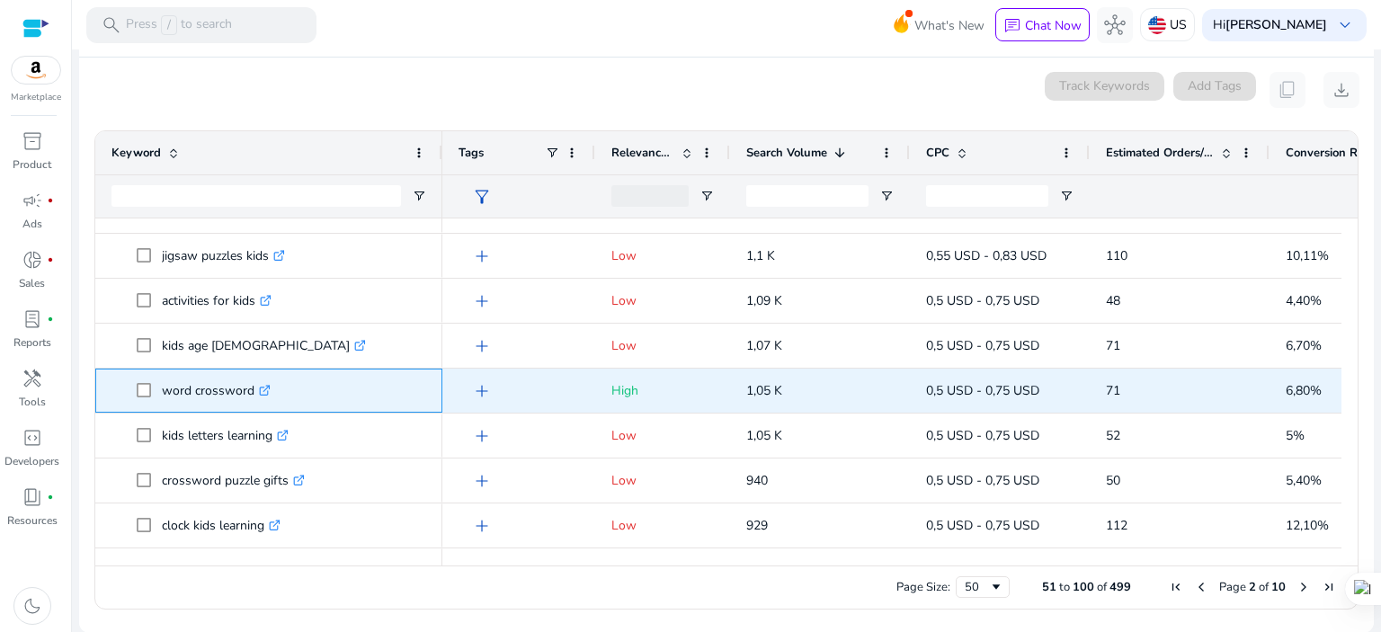
click at [264, 388] on icon ".st0{fill:#2c8af8}" at bounding box center [265, 391] width 12 height 12
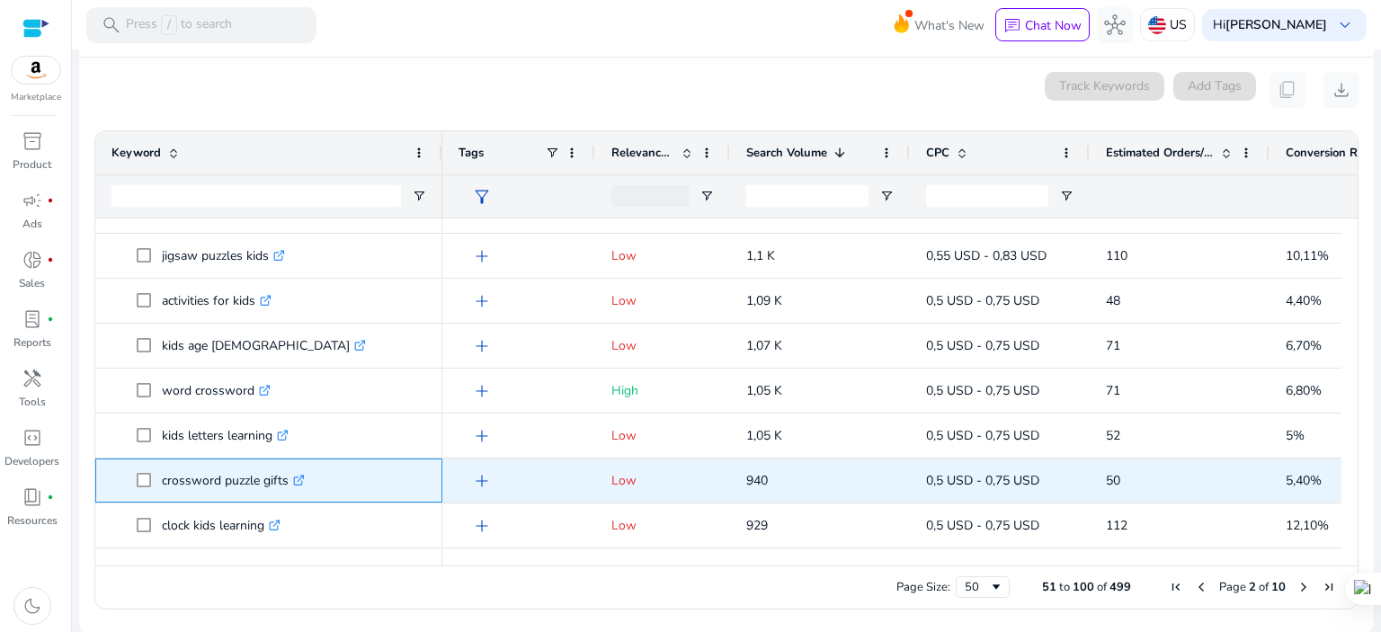
click at [296, 481] on icon at bounding box center [298, 481] width 9 height 9
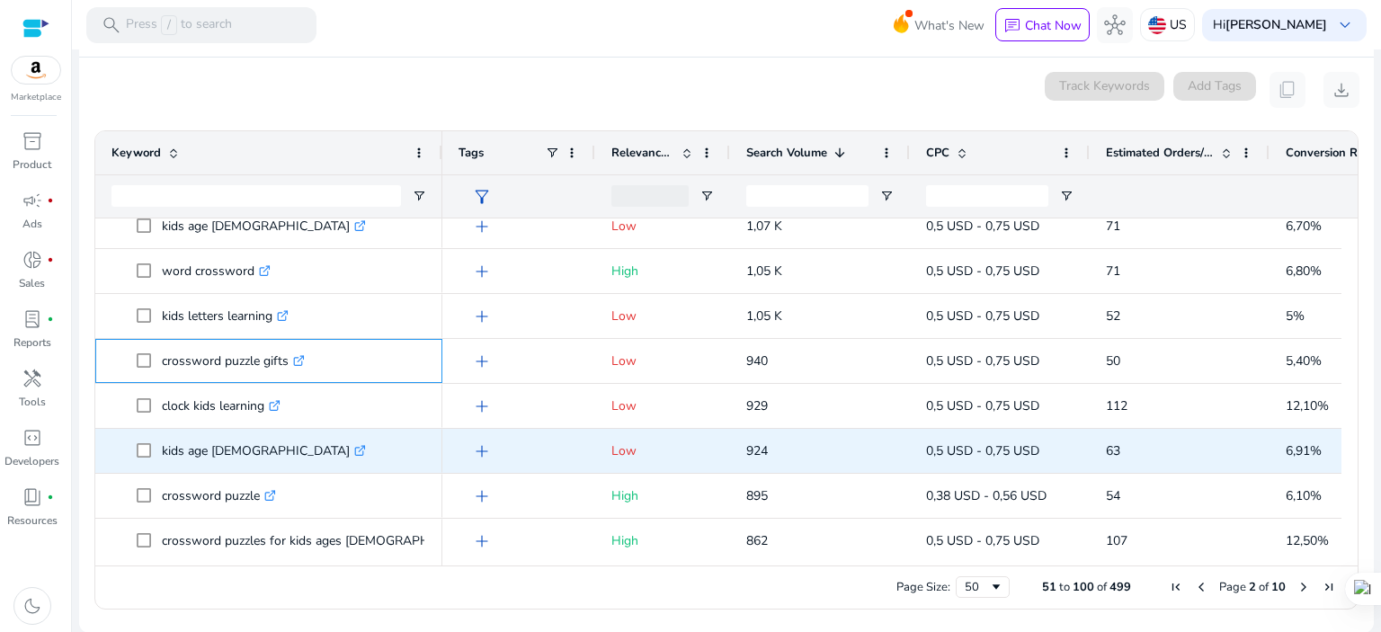
scroll to position [719, 0]
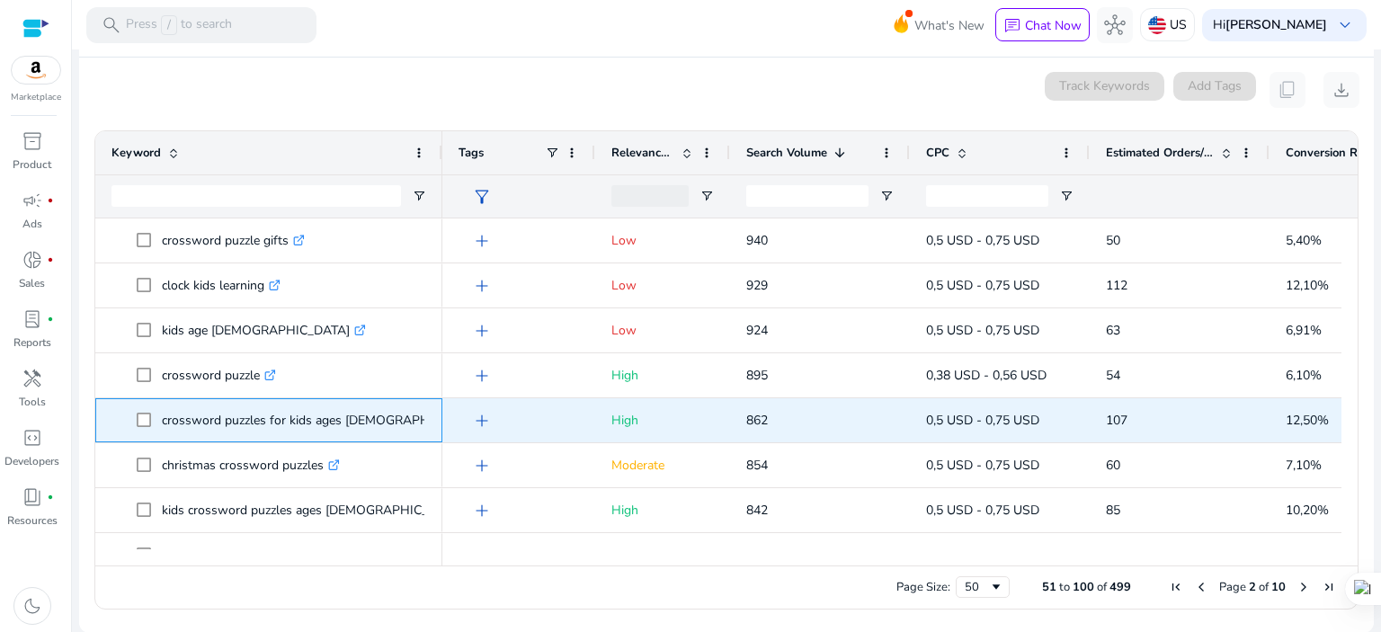
click at [376, 409] on p "crossword puzzles for kids ages 6-8 .st0{fill:#2c8af8}" at bounding box center [331, 420] width 338 height 37
click at [484, 424] on link ".st0{fill:#2c8af8}" at bounding box center [492, 420] width 16 height 17
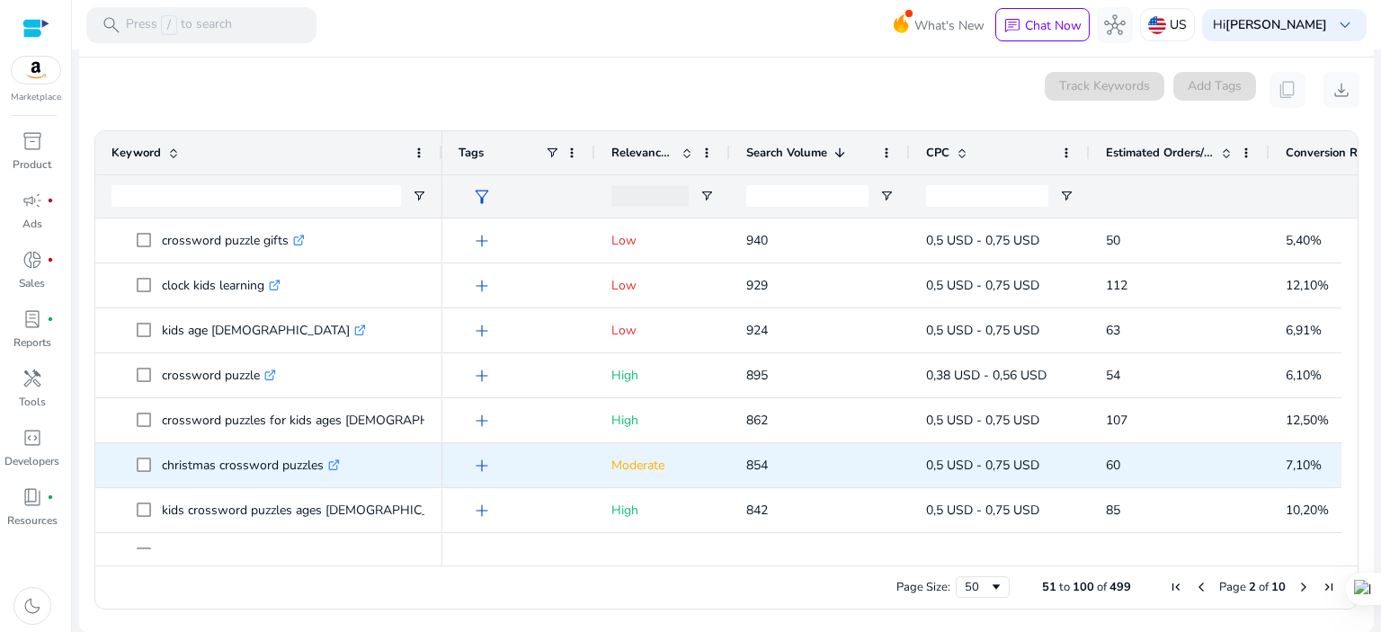
click at [338, 461] on icon ".st0{fill:#2c8af8}" at bounding box center [334, 465] width 12 height 12
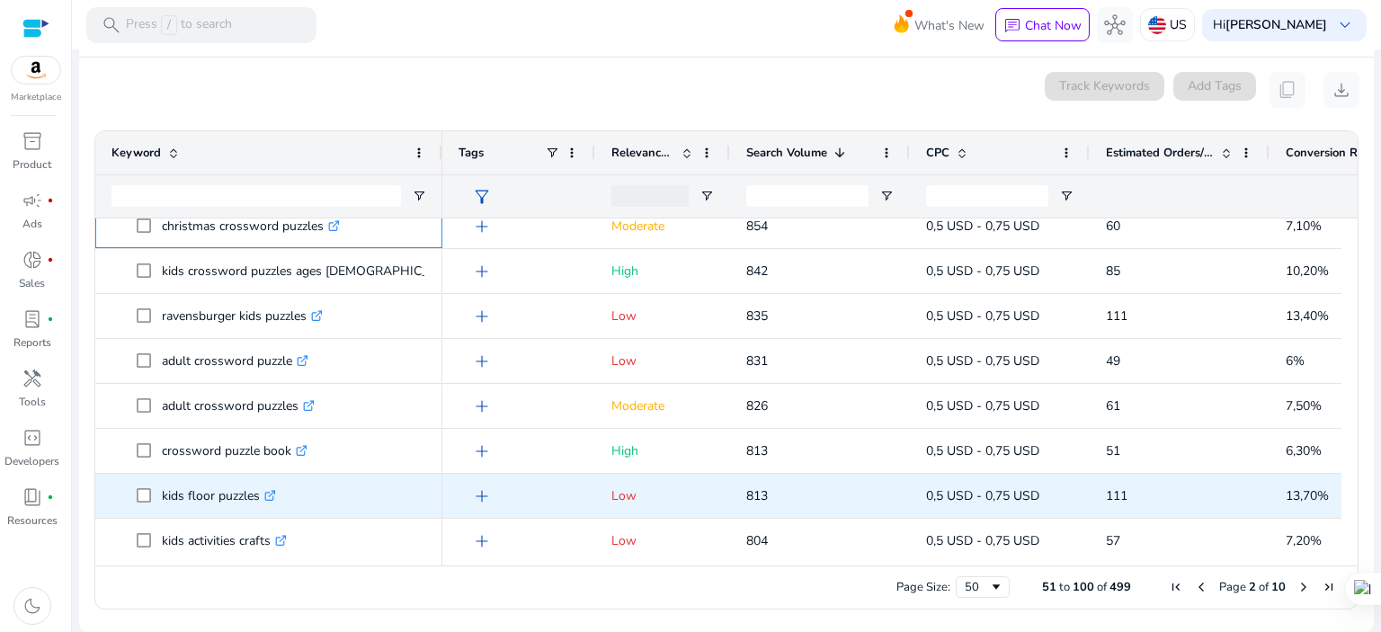
scroll to position [959, 0]
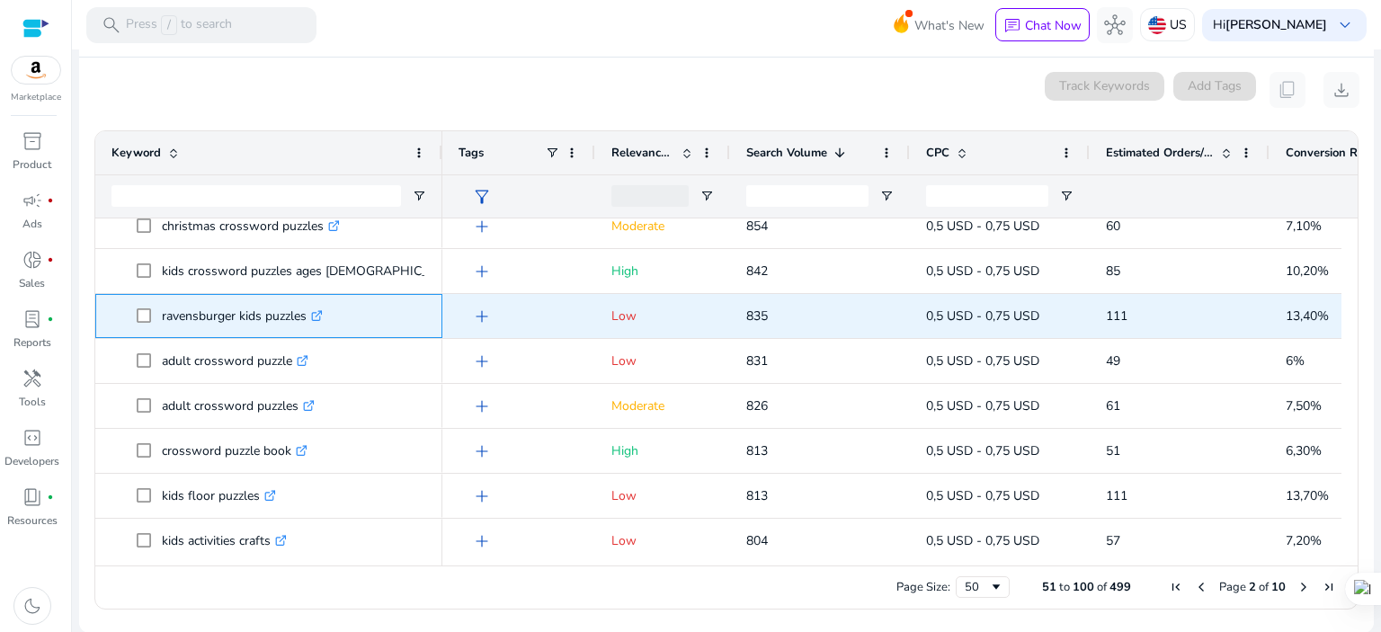
click at [320, 312] on icon ".st0{fill:#2c8af8}" at bounding box center [317, 316] width 12 height 12
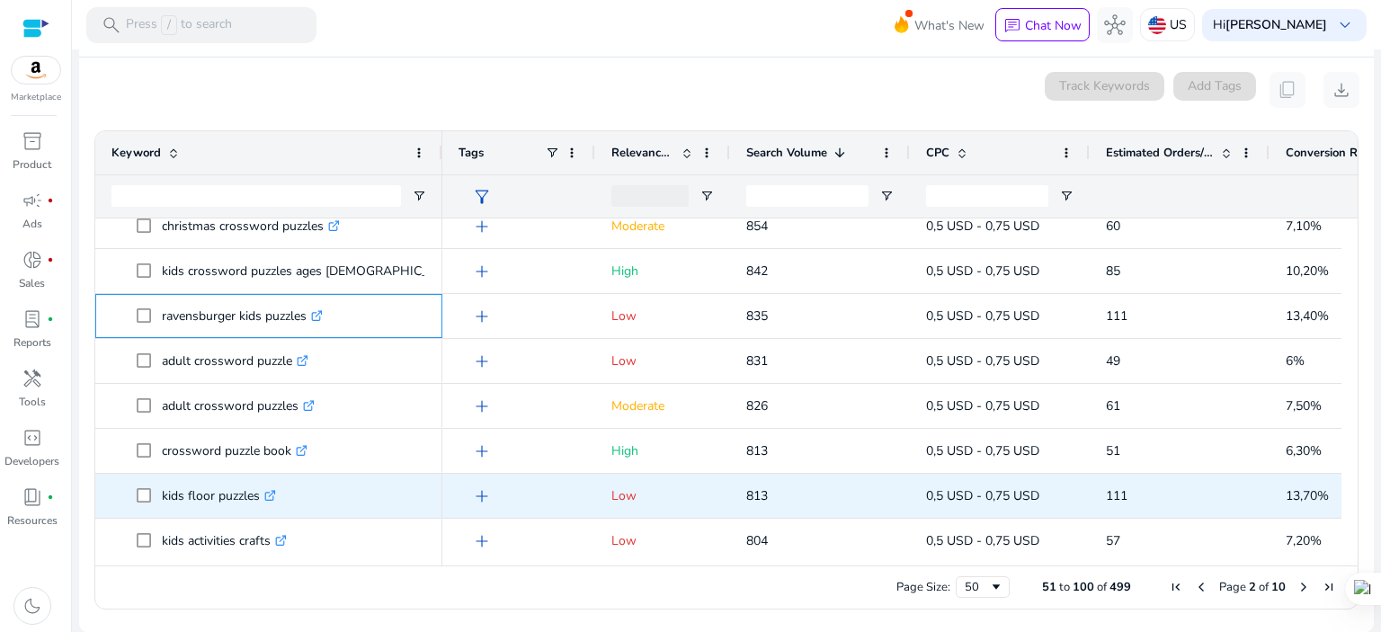
scroll to position [1079, 0]
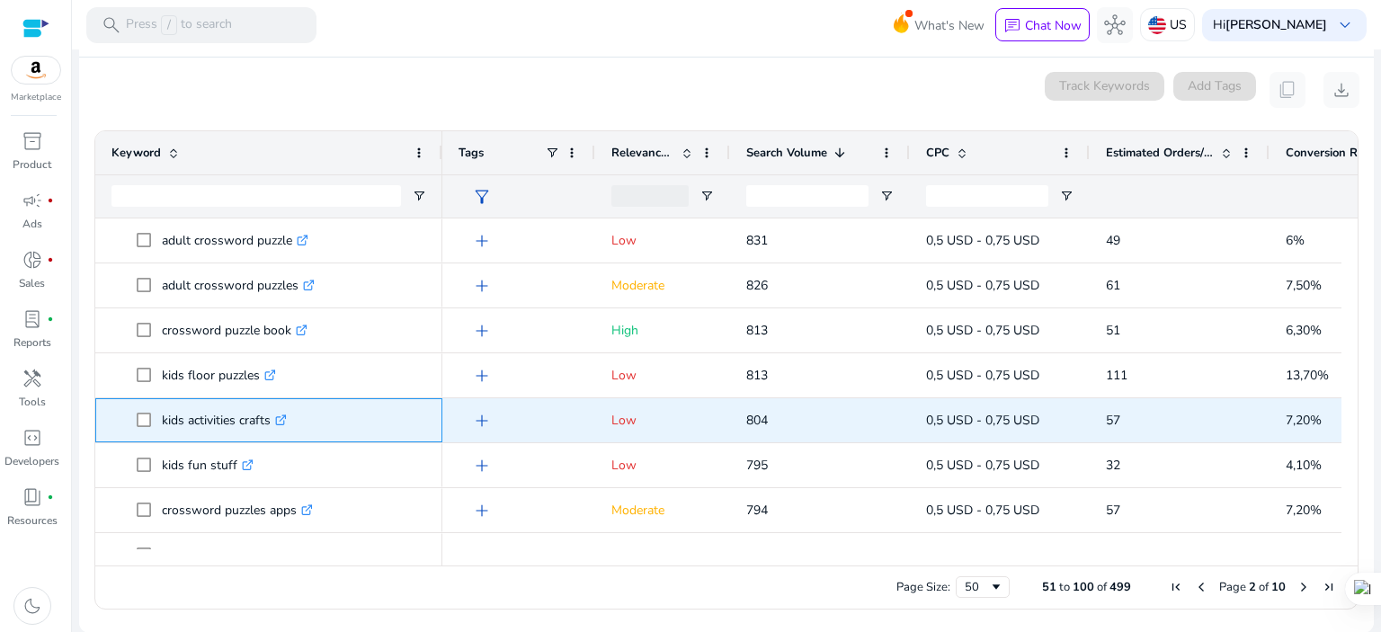
click at [282, 415] on icon ".st0{fill:#2c8af8}" at bounding box center [281, 421] width 12 height 12
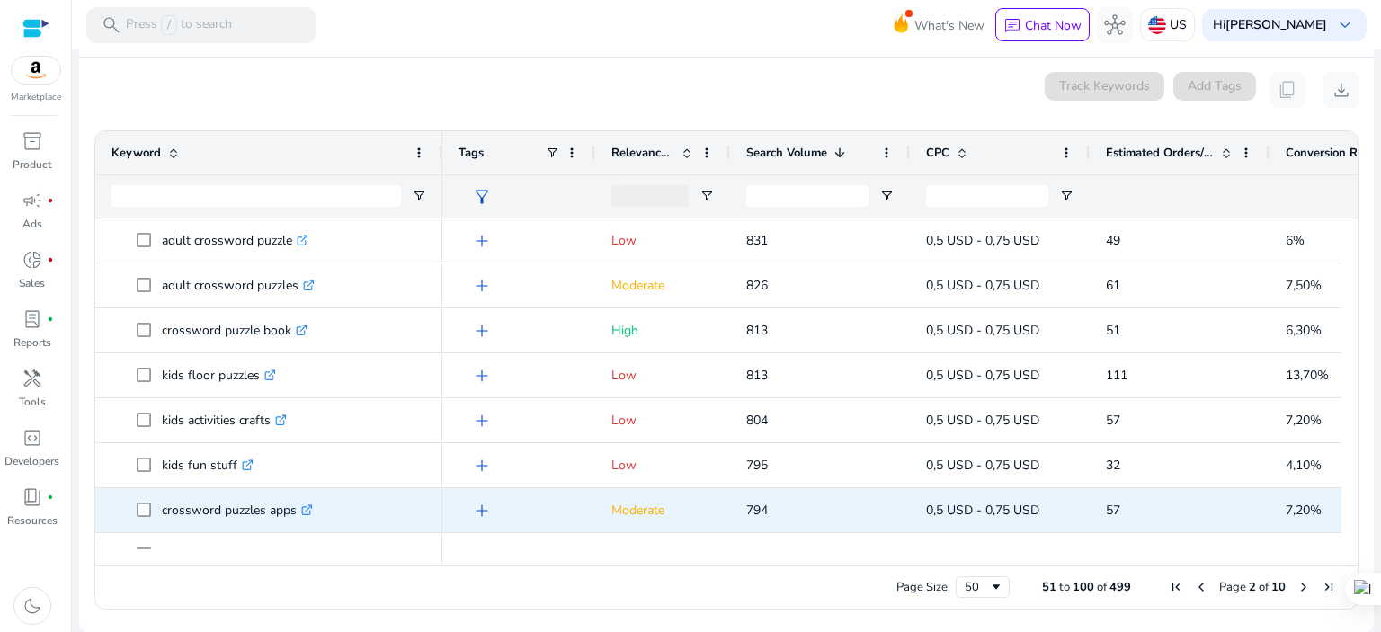
click at [308, 510] on icon at bounding box center [309, 507] width 6 height 6
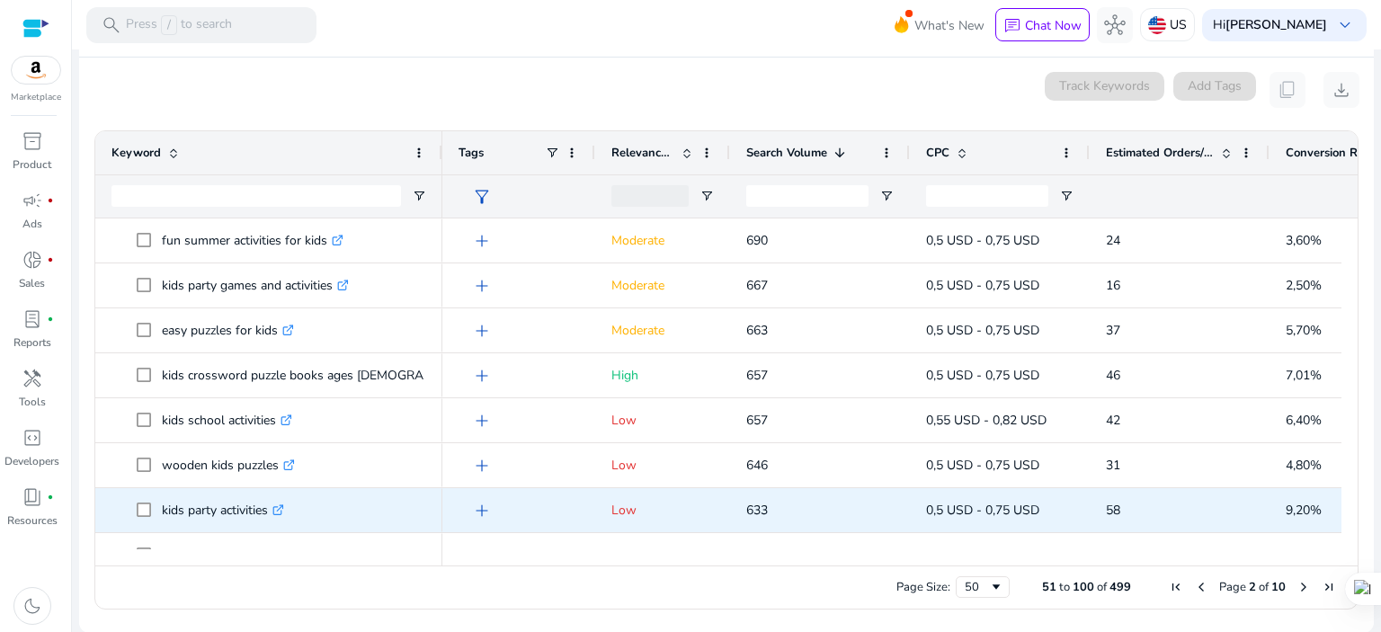
scroll to position [1916, 0]
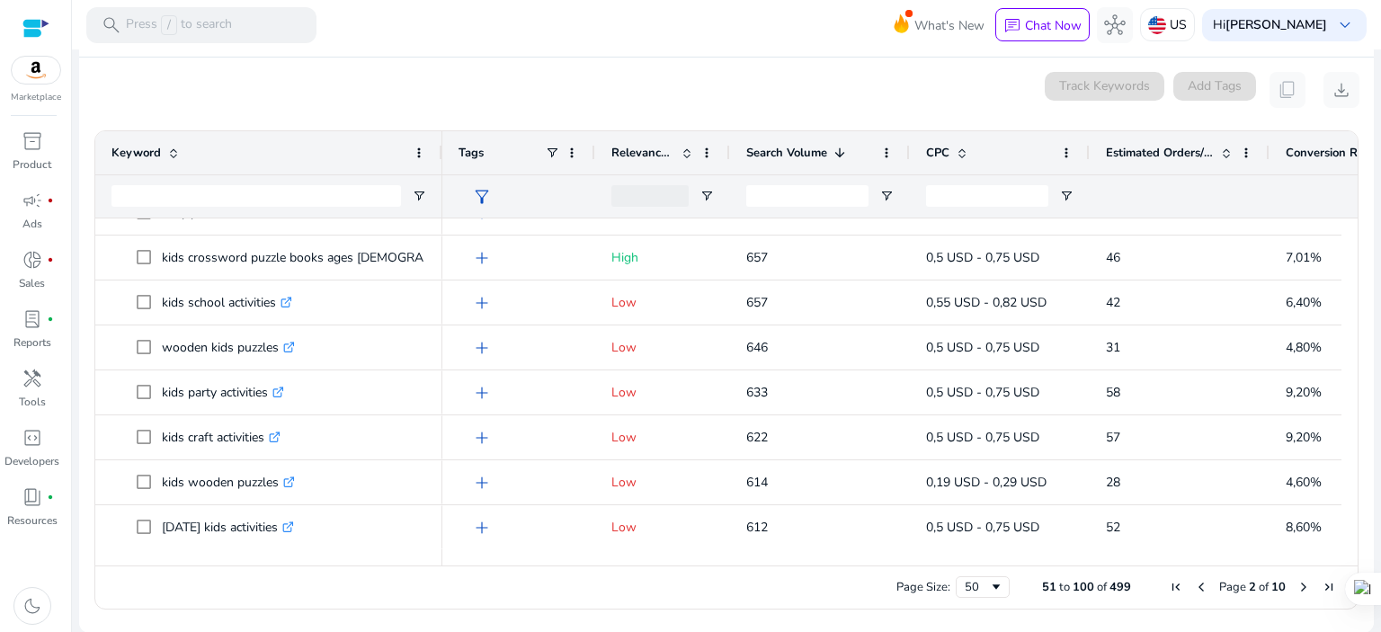
click at [1302, 585] on span "Next Page" at bounding box center [1304, 587] width 14 height 14
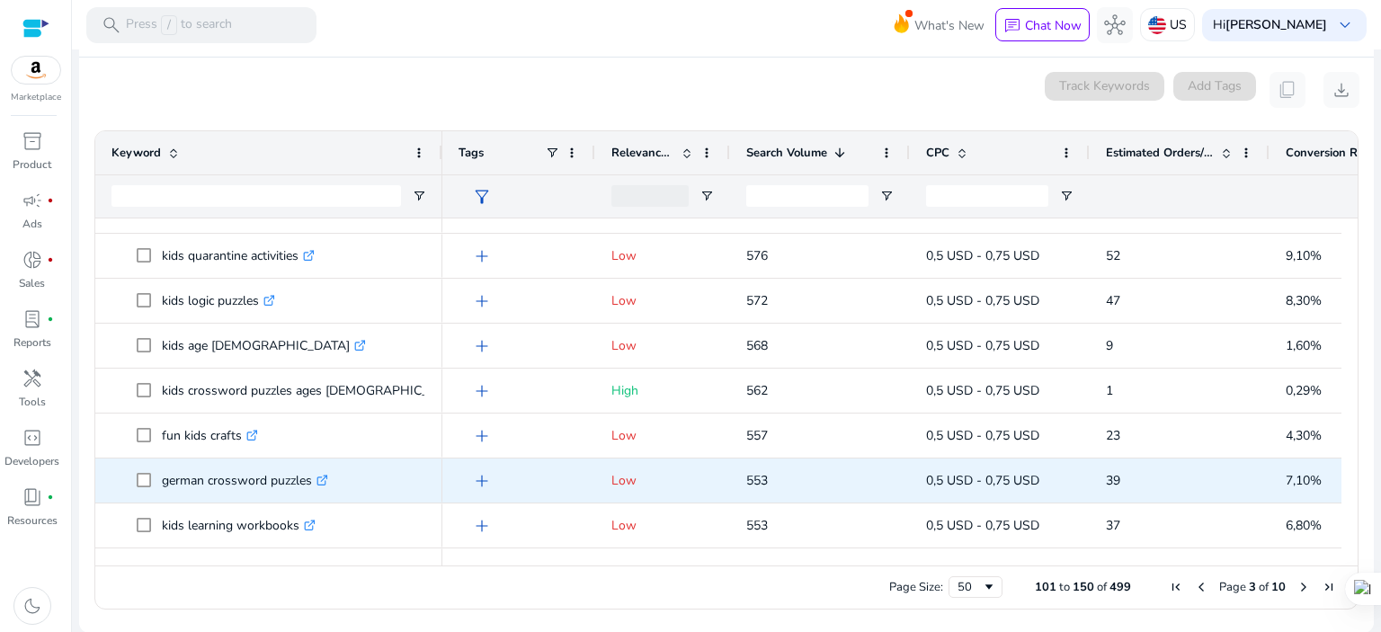
scroll to position [239, 0]
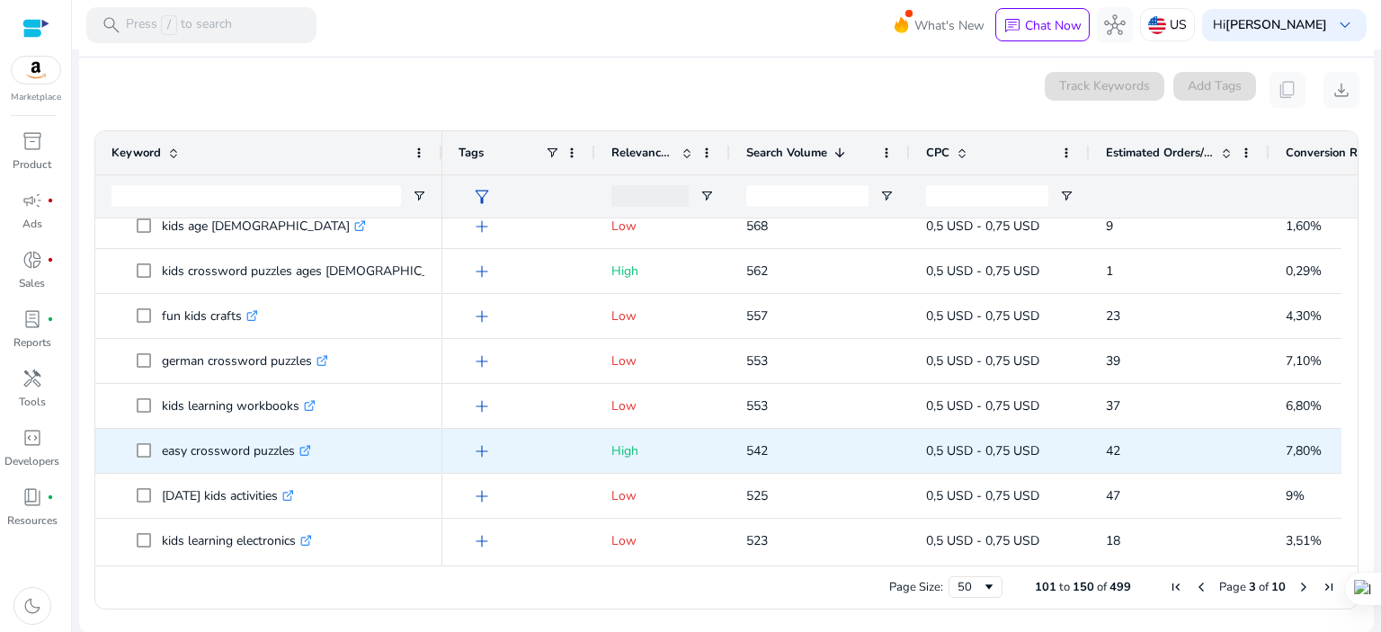
click at [311, 445] on icon at bounding box center [309, 447] width 4 height 4
